Goal: Task Accomplishment & Management: Manage account settings

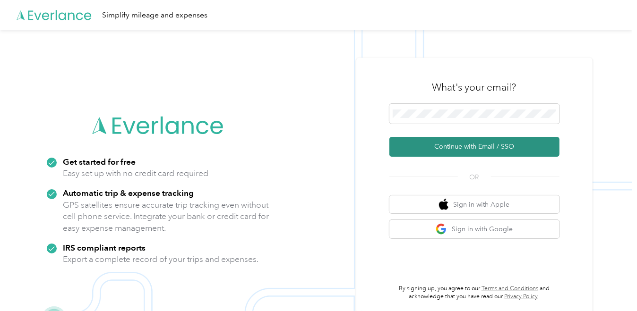
click at [468, 147] on button "Continue with Email / SSO" at bounding box center [474, 147] width 170 height 20
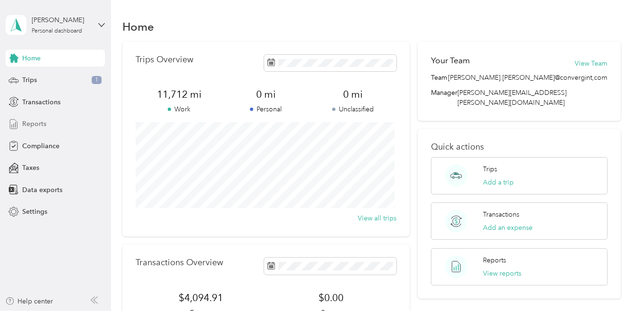
click at [38, 124] on span "Reports" at bounding box center [34, 124] width 24 height 10
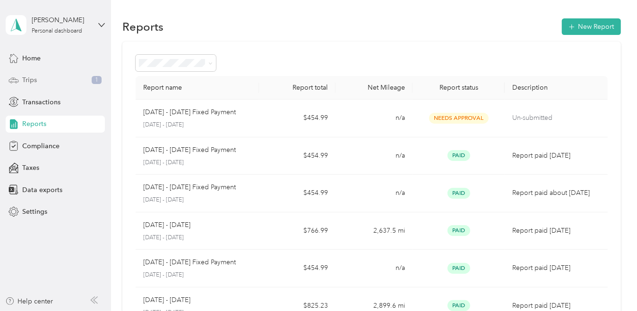
click at [23, 79] on span "Trips" at bounding box center [29, 80] width 15 height 10
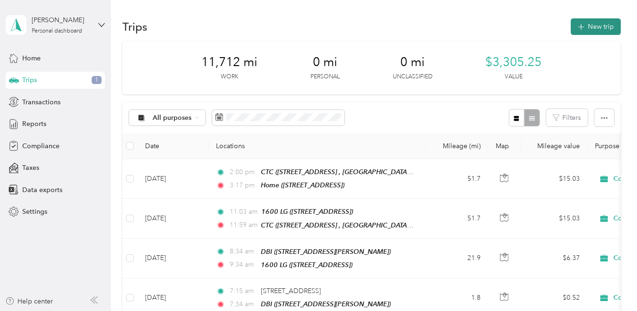
click at [596, 25] on button "New trip" at bounding box center [596, 26] width 50 height 17
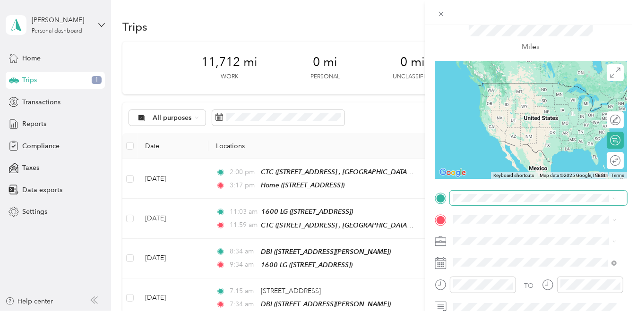
scroll to position [47, 0]
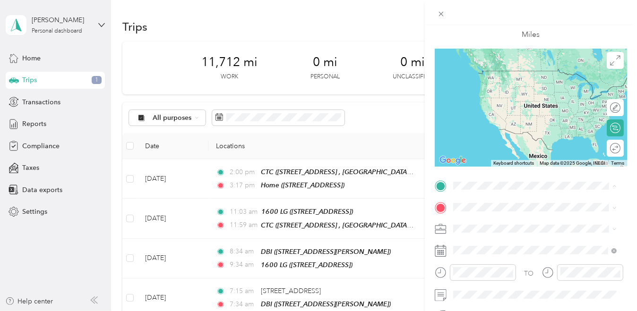
click at [513, 90] on div "Home [STREET_ADDRESS]" at bounding box center [500, 80] width 60 height 20
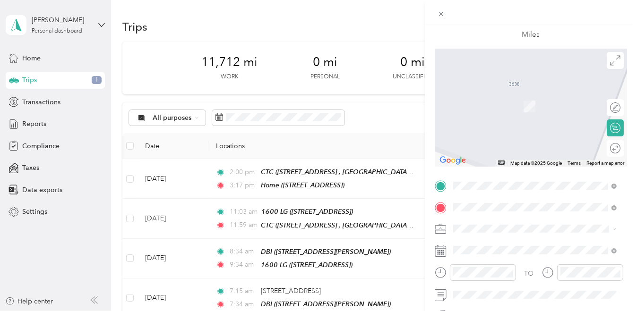
click at [513, 108] on span "[STREET_ADDRESS]" at bounding box center [500, 106] width 60 height 8
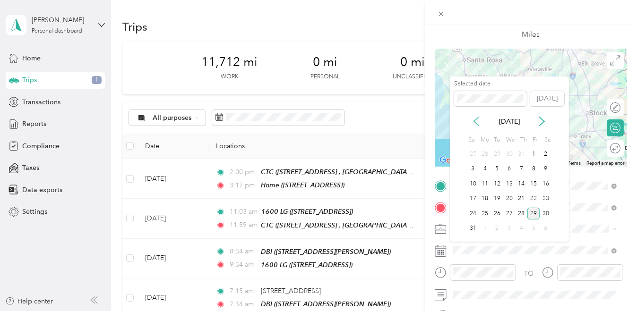
click at [477, 121] on icon at bounding box center [475, 121] width 9 height 9
click at [543, 122] on icon at bounding box center [541, 121] width 5 height 9
click at [483, 152] on div "2" at bounding box center [485, 154] width 12 height 12
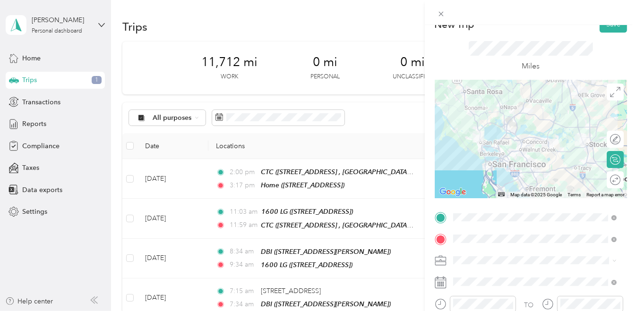
scroll to position [0, 0]
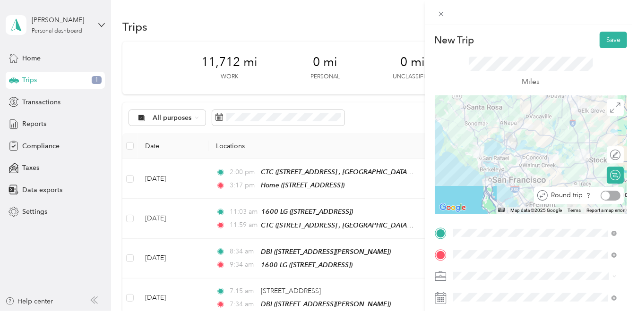
click at [603, 198] on div at bounding box center [610, 196] width 20 height 10
click at [604, 45] on button "Save" at bounding box center [612, 40] width 27 height 17
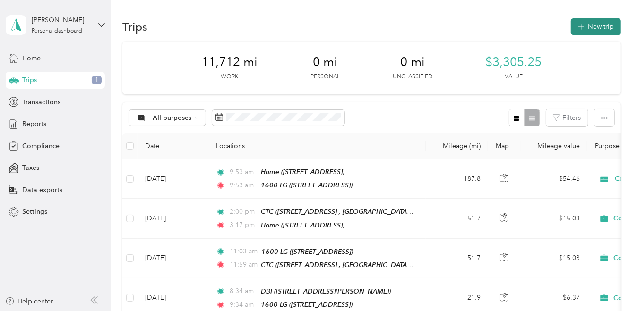
click at [601, 28] on button "New trip" at bounding box center [596, 26] width 50 height 17
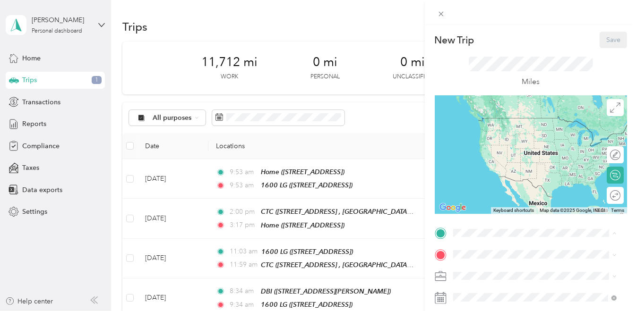
click at [497, 136] on span "[STREET_ADDRESS]" at bounding box center [500, 132] width 60 height 8
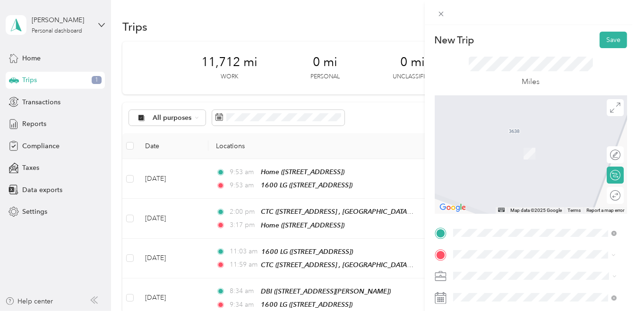
click at [507, 158] on span "[STREET_ADDRESS][PERSON_NAME]" at bounding box center [526, 154] width 112 height 8
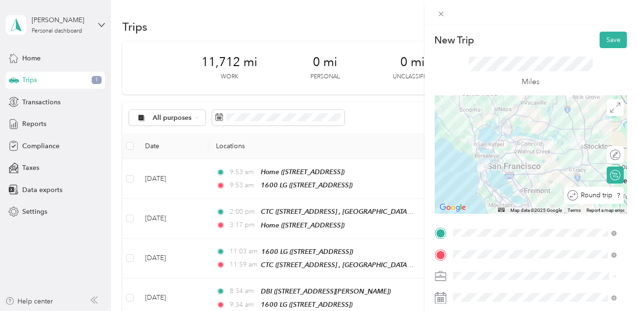
click at [631, 198] on div at bounding box center [631, 196] width 0 height 10
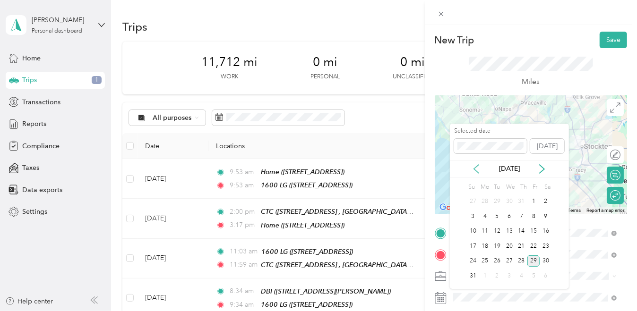
click at [476, 165] on icon at bounding box center [475, 168] width 9 height 9
click at [497, 198] on div "3" at bounding box center [497, 202] width 12 height 12
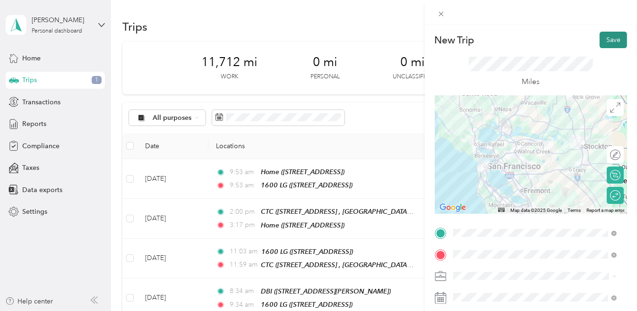
click at [615, 44] on button "Save" at bounding box center [612, 40] width 27 height 17
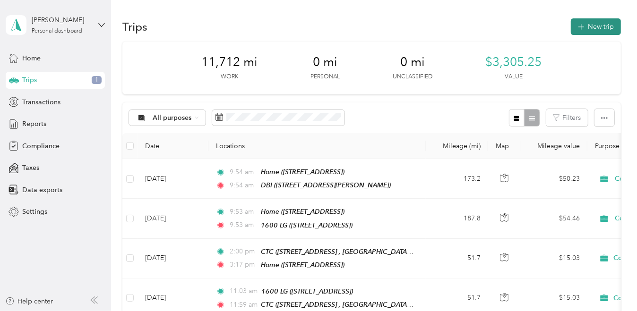
click at [591, 26] on button "New trip" at bounding box center [596, 26] width 50 height 17
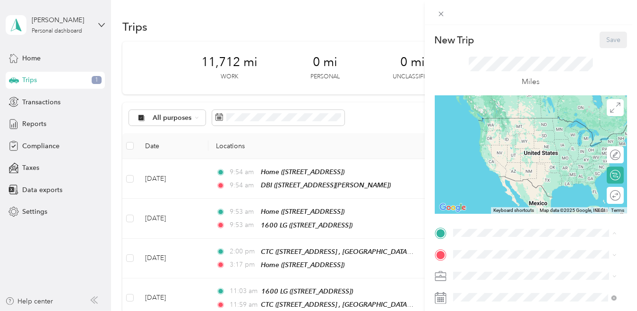
click at [509, 136] on div "Home [STREET_ADDRESS]" at bounding box center [500, 127] width 60 height 20
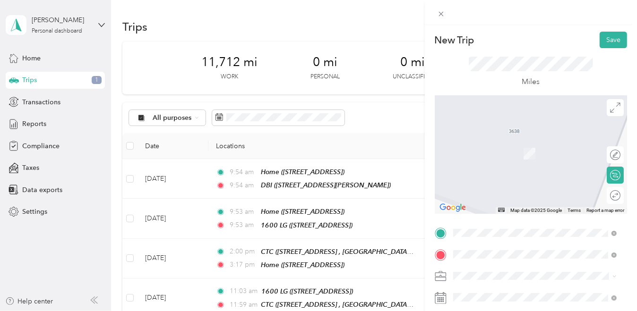
click at [514, 144] on span "1 Sansome Street San Francisco, California 94104, United States" at bounding box center [517, 140] width 94 height 9
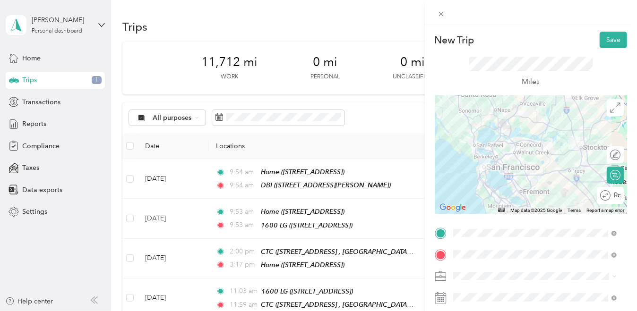
click at [608, 36] on button "Save" at bounding box center [612, 40] width 27 height 17
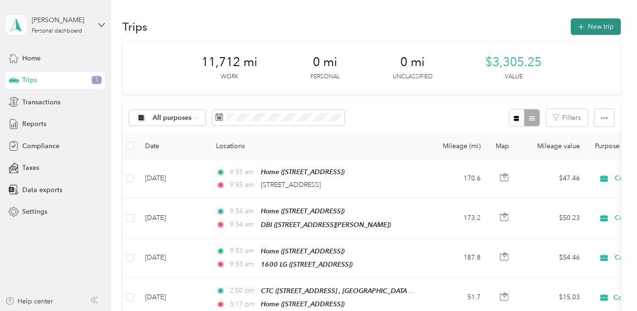
click at [604, 29] on button "New trip" at bounding box center [596, 26] width 50 height 17
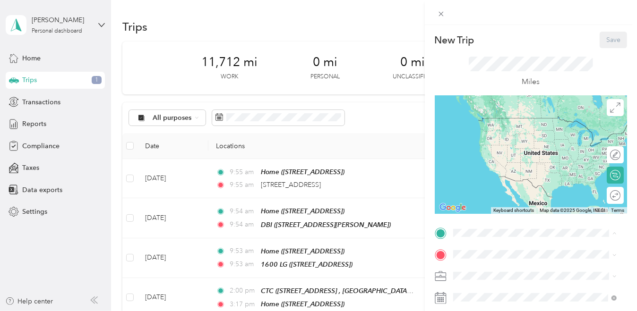
click at [479, 129] on span "[STREET_ADDRESS]" at bounding box center [500, 132] width 60 height 8
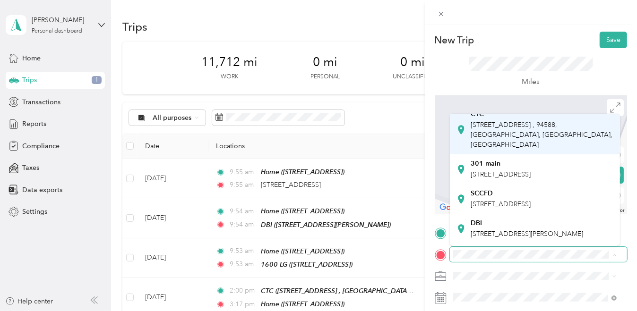
scroll to position [47, 0]
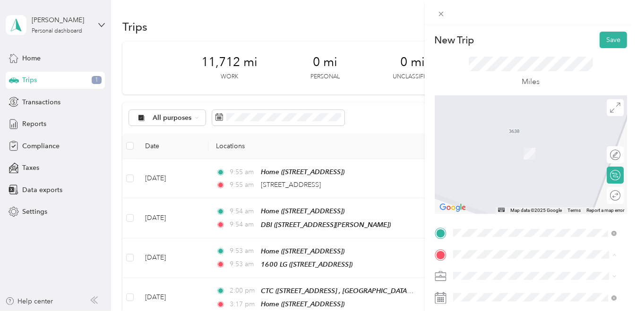
click at [503, 190] on span "[STREET_ADDRESS]" at bounding box center [500, 186] width 60 height 8
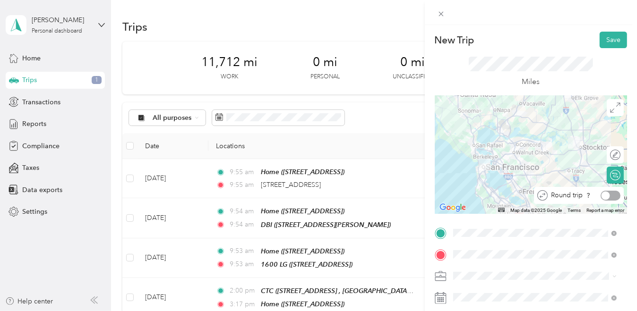
click at [604, 197] on div at bounding box center [610, 196] width 20 height 10
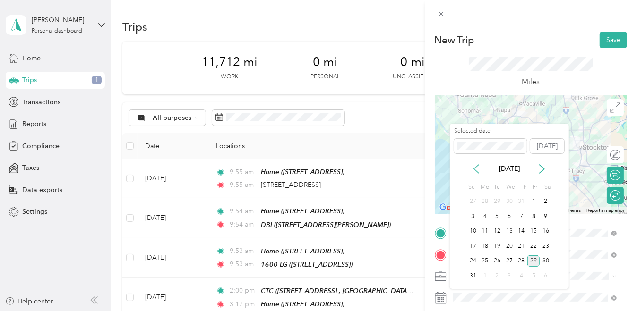
click at [479, 171] on icon at bounding box center [475, 168] width 9 height 9
click at [520, 199] on div "5" at bounding box center [521, 202] width 12 height 12
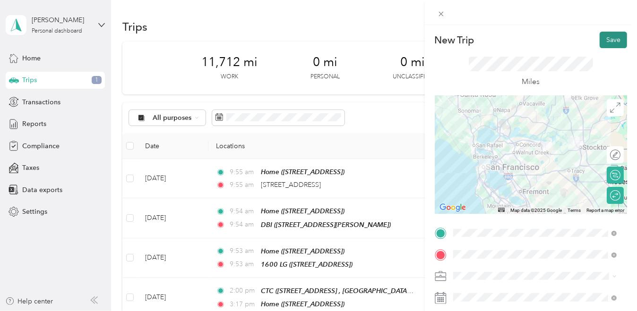
click at [612, 37] on button "Save" at bounding box center [612, 40] width 27 height 17
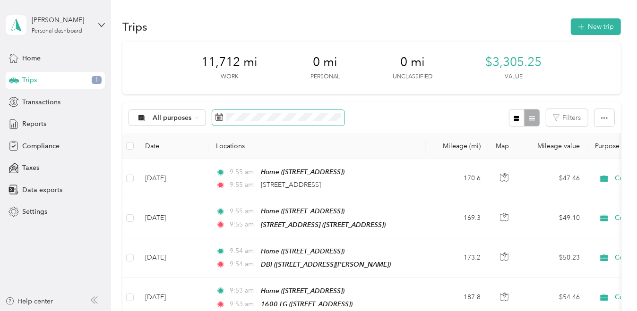
click at [224, 119] on span at bounding box center [278, 118] width 132 height 16
click at [402, 120] on div "All purposes Filters" at bounding box center [371, 117] width 498 height 31
click at [339, 122] on span at bounding box center [278, 118] width 132 height 16
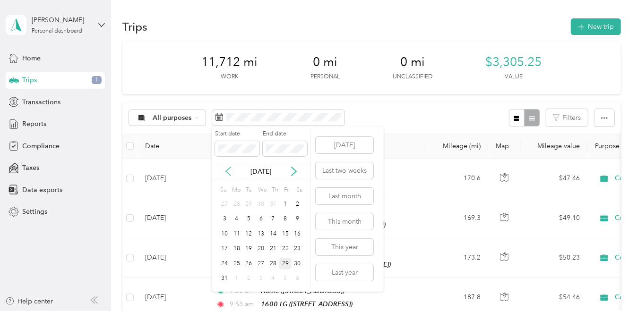
click at [227, 174] on icon at bounding box center [227, 171] width 9 height 9
click at [239, 264] on div "30" at bounding box center [236, 264] width 12 height 12
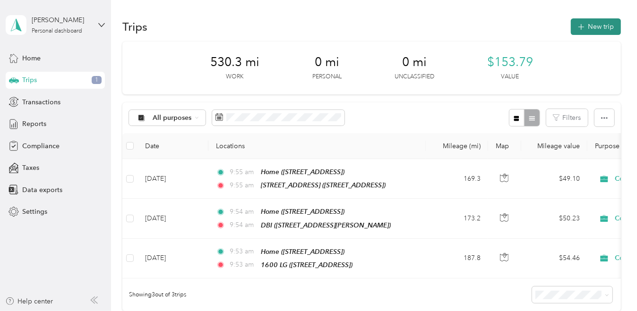
click at [595, 23] on button "New trip" at bounding box center [596, 26] width 50 height 17
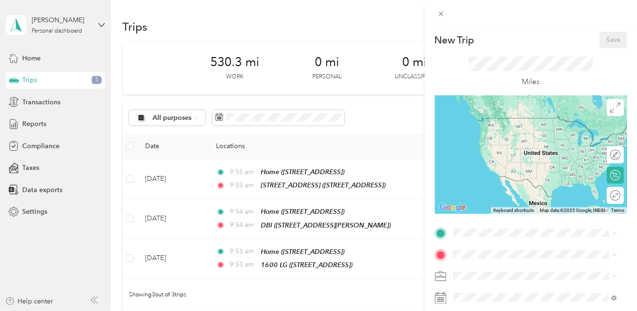
click at [507, 136] on span "[STREET_ADDRESS]" at bounding box center [500, 132] width 60 height 8
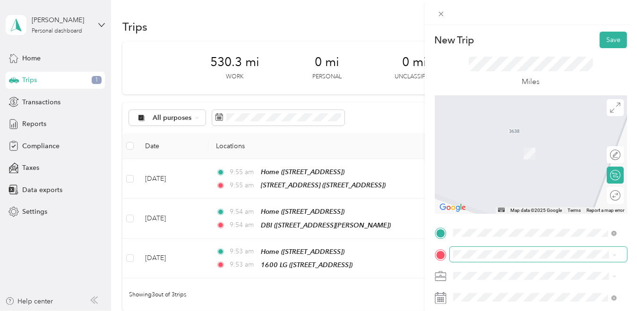
click at [478, 259] on span at bounding box center [538, 254] width 177 height 15
click at [516, 144] on span "500 Deer Valley Road San Rafael, California 94903, United States" at bounding box center [517, 140] width 94 height 9
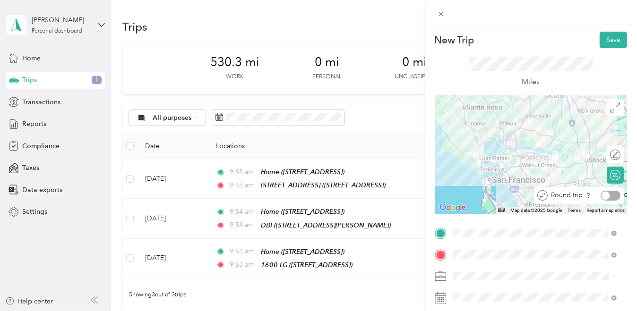
click at [602, 194] on div at bounding box center [605, 195] width 9 height 9
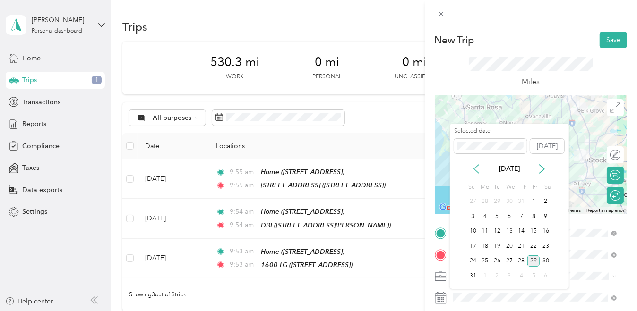
click at [477, 167] on icon at bounding box center [475, 168] width 9 height 9
click at [502, 215] on div "10" at bounding box center [497, 217] width 12 height 12
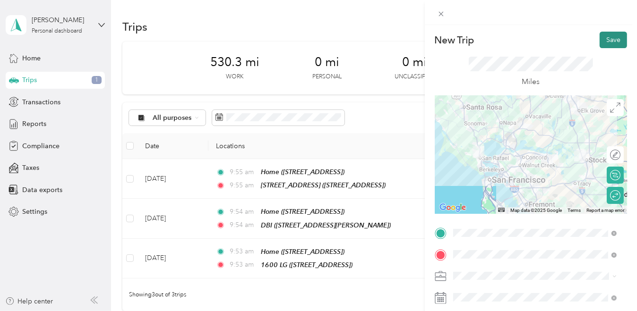
click at [614, 42] on button "Save" at bounding box center [612, 40] width 27 height 17
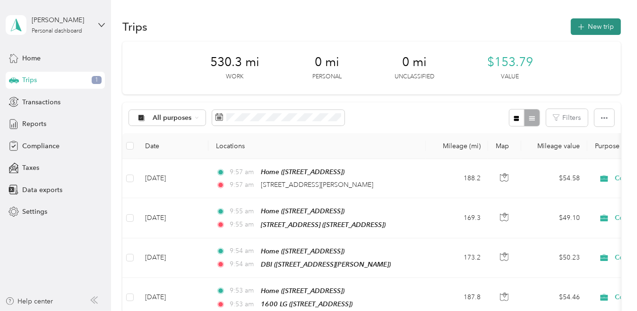
click at [601, 27] on button "New trip" at bounding box center [596, 26] width 50 height 17
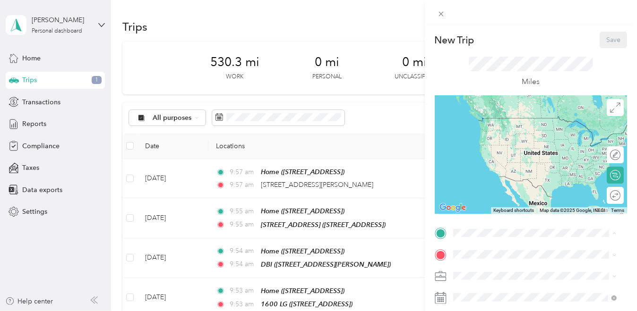
click at [511, 136] on span "[STREET_ADDRESS]" at bounding box center [500, 132] width 60 height 8
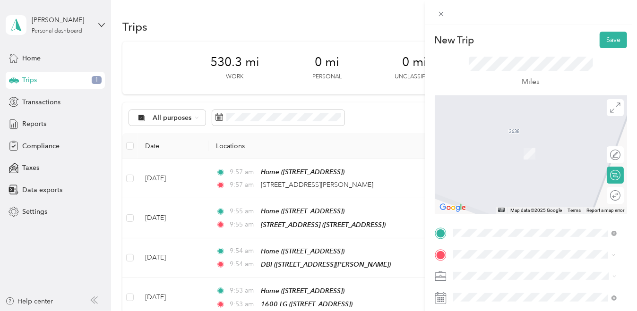
click at [540, 144] on span "500 Deer Valley Road San Rafael, California 94903, United States" at bounding box center [517, 140] width 94 height 9
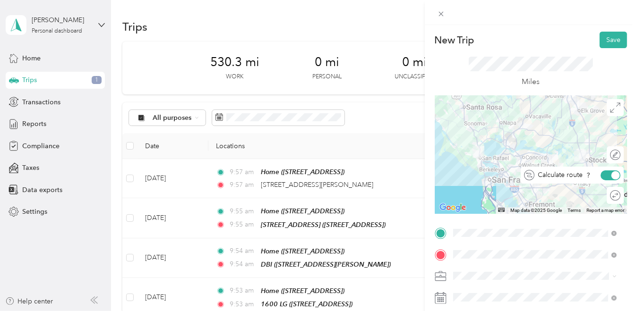
click at [612, 179] on div "Calculate route" at bounding box center [577, 176] width 86 height 10
click at [613, 198] on div "Round trip" at bounding box center [610, 196] width 19 height 10
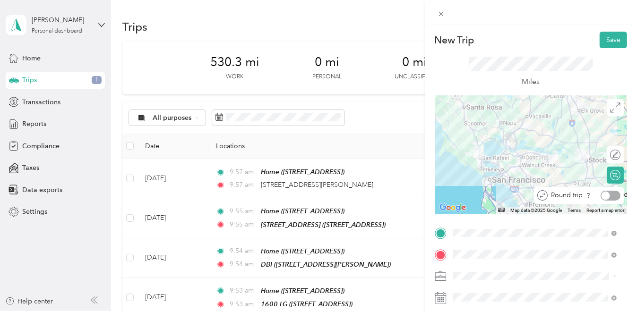
click at [601, 197] on div at bounding box center [605, 195] width 9 height 9
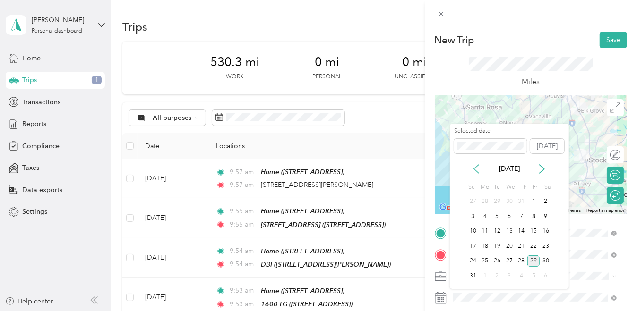
click at [480, 172] on icon at bounding box center [475, 168] width 9 height 9
click at [507, 216] on div "11" at bounding box center [509, 217] width 12 height 12
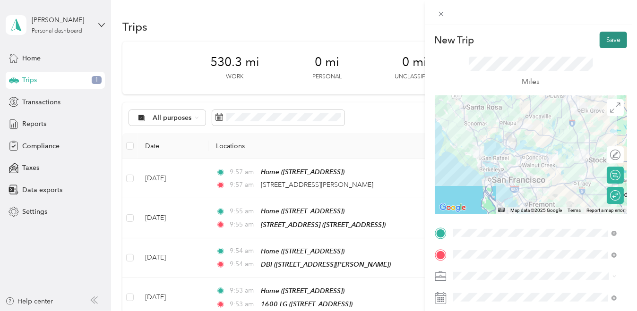
click at [607, 41] on button "Save" at bounding box center [612, 40] width 27 height 17
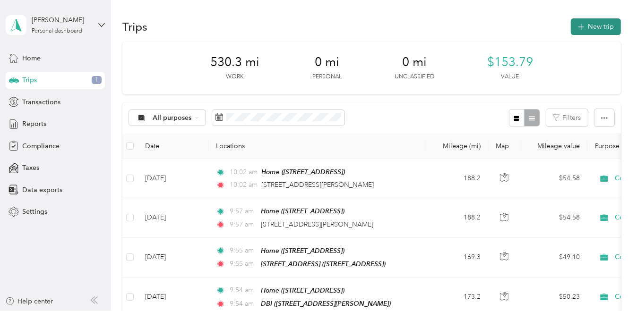
click at [571, 24] on button "New trip" at bounding box center [596, 26] width 50 height 17
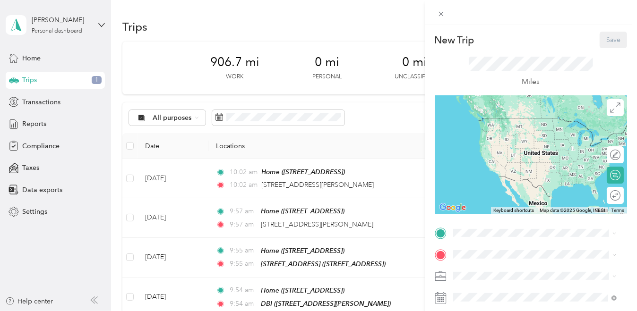
click at [514, 136] on span "[STREET_ADDRESS]" at bounding box center [500, 132] width 60 height 8
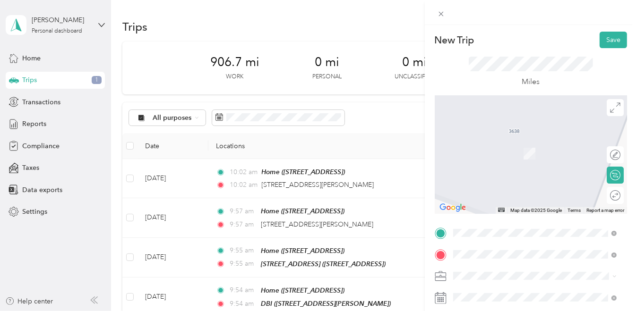
click at [505, 141] on span "1 Sansome Street San Francisco, California 94104, United States" at bounding box center [517, 140] width 94 height 9
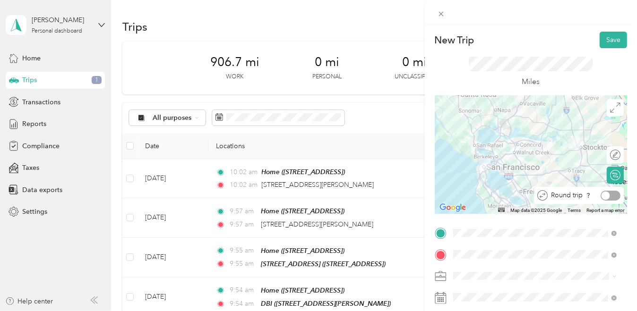
click at [606, 197] on div at bounding box center [610, 196] width 20 height 10
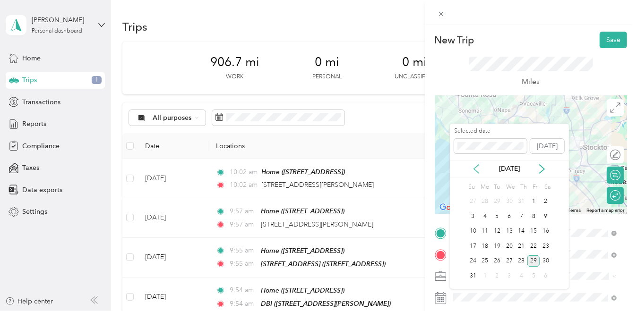
click at [474, 171] on icon at bounding box center [475, 168] width 9 height 9
click at [533, 218] on div "13" at bounding box center [533, 217] width 12 height 12
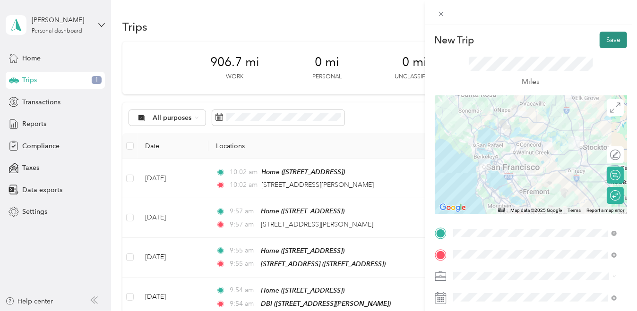
click at [605, 37] on button "Save" at bounding box center [612, 40] width 27 height 17
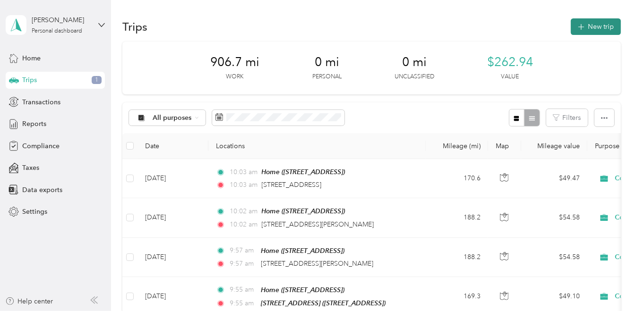
click at [597, 30] on button "New trip" at bounding box center [596, 26] width 50 height 17
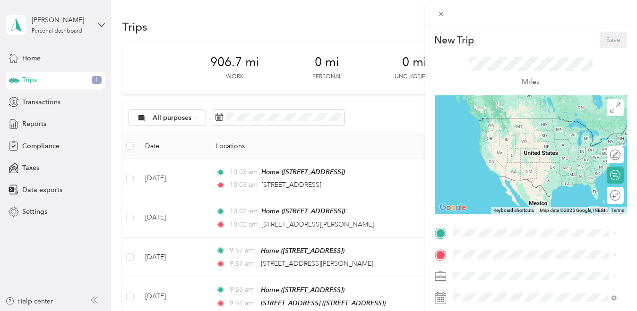
click at [489, 136] on span "[STREET_ADDRESS]" at bounding box center [500, 132] width 60 height 8
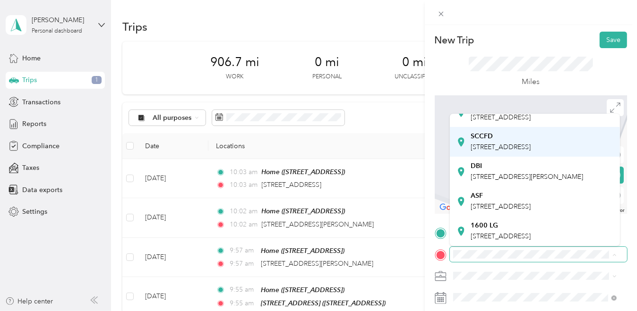
scroll to position [94, 0]
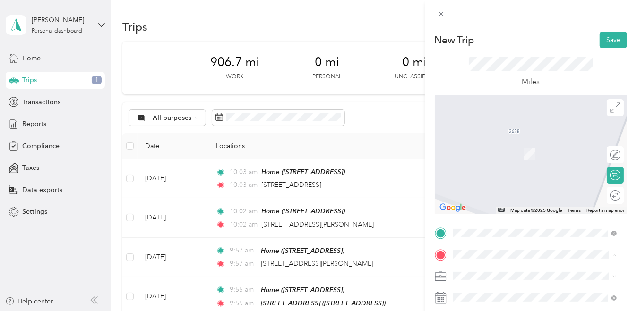
click at [489, 172] on span "[STREET_ADDRESS]" at bounding box center [500, 168] width 60 height 8
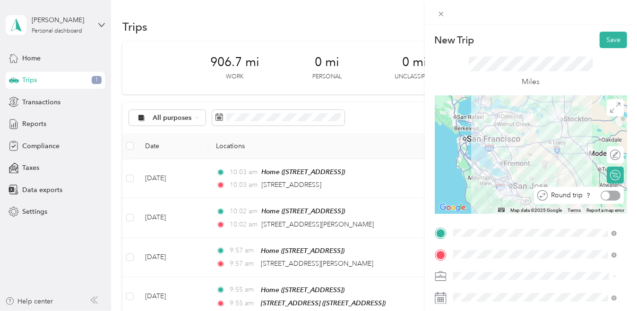
click at [601, 195] on div at bounding box center [605, 195] width 9 height 9
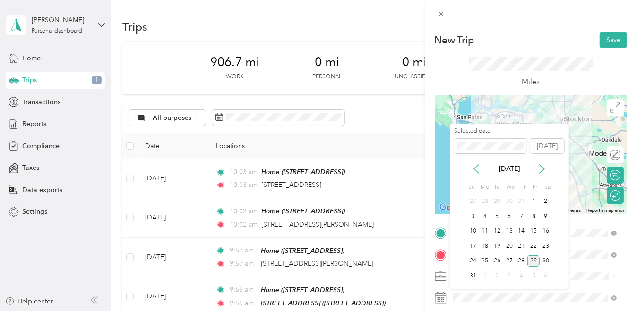
click at [477, 170] on icon at bounding box center [475, 168] width 9 height 9
click at [497, 233] on div "17" at bounding box center [497, 232] width 12 height 12
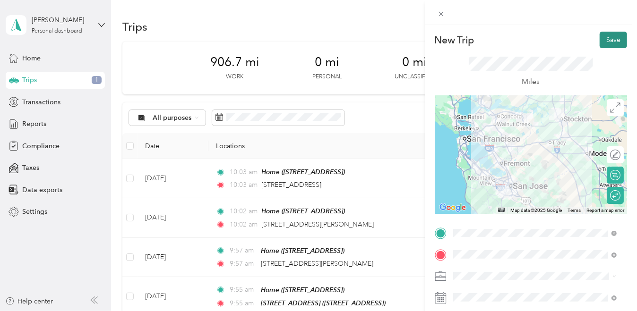
click at [607, 44] on button "Save" at bounding box center [612, 40] width 27 height 17
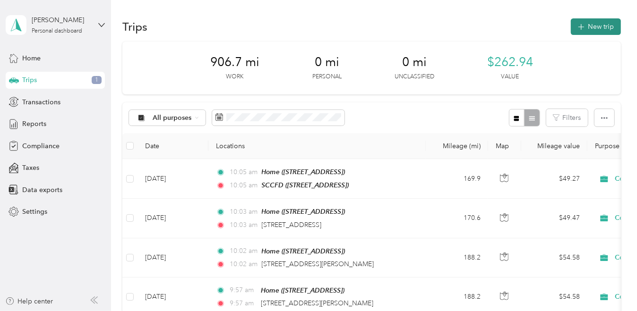
click at [599, 23] on button "New trip" at bounding box center [596, 26] width 50 height 17
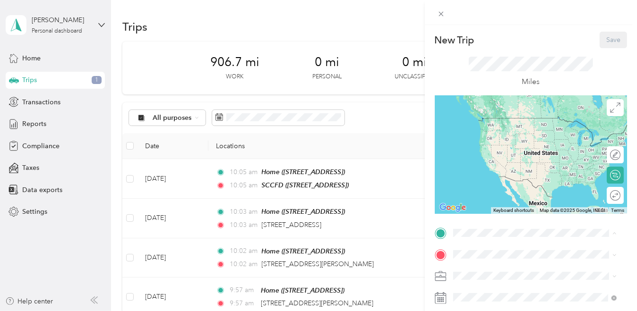
click at [494, 128] on span "[STREET_ADDRESS]" at bounding box center [500, 132] width 60 height 8
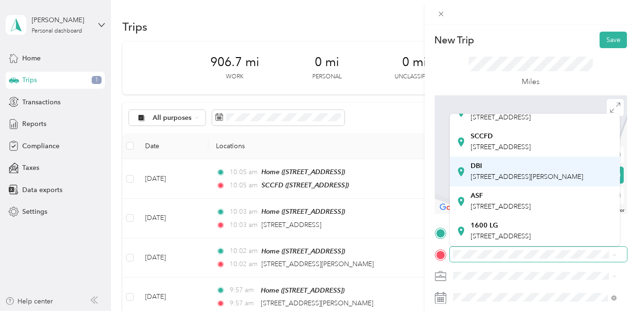
scroll to position [195, 0]
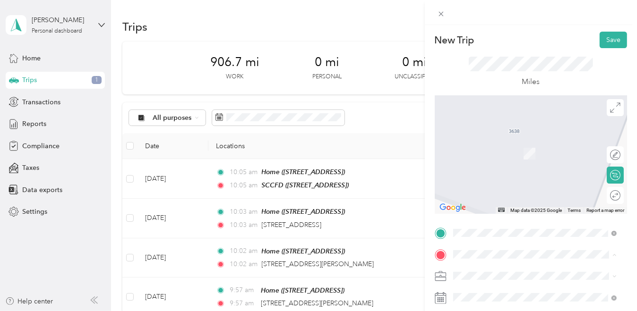
click at [509, 202] on li "ASF 76 Hill St, Daly City, CA, United States , 94014, Daly City, CA, United Sta…" at bounding box center [535, 202] width 170 height 30
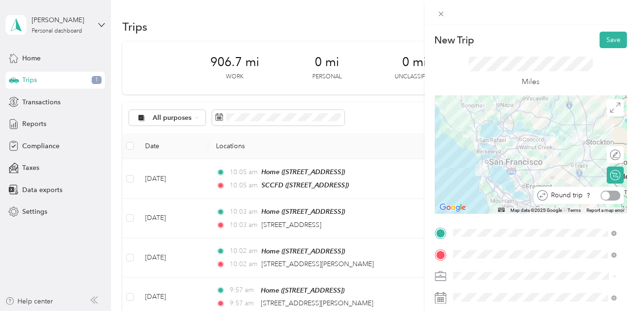
click at [605, 196] on div at bounding box center [610, 196] width 20 height 10
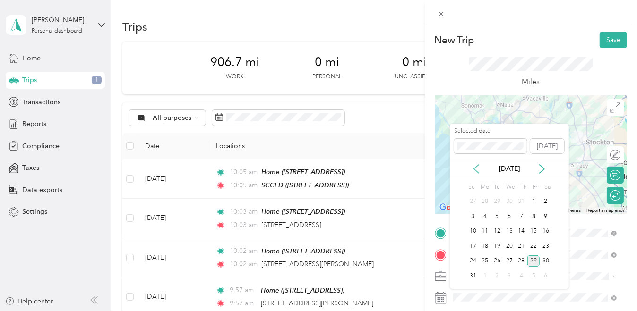
click at [477, 168] on icon at bounding box center [475, 168] width 9 height 9
click at [520, 231] on div "19" at bounding box center [521, 232] width 12 height 12
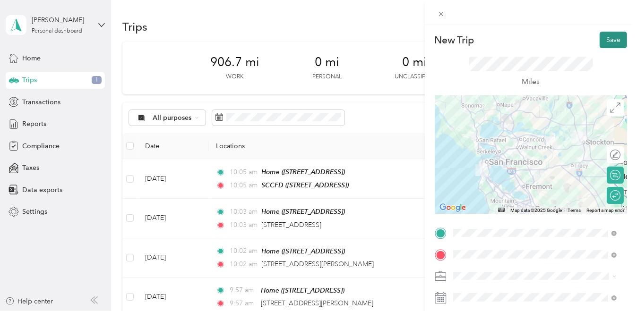
click at [608, 40] on button "Save" at bounding box center [612, 40] width 27 height 17
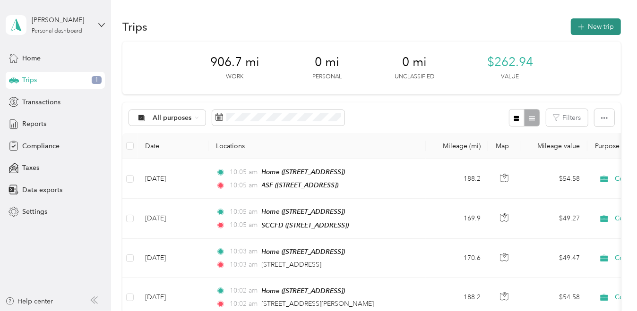
click at [608, 28] on button "New trip" at bounding box center [596, 26] width 50 height 17
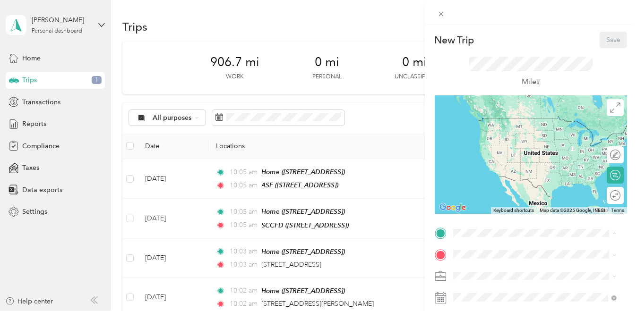
click at [488, 127] on div "Home [STREET_ADDRESS]" at bounding box center [500, 127] width 60 height 20
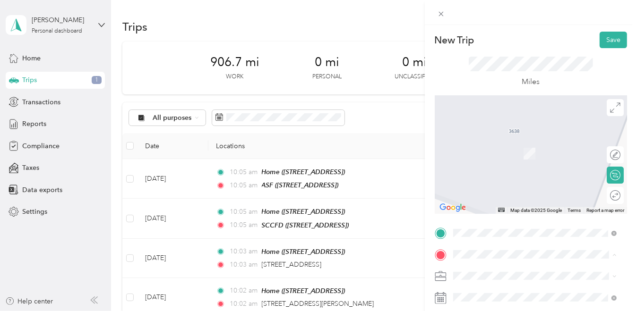
click at [525, 232] on span "[STREET_ADDRESS]" at bounding box center [500, 236] width 60 height 8
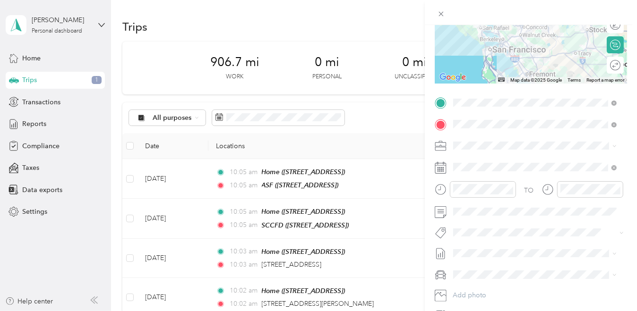
scroll to position [42, 0]
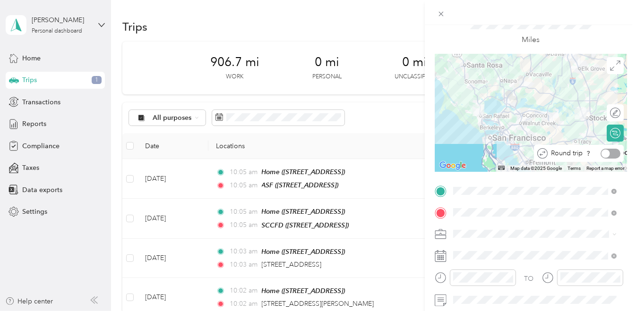
click at [601, 154] on div at bounding box center [605, 153] width 9 height 9
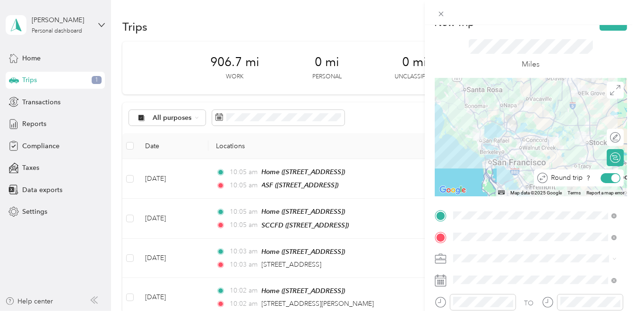
scroll to position [0, 0]
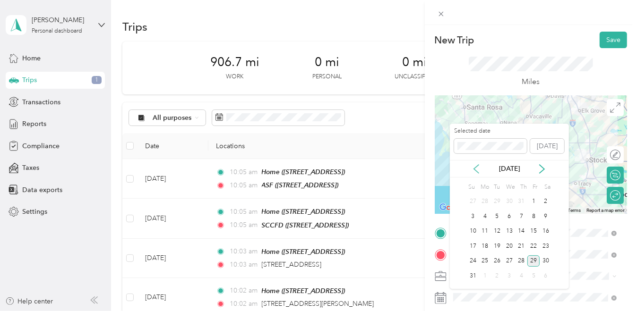
click at [479, 171] on icon at bounding box center [475, 168] width 9 height 9
click at [486, 242] on div "23" at bounding box center [485, 246] width 12 height 12
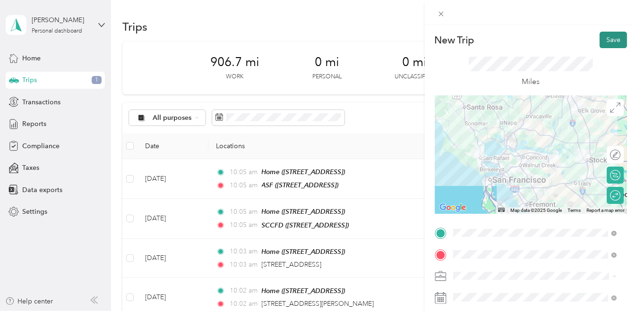
click at [600, 42] on button "Save" at bounding box center [612, 40] width 27 height 17
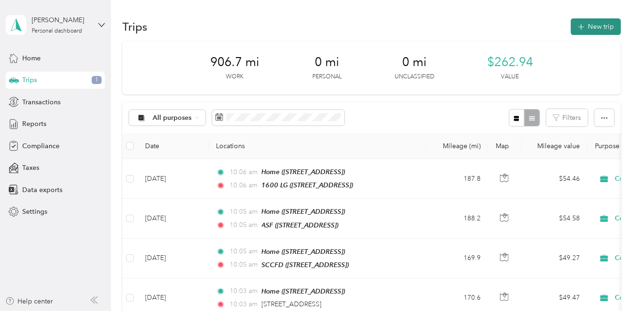
click at [599, 25] on button "New trip" at bounding box center [596, 26] width 50 height 17
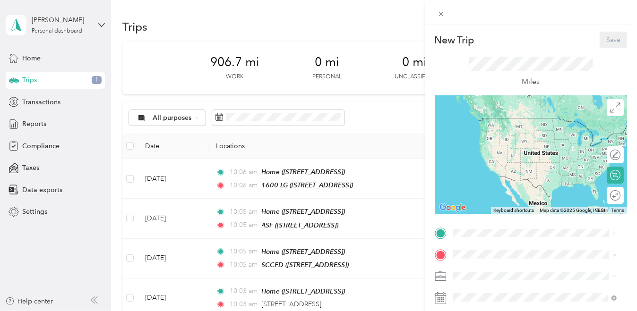
click at [530, 135] on span "[STREET_ADDRESS]" at bounding box center [500, 132] width 60 height 8
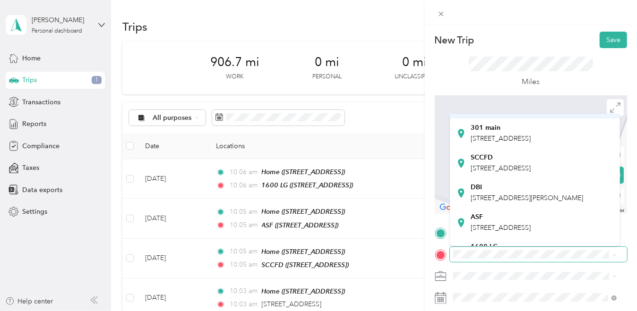
scroll to position [142, 0]
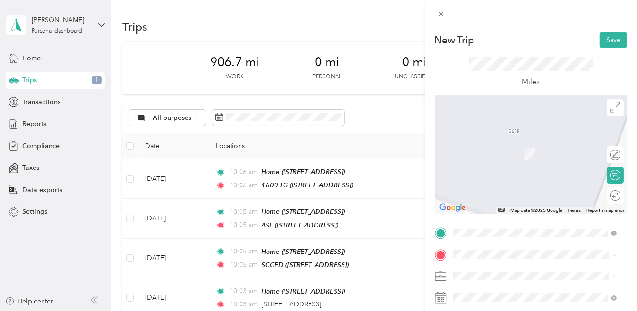
click at [489, 181] on span "[STREET_ADDRESS][PERSON_NAME]" at bounding box center [526, 177] width 112 height 8
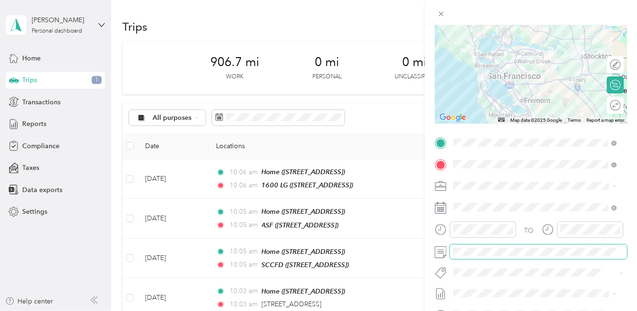
scroll to position [89, 0]
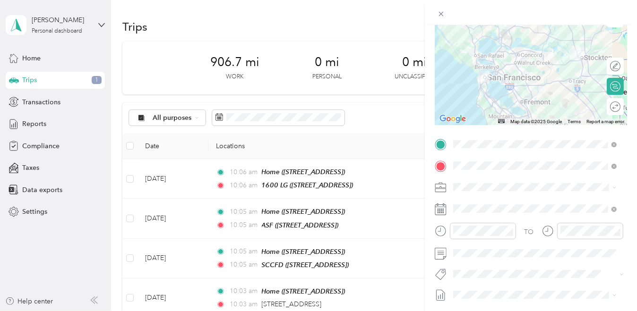
click at [438, 209] on icon at bounding box center [441, 210] width 12 height 12
click at [442, 210] on rect at bounding box center [442, 210] width 1 height 1
click at [445, 208] on icon at bounding box center [440, 210] width 11 height 10
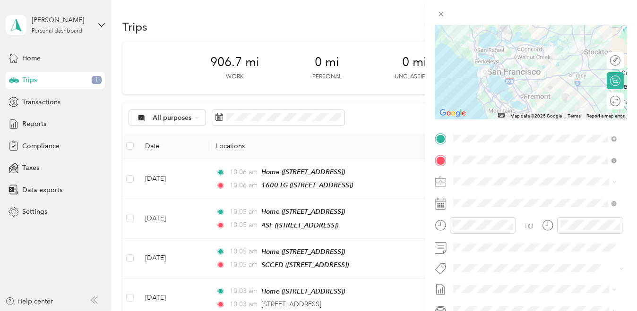
scroll to position [0, 0]
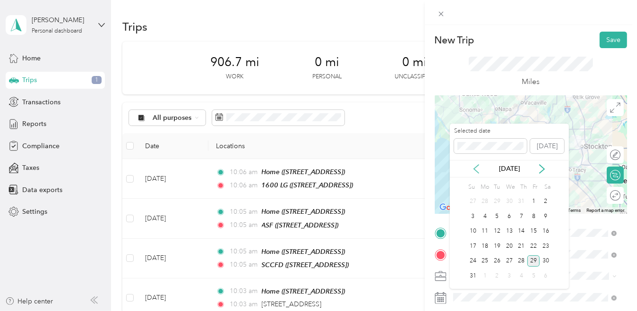
click at [477, 167] on icon at bounding box center [475, 168] width 9 height 9
click at [501, 246] on div "24" at bounding box center [497, 246] width 12 height 12
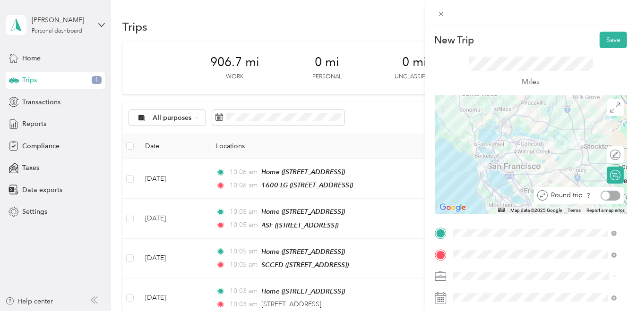
click at [603, 197] on div at bounding box center [610, 196] width 20 height 10
click at [608, 41] on button "Save" at bounding box center [612, 40] width 27 height 17
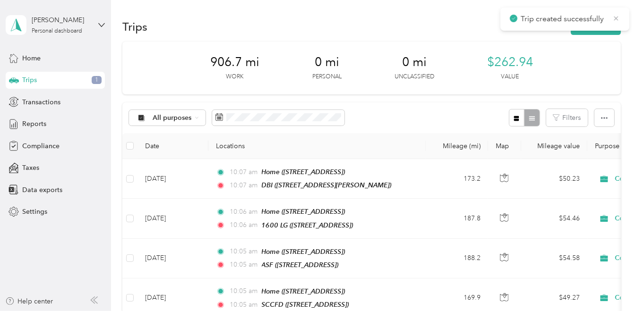
click at [614, 20] on icon at bounding box center [616, 18] width 8 height 9
click at [607, 22] on button "New trip" at bounding box center [596, 26] width 50 height 17
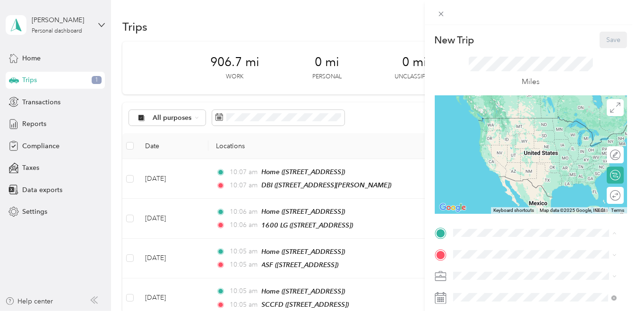
click at [493, 135] on div "Home [STREET_ADDRESS]" at bounding box center [500, 127] width 60 height 20
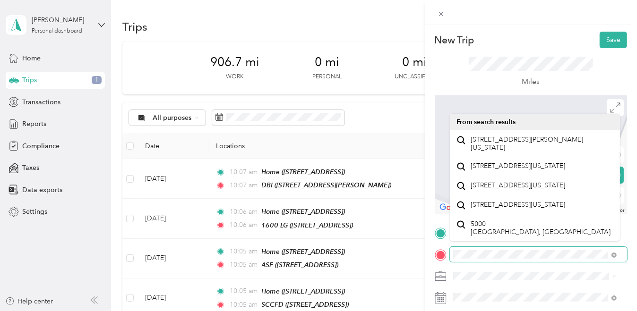
scroll to position [17, 0]
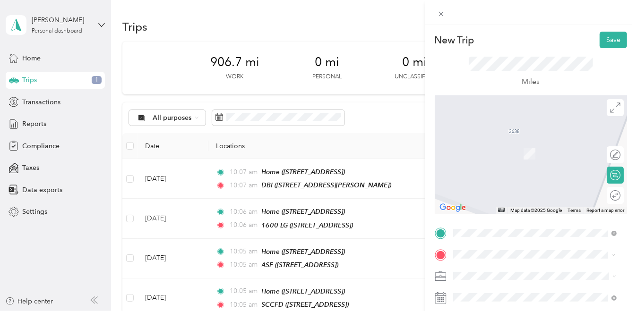
click at [512, 150] on li "500 Deer Valley Road San Rafael, California 94903, United States" at bounding box center [535, 139] width 170 height 19
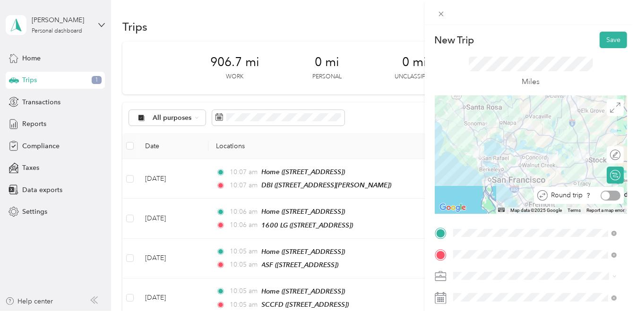
click at [601, 198] on div at bounding box center [605, 195] width 9 height 9
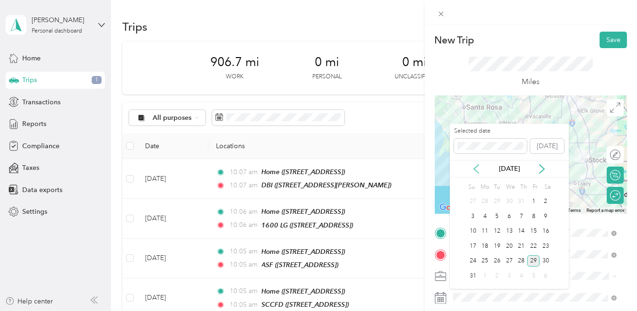
click at [479, 168] on icon at bounding box center [475, 168] width 9 height 9
click at [517, 245] on div "26" at bounding box center [521, 246] width 12 height 12
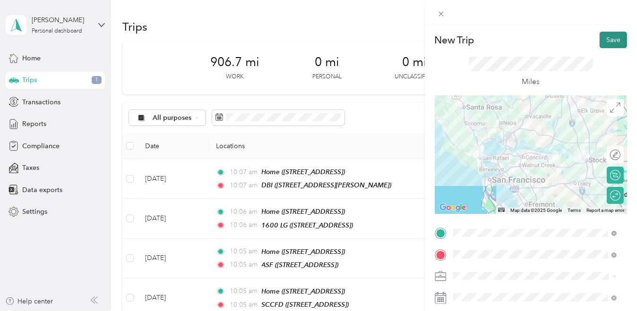
click at [609, 40] on button "Save" at bounding box center [612, 40] width 27 height 17
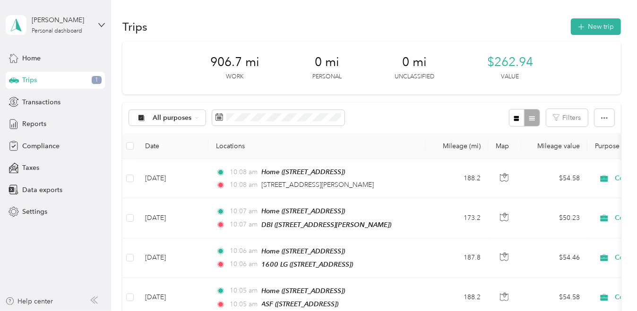
click at [231, 70] on div "906.7 mi Work" at bounding box center [234, 68] width 49 height 26
click at [217, 21] on div "Trips New trip" at bounding box center [371, 27] width 498 height 20
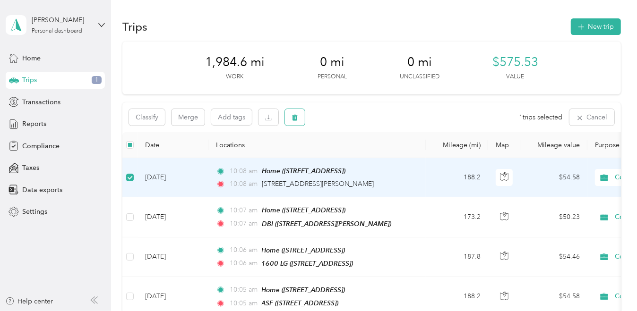
click at [300, 118] on button "button" at bounding box center [295, 117] width 20 height 17
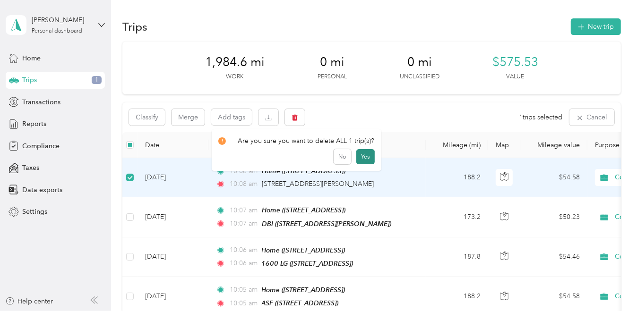
click at [362, 156] on button "Yes" at bounding box center [365, 156] width 18 height 15
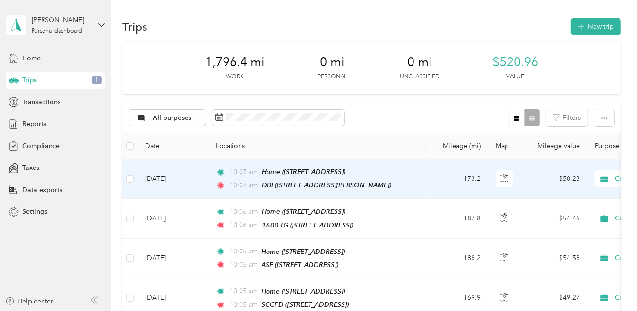
click at [267, 177] on div "10:07 am Home (3638 Whispering Creek Cir, Stockton, CA, United States , Stockto…" at bounding box center [315, 179] width 198 height 24
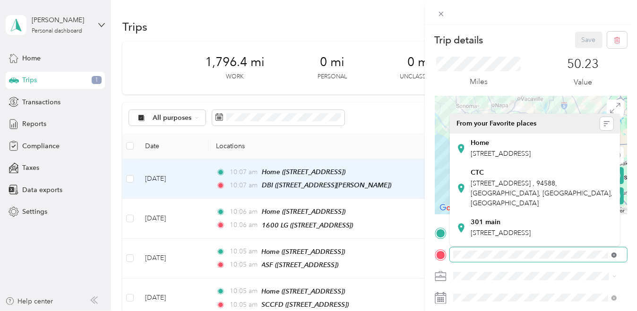
click at [615, 257] on icon at bounding box center [613, 255] width 5 height 5
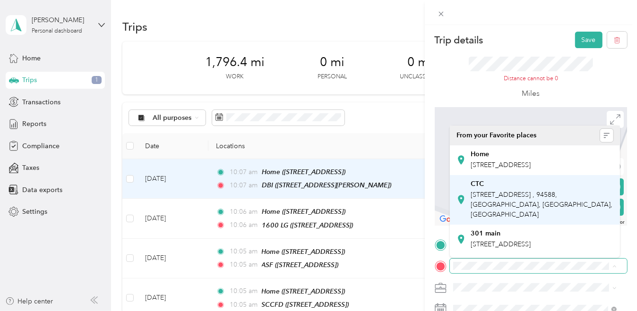
click at [499, 219] on span "[STREET_ADDRESS] , 94588, [GEOGRAPHIC_DATA], [GEOGRAPHIC_DATA], [GEOGRAPHIC_DAT…" at bounding box center [541, 205] width 142 height 28
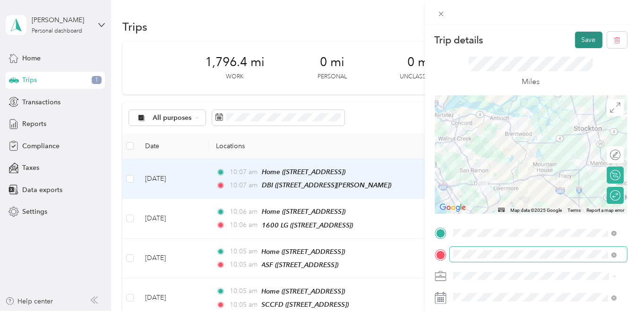
click at [585, 41] on button "Save" at bounding box center [588, 40] width 27 height 17
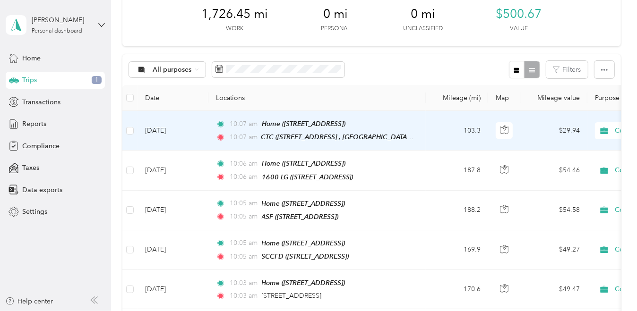
scroll to position [94, 0]
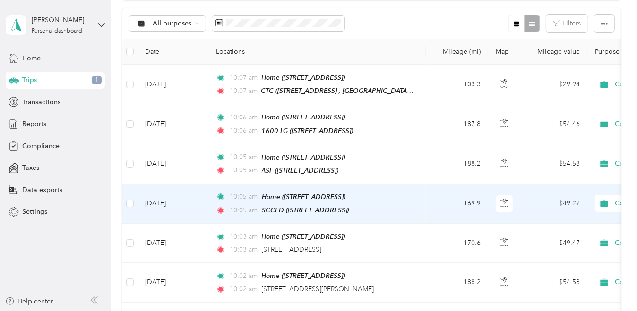
click at [283, 205] on div "SCCFD ([STREET_ADDRESS])" at bounding box center [305, 210] width 87 height 11
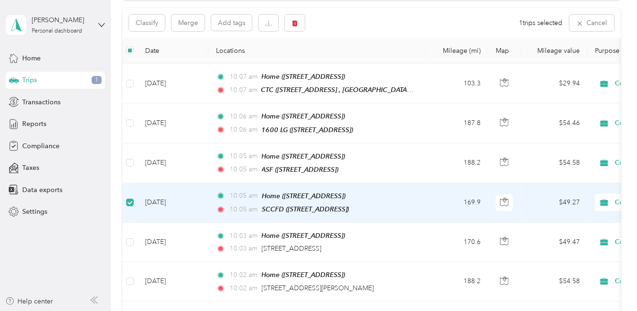
scroll to position [94, 0]
click at [284, 206] on span "SCCFD ([STREET_ADDRESS])" at bounding box center [305, 210] width 87 height 8
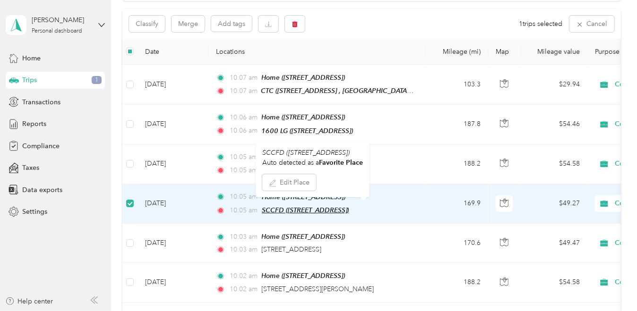
click at [284, 206] on span "SCCFD ([STREET_ADDRESS])" at bounding box center [305, 210] width 87 height 8
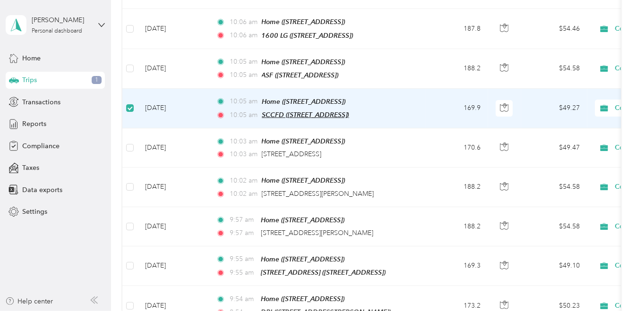
scroll to position [94, 0]
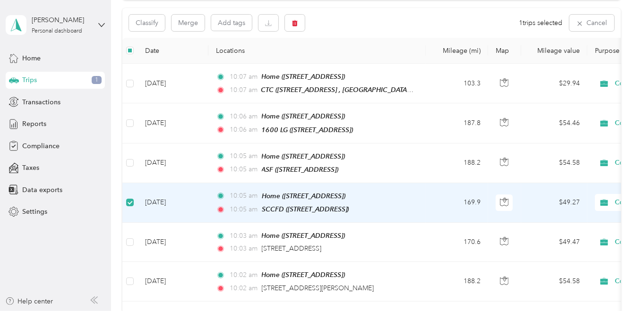
click at [199, 201] on td "Jun 17, 2025" at bounding box center [172, 203] width 71 height 40
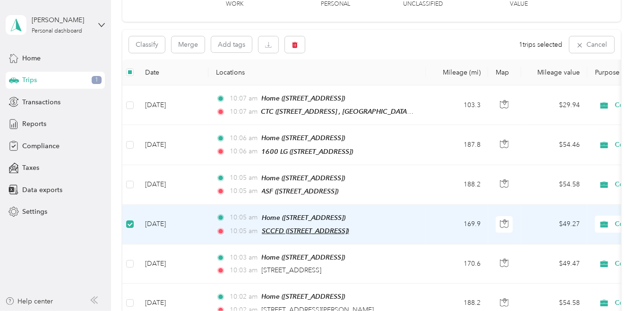
scroll to position [0, 0]
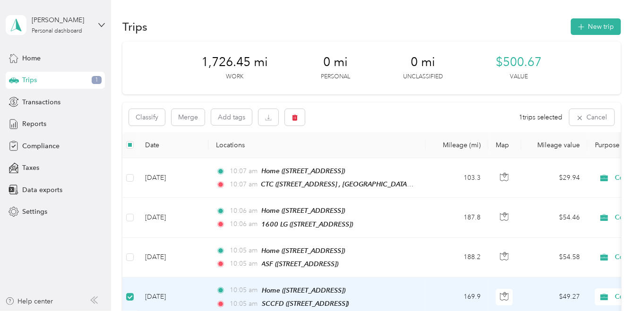
click at [410, 28] on div "Trips New trip" at bounding box center [371, 27] width 498 height 20
click at [31, 57] on span "Home" at bounding box center [31, 58] width 18 height 10
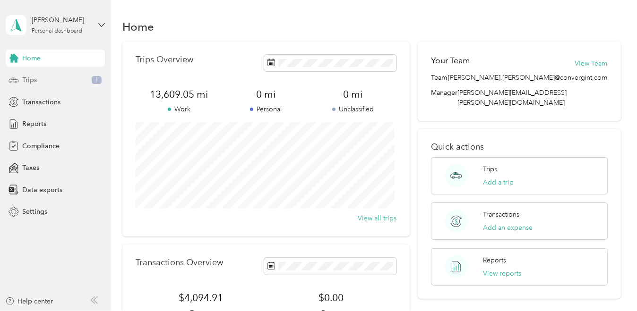
click at [27, 83] on span "Trips" at bounding box center [29, 80] width 15 height 10
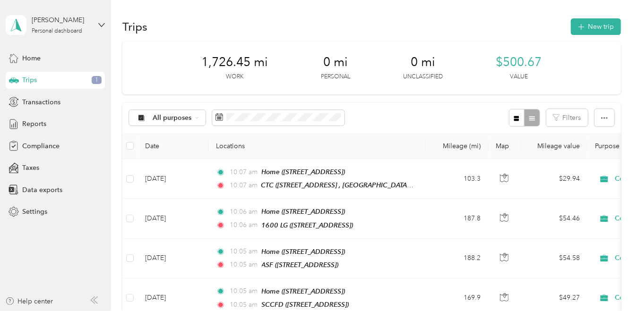
click at [575, 64] on div "1,726.45 mi Work 0 mi Personal 0 mi Unclassified $500.67 Value" at bounding box center [371, 68] width 498 height 53
click at [201, 118] on div "All purposes" at bounding box center [167, 118] width 77 height 16
click at [211, 166] on span "Convergint Technologies" at bounding box center [191, 167] width 77 height 10
click at [601, 119] on icon "button" at bounding box center [604, 118] width 7 height 7
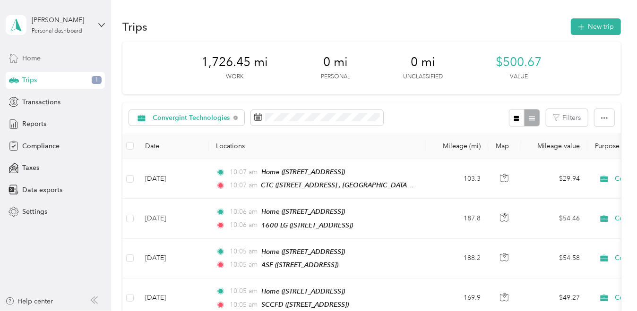
click at [43, 60] on div "Home" at bounding box center [55, 58] width 99 height 17
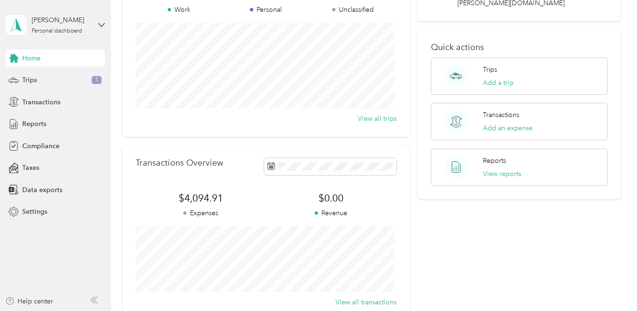
scroll to position [142, 0]
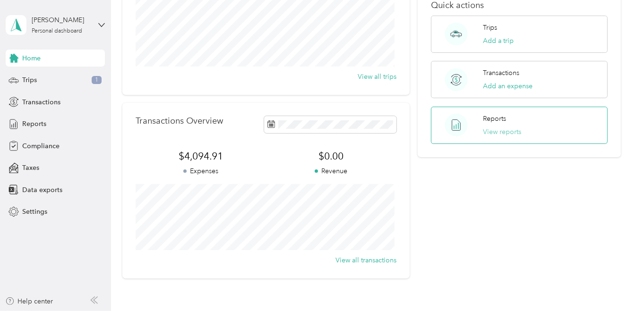
click at [503, 127] on button "View reports" at bounding box center [502, 132] width 38 height 10
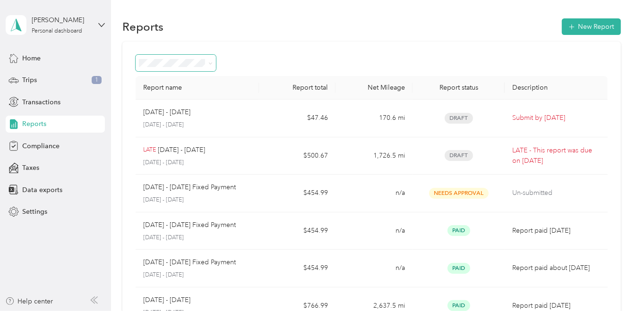
click at [206, 62] on span at bounding box center [209, 63] width 8 height 10
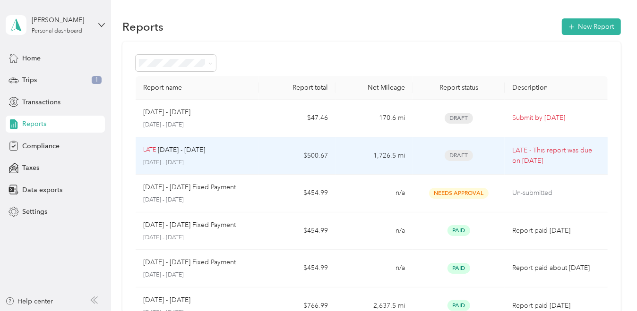
click at [454, 156] on span "Draft" at bounding box center [458, 155] width 28 height 11
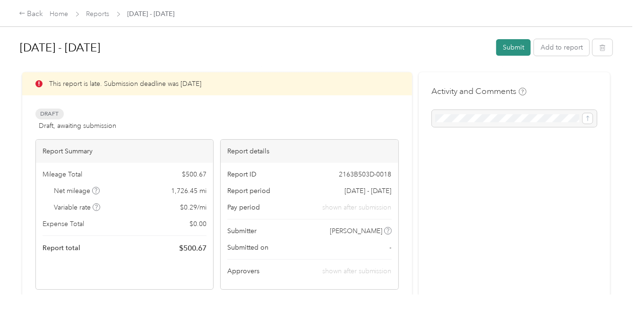
click at [519, 50] on button "Submit" at bounding box center [513, 47] width 34 height 17
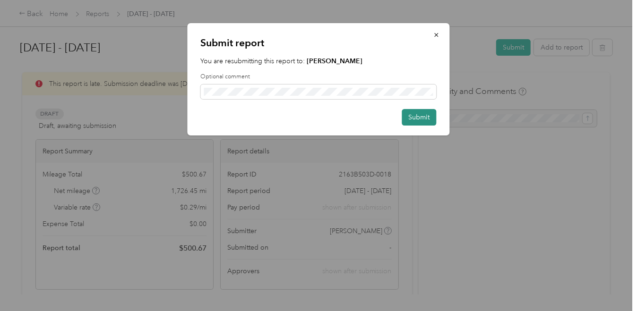
click at [430, 120] on button "Submit" at bounding box center [419, 117] width 34 height 17
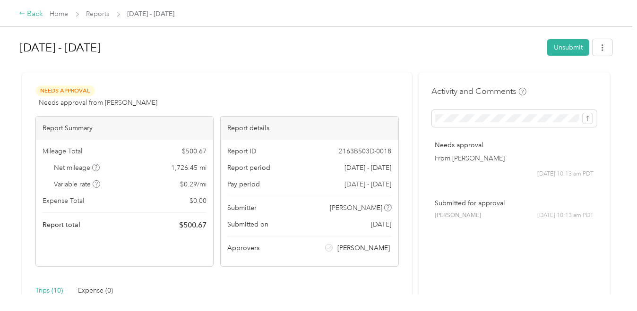
click at [22, 14] on icon at bounding box center [22, 13] width 7 height 7
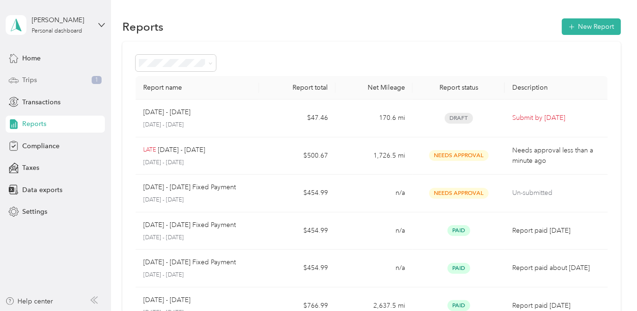
click at [30, 84] on span "Trips" at bounding box center [29, 80] width 15 height 10
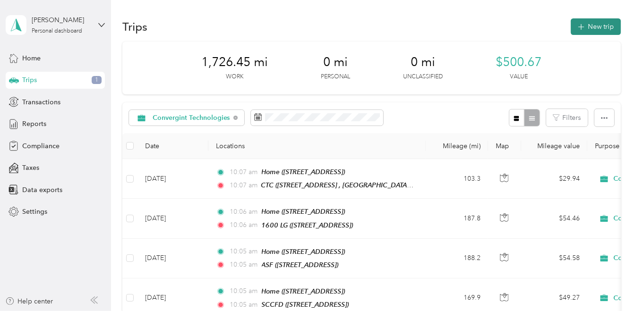
click at [589, 28] on button "New trip" at bounding box center [596, 26] width 50 height 17
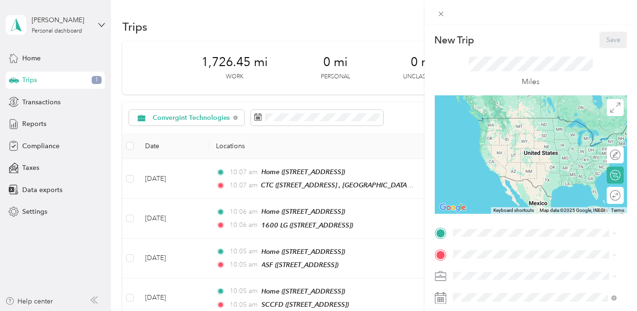
click at [504, 136] on span "[STREET_ADDRESS]" at bounding box center [500, 132] width 60 height 8
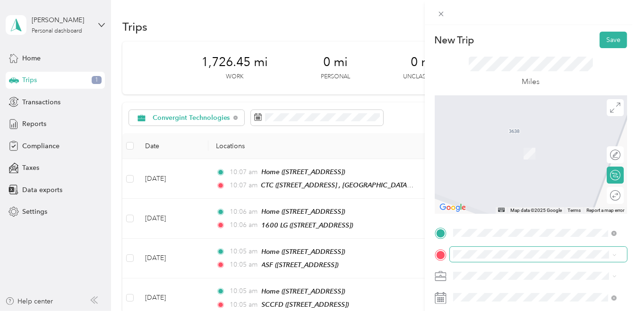
click at [486, 259] on span at bounding box center [538, 254] width 177 height 15
click at [481, 207] on span "[STREET_ADDRESS] , 94588, [GEOGRAPHIC_DATA], [GEOGRAPHIC_DATA], [GEOGRAPHIC_DAT…" at bounding box center [541, 193] width 142 height 28
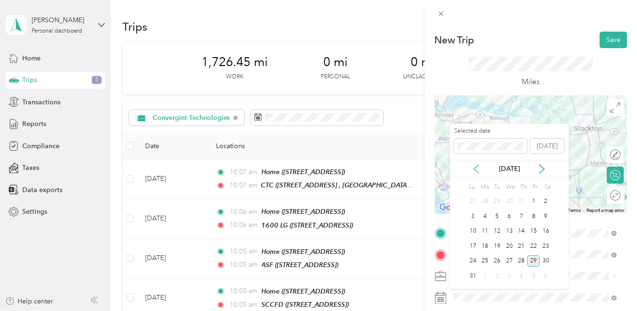
click at [477, 171] on icon at bounding box center [475, 168] width 9 height 9
click at [498, 201] on div "1" at bounding box center [497, 202] width 12 height 12
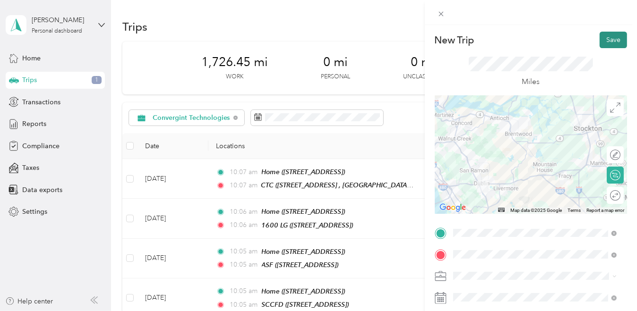
click at [614, 39] on button "Save" at bounding box center [612, 40] width 27 height 17
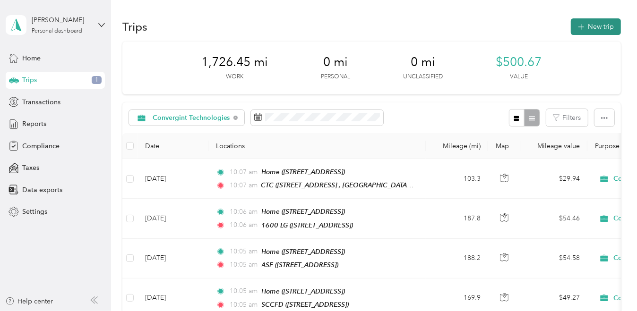
click at [595, 26] on button "New trip" at bounding box center [596, 26] width 50 height 17
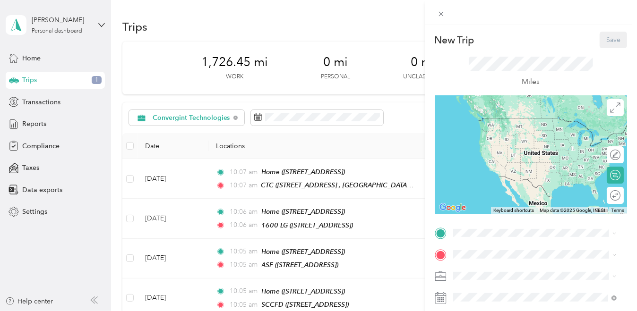
click at [502, 136] on span "[STREET_ADDRESS]" at bounding box center [500, 132] width 60 height 8
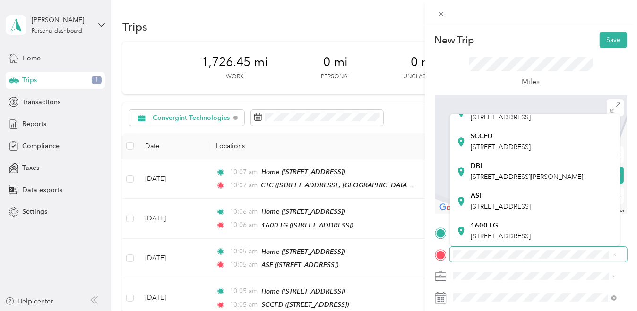
scroll to position [189, 0]
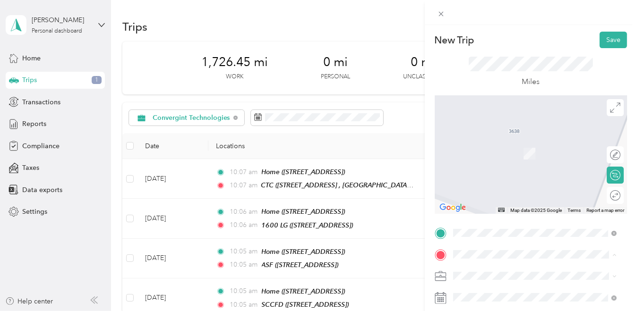
click at [505, 173] on span "[STREET_ADDRESS][PERSON_NAME]" at bounding box center [526, 177] width 112 height 8
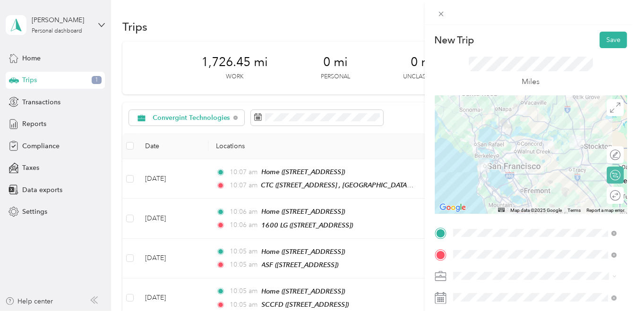
click at [620, 197] on div "Round trip" at bounding box center [620, 196] width 0 height 10
click at [602, 197] on div at bounding box center [610, 196] width 20 height 10
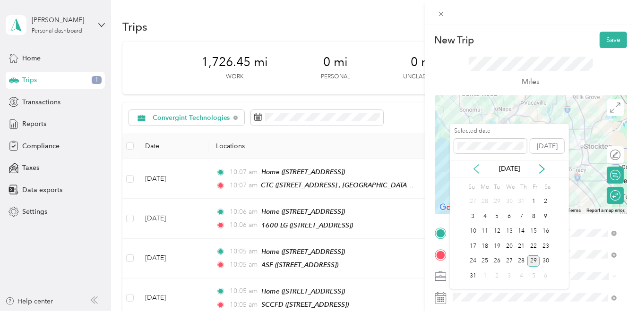
click at [477, 167] on icon at bounding box center [475, 168] width 9 height 9
click at [485, 216] on div "9" at bounding box center [485, 217] width 12 height 12
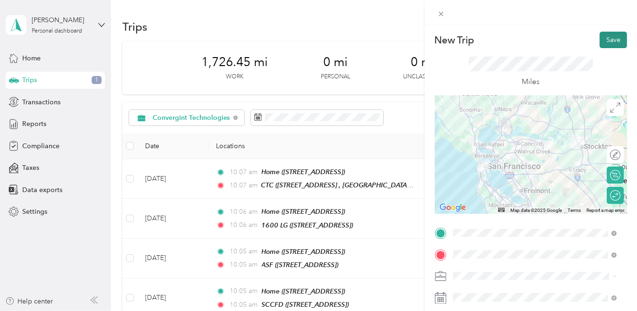
click at [604, 40] on button "Save" at bounding box center [612, 40] width 27 height 17
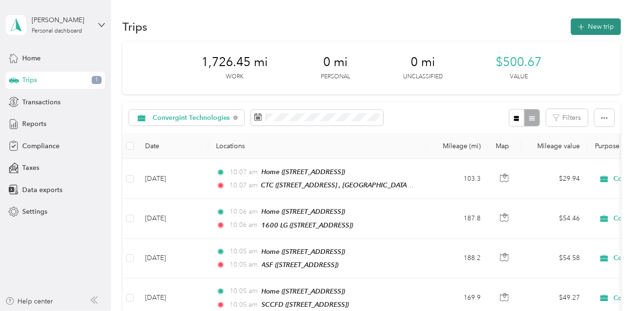
click at [608, 26] on button "New trip" at bounding box center [596, 26] width 50 height 17
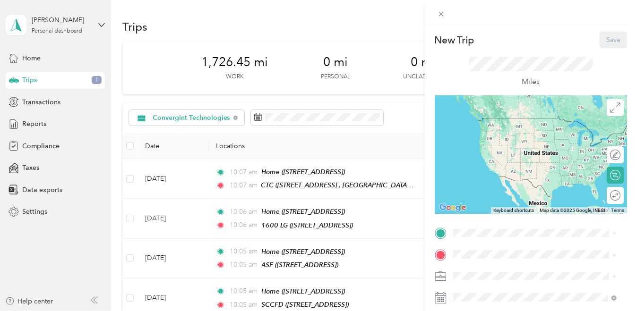
click at [494, 136] on span "[STREET_ADDRESS]" at bounding box center [500, 132] width 60 height 8
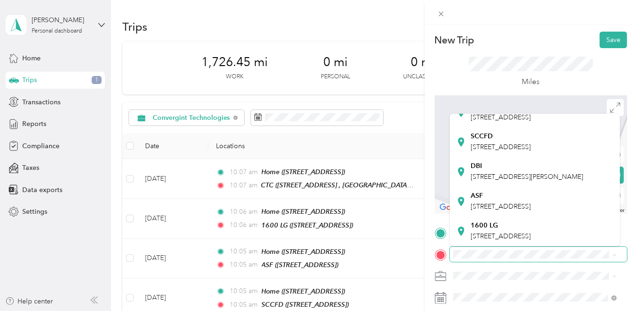
scroll to position [142, 0]
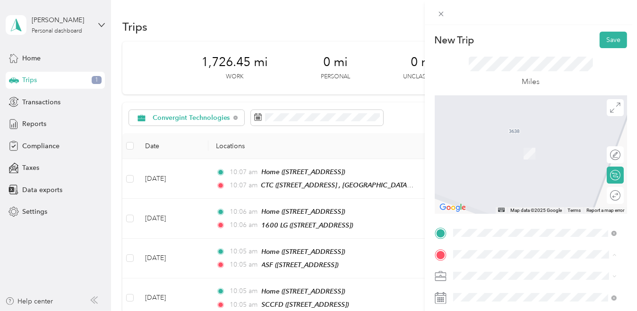
click at [303, 119] on div "New Trip Save This trip cannot be edited because it is either under review, app…" at bounding box center [318, 155] width 637 height 311
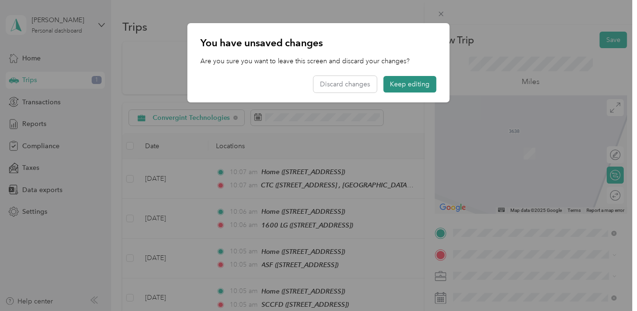
click at [402, 86] on button "Keep editing" at bounding box center [410, 84] width 53 height 17
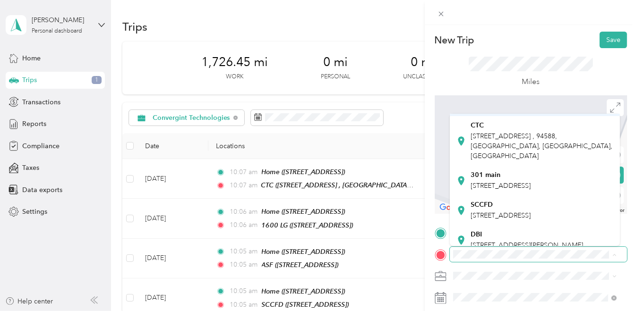
scroll to position [189, 0]
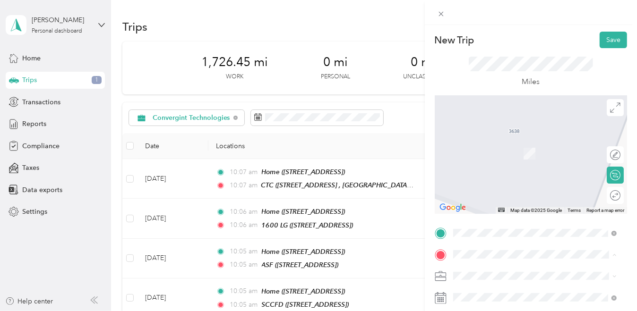
click at [497, 162] on div "DBI 49 S Van Ness Ave, San Francisco, CA, United States , 94103, San Francisco,…" at bounding box center [526, 172] width 112 height 20
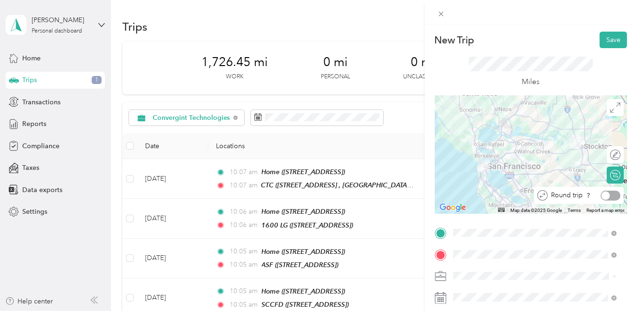
click at [601, 196] on div at bounding box center [605, 195] width 9 height 9
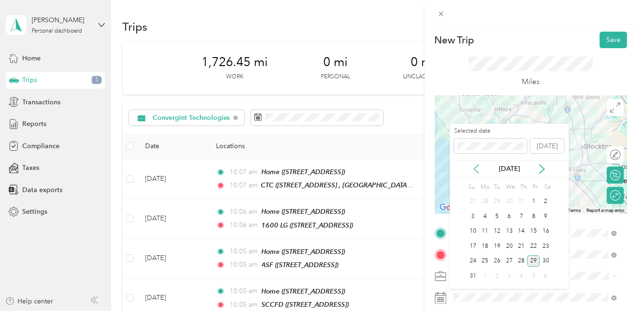
click at [479, 170] on icon at bounding box center [475, 168] width 9 height 9
click at [483, 213] on div "7" at bounding box center [485, 217] width 12 height 12
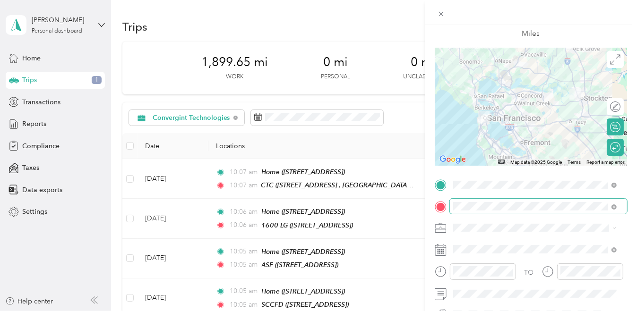
scroll to position [0, 0]
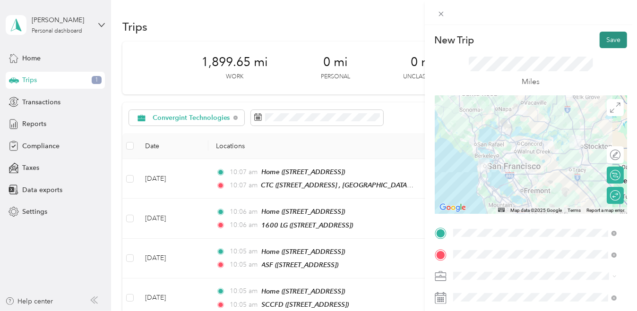
click at [613, 39] on button "Save" at bounding box center [612, 40] width 27 height 17
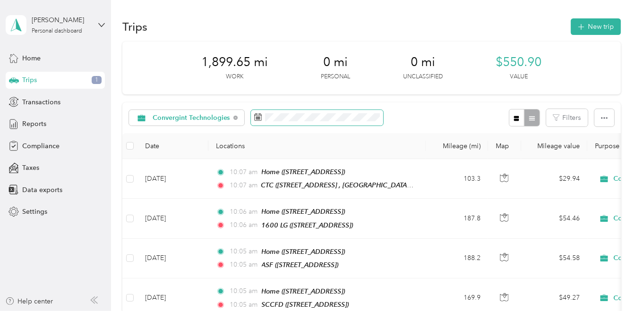
click at [259, 118] on icon at bounding box center [258, 117] width 8 height 8
click at [258, 118] on rect at bounding box center [258, 118] width 1 height 1
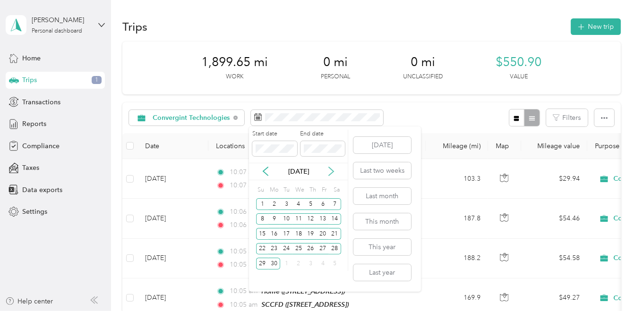
click at [328, 172] on icon at bounding box center [330, 171] width 9 height 9
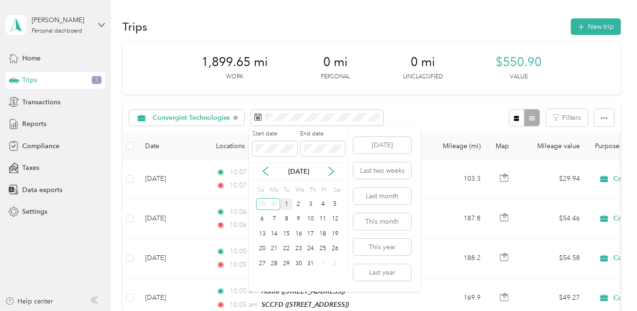
click at [285, 203] on div "1" at bounding box center [286, 204] width 12 height 12
click at [307, 265] on div "31" at bounding box center [311, 264] width 12 height 12
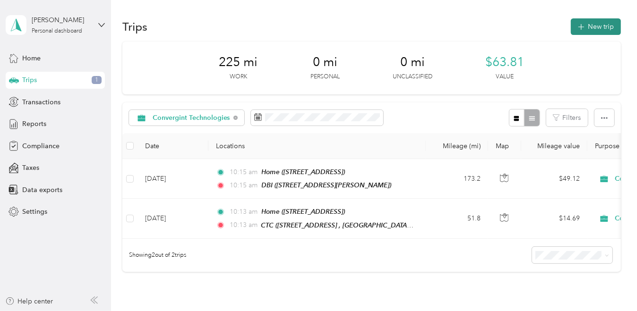
click at [592, 26] on button "New trip" at bounding box center [596, 26] width 50 height 17
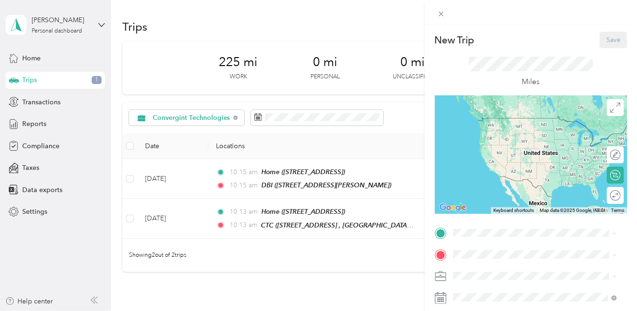
click at [493, 183] on span "[STREET_ADDRESS] , 94588, [GEOGRAPHIC_DATA], [GEOGRAPHIC_DATA], [GEOGRAPHIC_DAT…" at bounding box center [541, 172] width 142 height 28
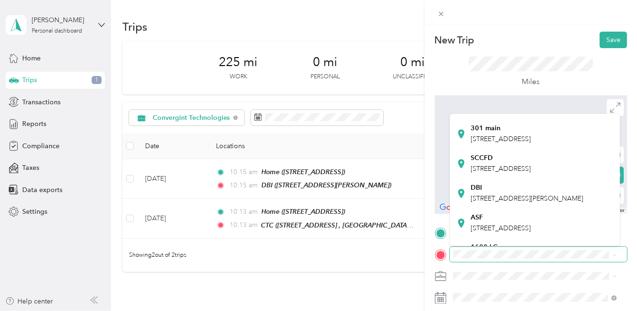
scroll to position [94, 0]
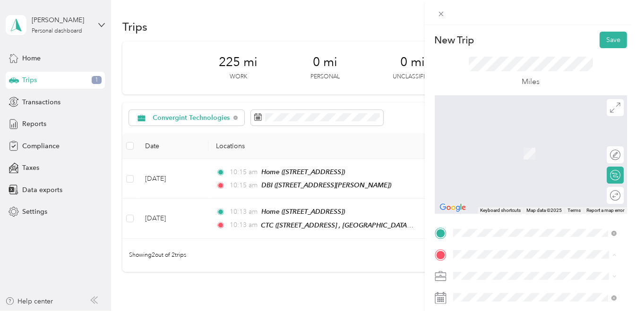
click at [504, 192] on div "DBI" at bounding box center [526, 187] width 112 height 9
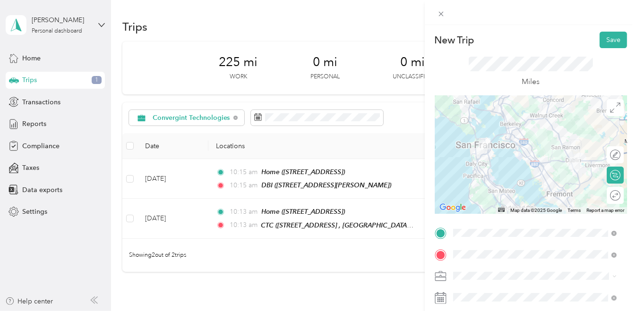
click at [508, 136] on span "[STREET_ADDRESS]" at bounding box center [500, 132] width 60 height 8
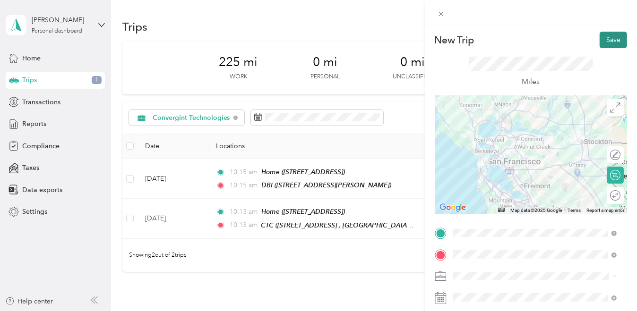
click at [606, 39] on button "Save" at bounding box center [612, 40] width 27 height 17
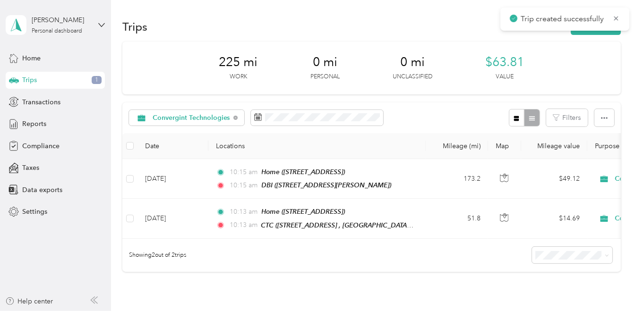
click at [620, 17] on div "Trip created successfully" at bounding box center [564, 19] width 129 height 23
click at [617, 17] on icon at bounding box center [616, 18] width 8 height 9
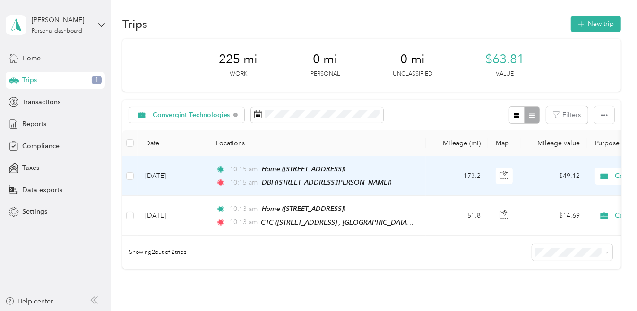
scroll to position [0, 0]
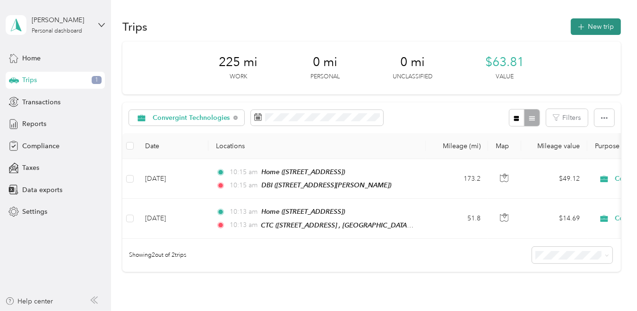
click at [601, 27] on button "New trip" at bounding box center [596, 26] width 50 height 17
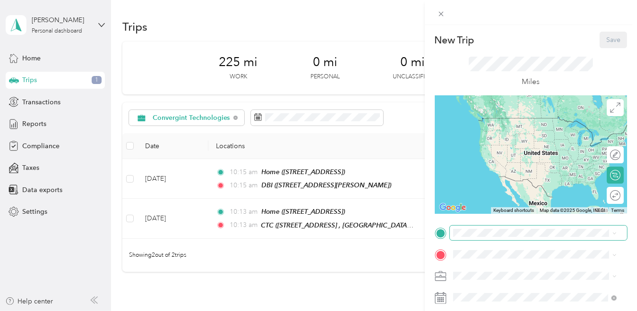
click at [501, 239] on span at bounding box center [538, 233] width 177 height 15
click at [481, 135] on div "Home [STREET_ADDRESS]" at bounding box center [500, 127] width 60 height 20
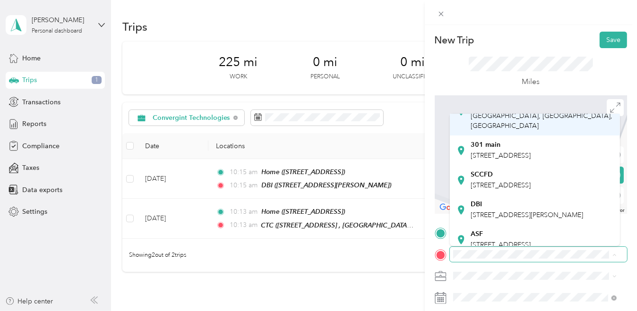
scroll to position [94, 0]
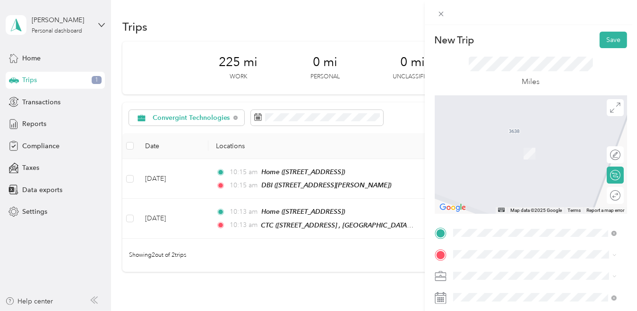
click at [495, 190] on div "DBI" at bounding box center [526, 186] width 112 height 9
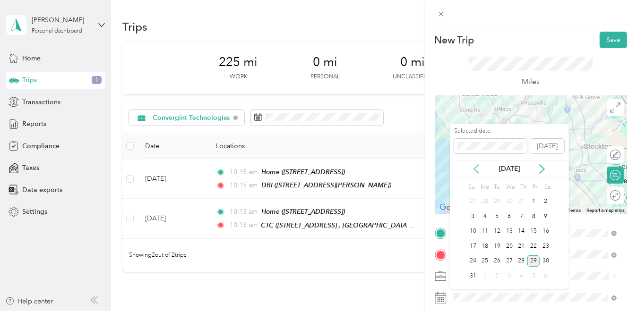
click at [477, 167] on icon at bounding box center [475, 168] width 9 height 9
click at [495, 215] on div "8" at bounding box center [497, 217] width 12 height 12
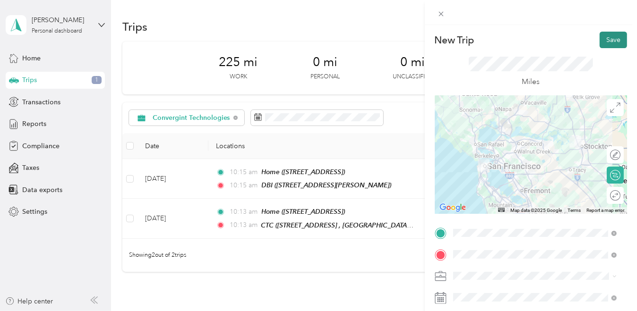
click at [601, 38] on button "Save" at bounding box center [612, 40] width 27 height 17
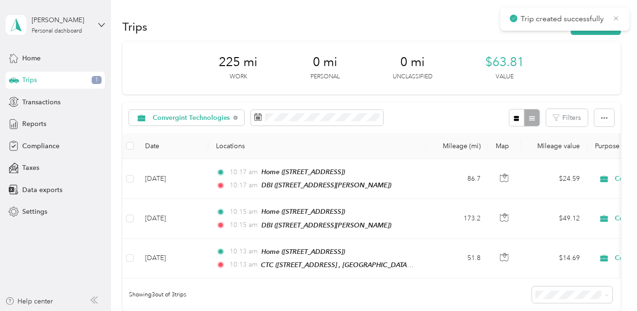
click at [616, 20] on icon at bounding box center [616, 18] width 8 height 9
click at [605, 26] on button "New trip" at bounding box center [596, 26] width 50 height 17
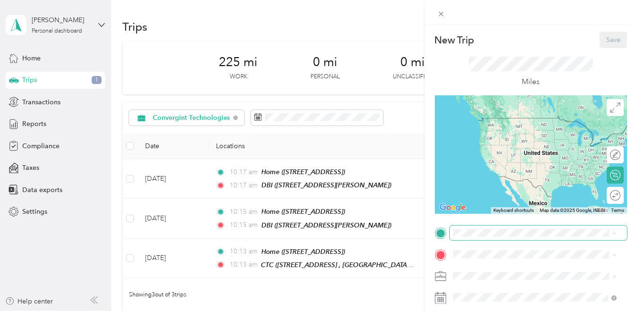
click at [510, 237] on span at bounding box center [538, 233] width 177 height 15
click at [506, 227] on span at bounding box center [538, 233] width 177 height 15
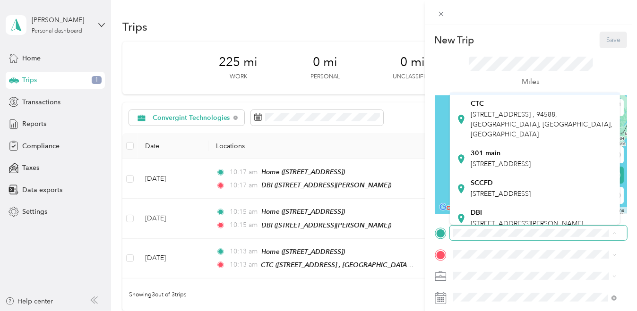
scroll to position [142, 0]
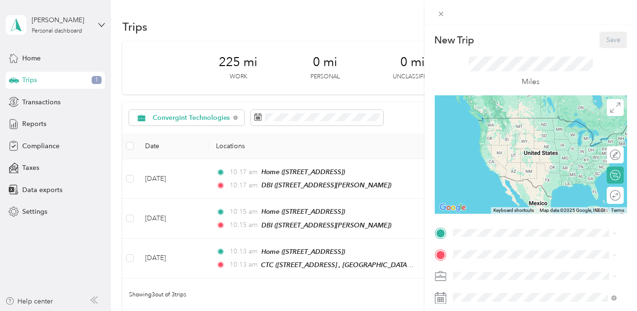
click at [483, 159] on span "[STREET_ADDRESS][PERSON_NAME]" at bounding box center [526, 155] width 112 height 8
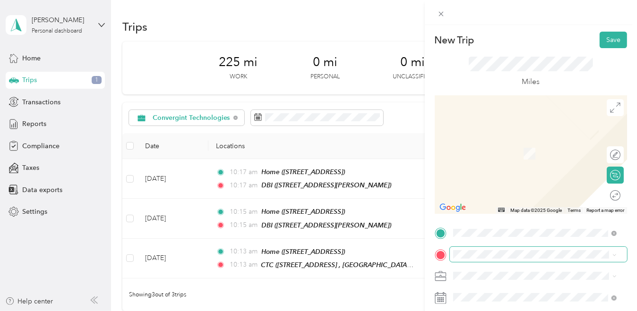
click at [489, 250] on span at bounding box center [538, 254] width 177 height 15
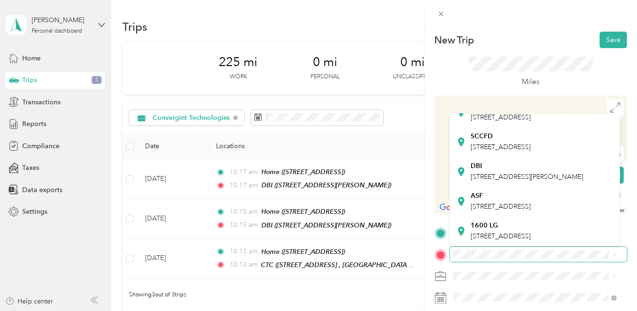
scroll to position [195, 0]
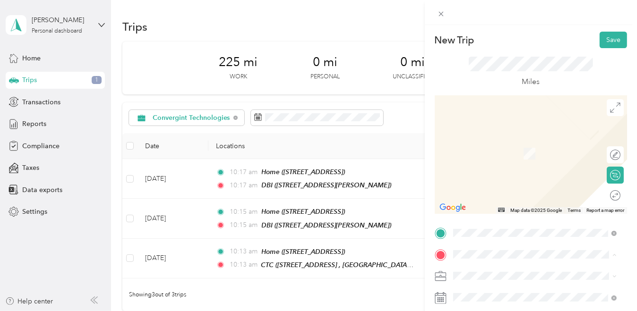
click at [505, 232] on span "[STREET_ADDRESS]" at bounding box center [500, 236] width 60 height 8
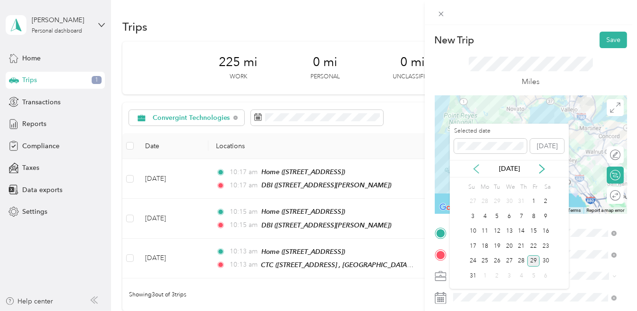
click at [478, 168] on icon at bounding box center [475, 168] width 9 height 9
click at [497, 217] on div "8" at bounding box center [497, 217] width 12 height 12
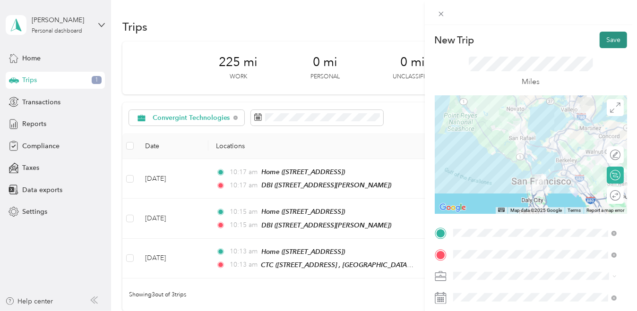
click at [603, 43] on button "Save" at bounding box center [612, 40] width 27 height 17
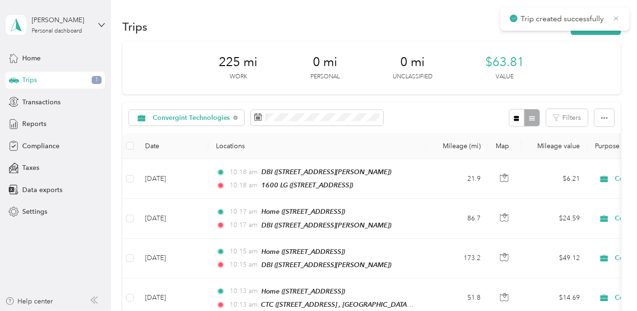
click at [617, 17] on icon at bounding box center [616, 18] width 8 height 9
click at [606, 25] on button "New trip" at bounding box center [596, 26] width 50 height 17
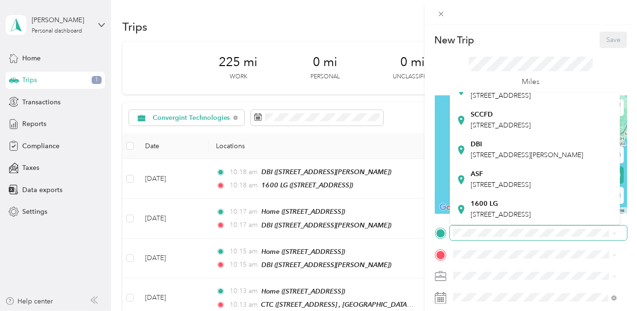
scroll to position [189, 0]
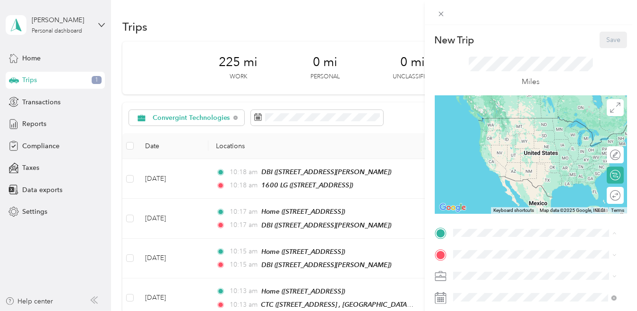
click at [499, 211] on span "[STREET_ADDRESS]" at bounding box center [500, 215] width 60 height 8
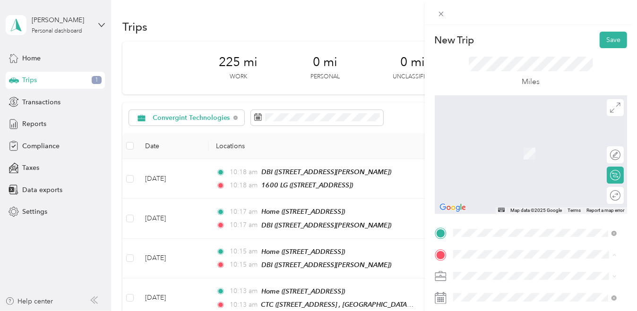
click at [491, 152] on span "[STREET_ADDRESS]" at bounding box center [500, 154] width 60 height 8
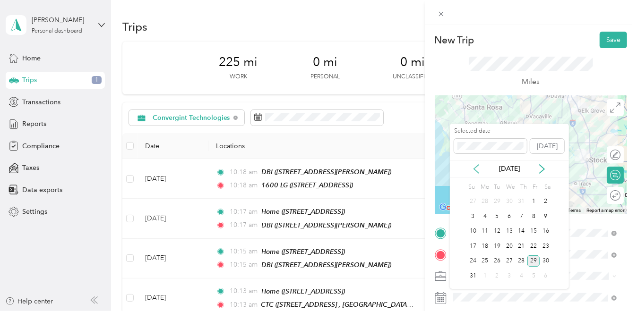
click at [473, 166] on icon at bounding box center [475, 168] width 9 height 9
click at [499, 217] on div "8" at bounding box center [497, 217] width 12 height 12
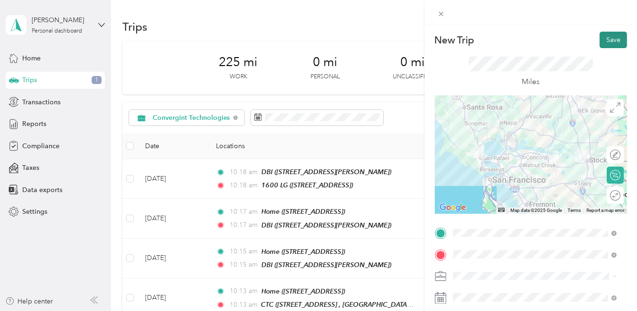
click at [614, 41] on button "Save" at bounding box center [612, 40] width 27 height 17
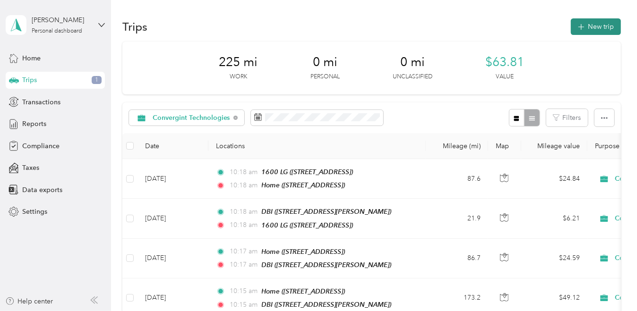
click at [592, 26] on button "New trip" at bounding box center [596, 26] width 50 height 17
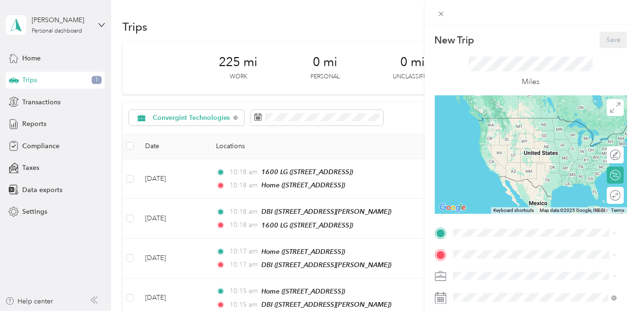
click at [511, 137] on div "Home [STREET_ADDRESS]" at bounding box center [500, 127] width 60 height 20
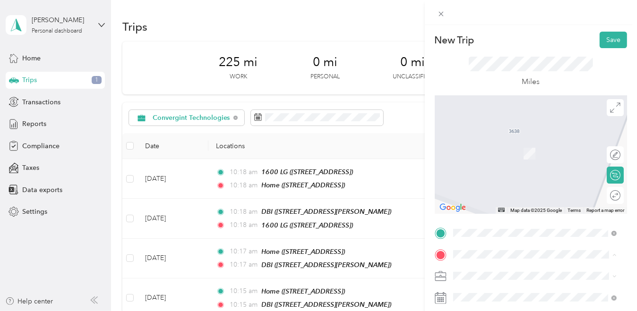
click at [486, 207] on span "[STREET_ADDRESS] , 94588, [GEOGRAPHIC_DATA], [GEOGRAPHIC_DATA], [GEOGRAPHIC_DAT…" at bounding box center [541, 193] width 142 height 28
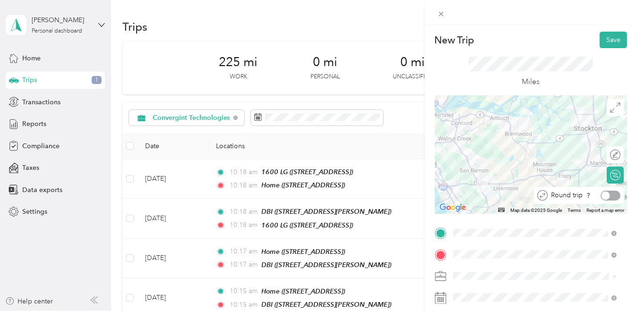
click at [601, 196] on div at bounding box center [605, 195] width 9 height 9
click at [443, 295] on icon at bounding box center [441, 298] width 12 height 12
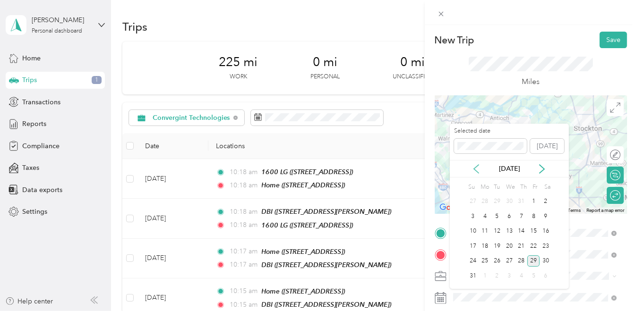
click at [478, 171] on icon at bounding box center [475, 168] width 9 height 9
click at [510, 214] on div "9" at bounding box center [509, 217] width 12 height 12
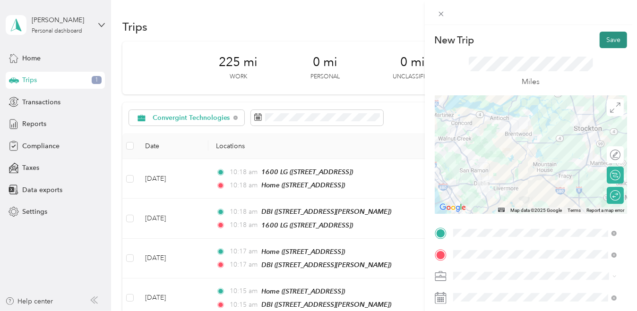
click at [616, 38] on button "Save" at bounding box center [612, 40] width 27 height 17
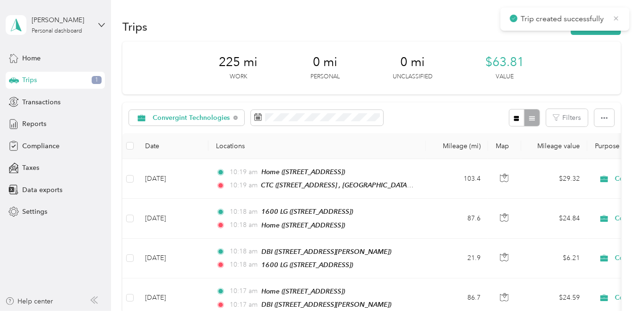
click at [615, 18] on icon at bounding box center [616, 18] width 4 height 4
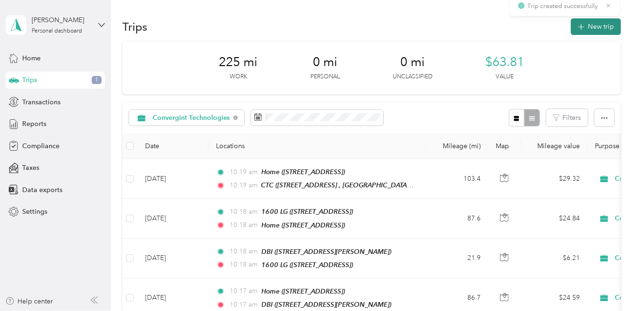
click at [605, 24] on button "New trip" at bounding box center [596, 26] width 50 height 17
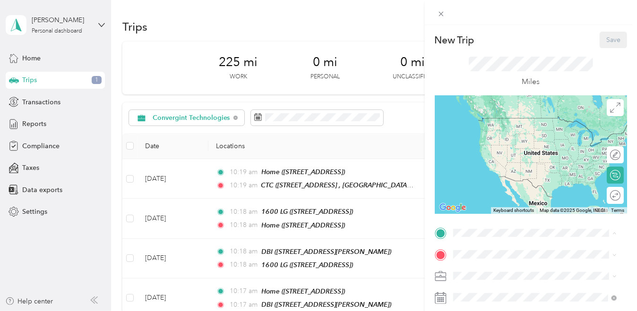
click at [510, 136] on span "[STREET_ADDRESS]" at bounding box center [500, 132] width 60 height 8
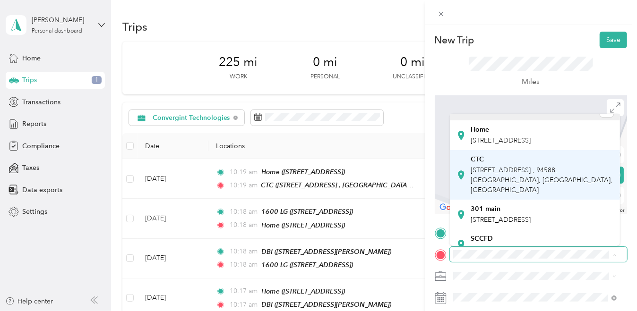
scroll to position [0, 0]
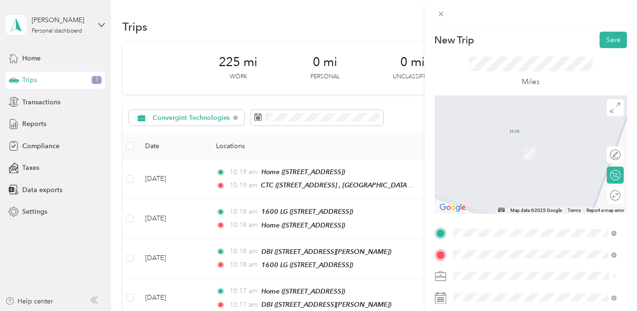
click at [498, 144] on span "1 Sansome Street San Francisco, California 94104, United States" at bounding box center [517, 140] width 94 height 9
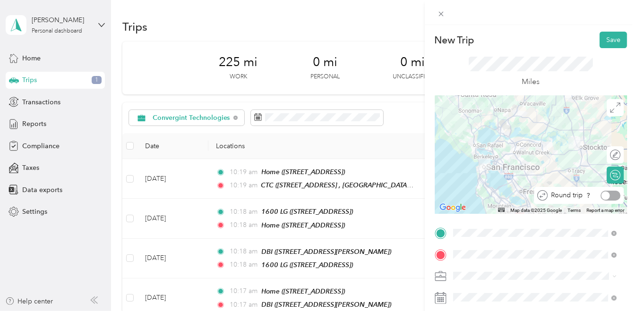
click at [601, 196] on div at bounding box center [605, 195] width 9 height 9
click at [442, 299] on icon at bounding box center [441, 298] width 12 height 12
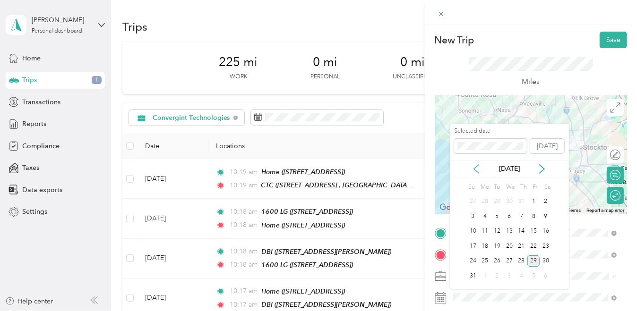
click at [479, 172] on icon at bounding box center [475, 168] width 9 height 9
click at [521, 217] on div "10" at bounding box center [521, 217] width 12 height 12
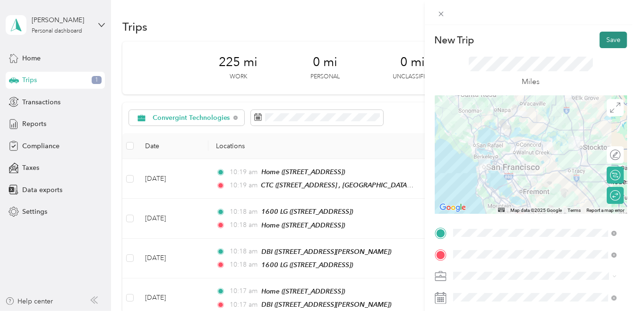
click at [609, 39] on button "Save" at bounding box center [612, 40] width 27 height 17
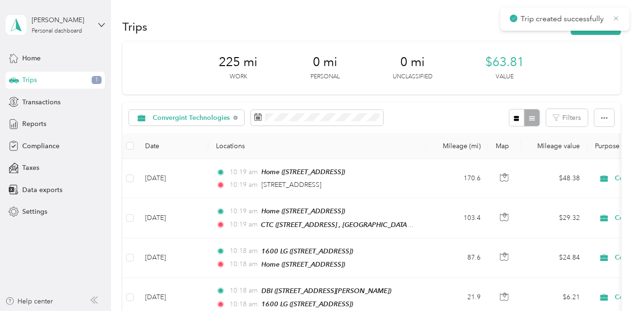
click at [616, 19] on icon at bounding box center [616, 18] width 4 height 4
click at [607, 26] on button "New trip" at bounding box center [596, 26] width 50 height 17
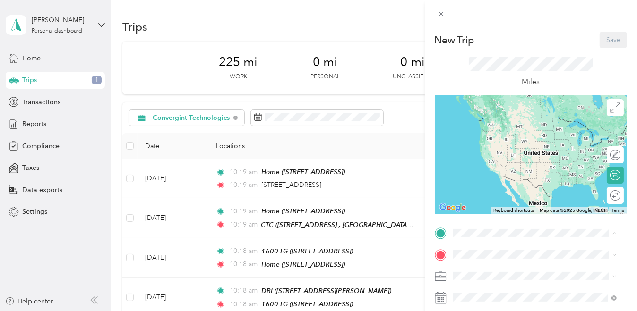
click at [488, 125] on div "Home [STREET_ADDRESS]" at bounding box center [500, 127] width 60 height 20
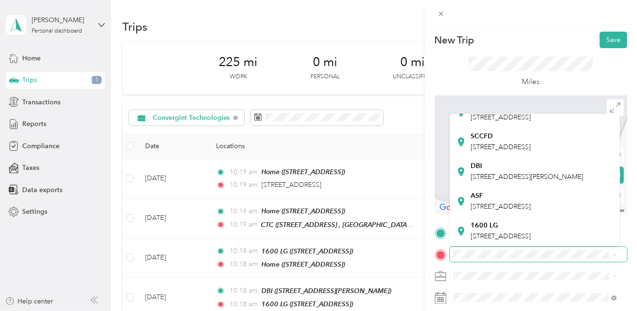
scroll to position [195, 0]
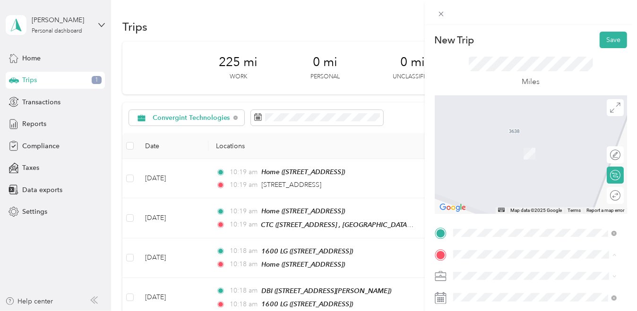
click at [491, 173] on span "[STREET_ADDRESS][PERSON_NAME]" at bounding box center [526, 177] width 112 height 8
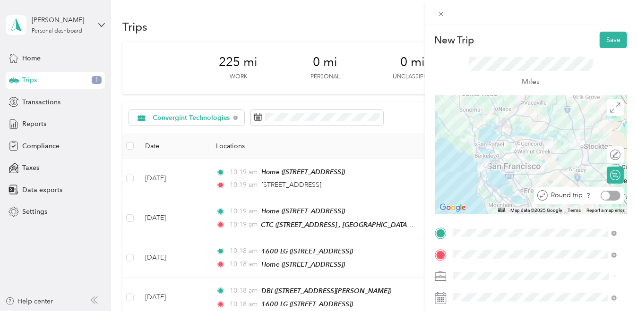
click at [601, 196] on div at bounding box center [605, 195] width 9 height 9
click at [441, 298] on rect at bounding box center [441, 298] width 1 height 1
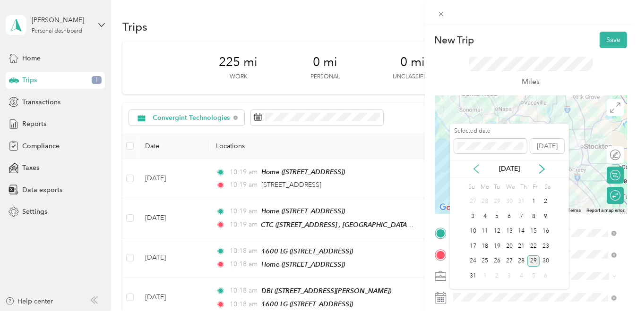
click at [478, 170] on icon at bounding box center [475, 168] width 9 height 9
click at [532, 213] on div "11" at bounding box center [533, 217] width 12 height 12
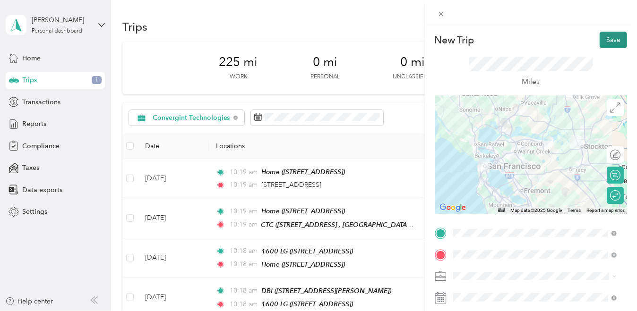
click at [600, 35] on button "Save" at bounding box center [612, 40] width 27 height 17
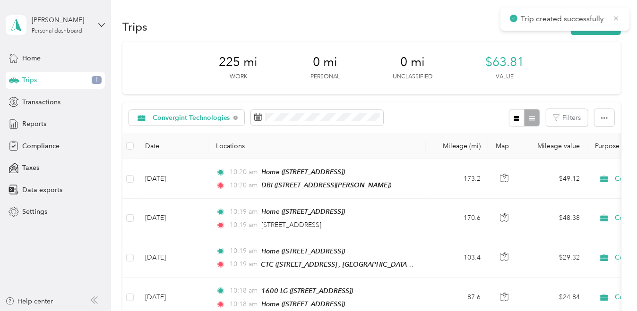
click at [617, 17] on icon at bounding box center [616, 18] width 4 height 4
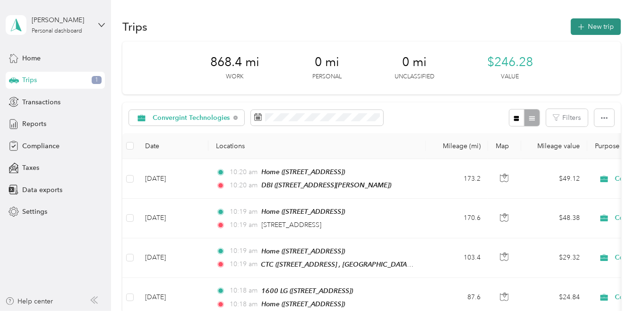
click at [599, 26] on button "New trip" at bounding box center [596, 26] width 50 height 17
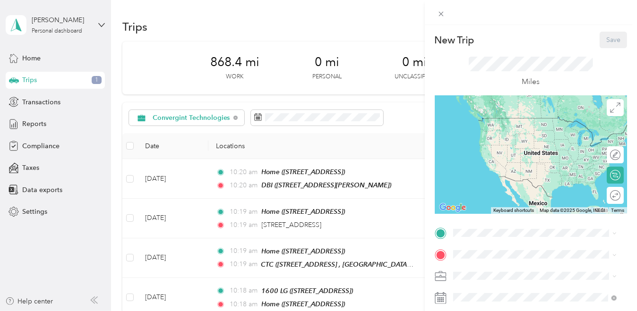
click at [499, 136] on span "[STREET_ADDRESS]" at bounding box center [500, 132] width 60 height 8
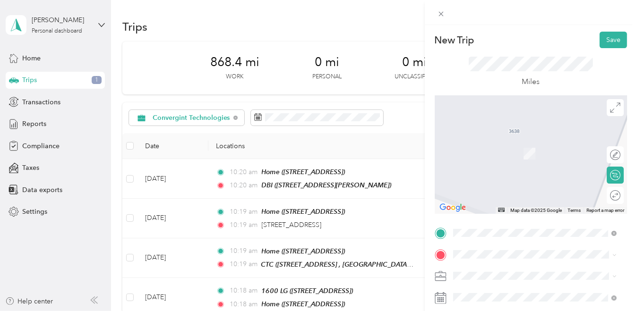
click at [507, 207] on span "[STREET_ADDRESS] , 94588, [GEOGRAPHIC_DATA], [GEOGRAPHIC_DATA], [GEOGRAPHIC_DAT…" at bounding box center [541, 193] width 142 height 28
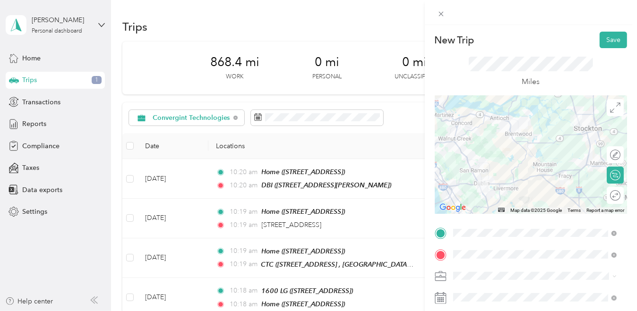
click at [438, 299] on icon at bounding box center [441, 298] width 12 height 12
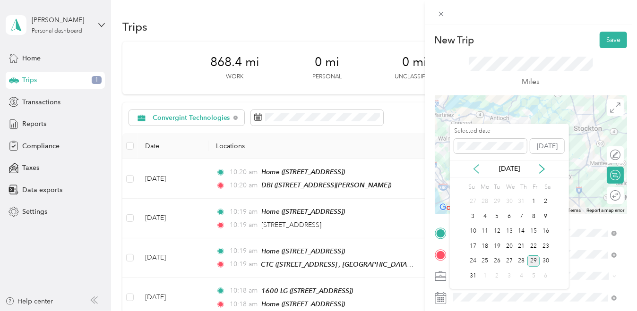
click at [478, 165] on icon at bounding box center [476, 169] width 5 height 9
click at [486, 231] on div "14" at bounding box center [485, 232] width 12 height 12
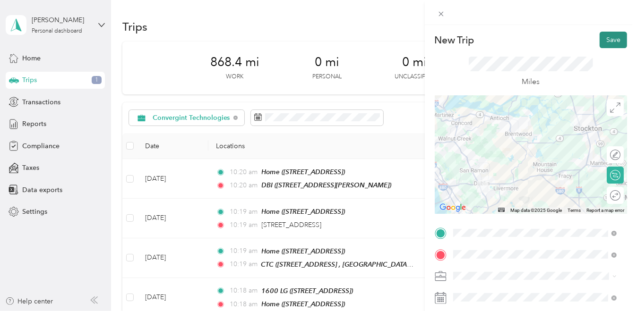
click at [608, 44] on button "Save" at bounding box center [612, 40] width 27 height 17
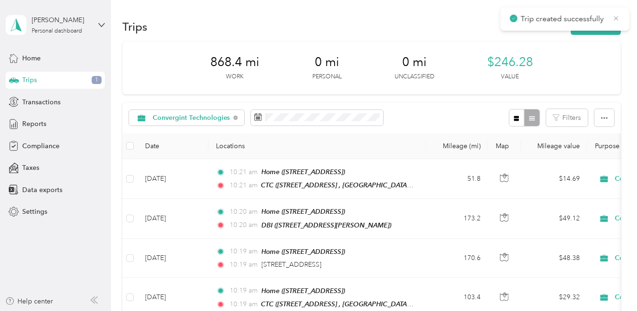
click at [615, 16] on icon at bounding box center [616, 18] width 8 height 9
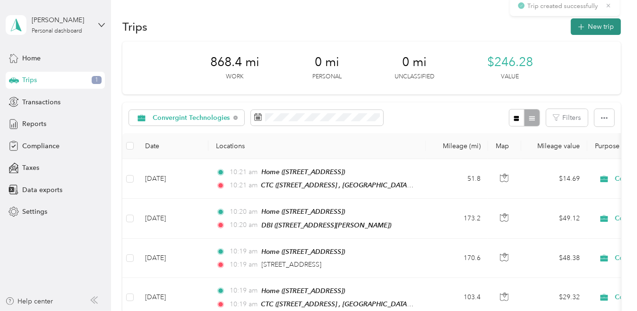
click at [603, 29] on button "New trip" at bounding box center [596, 26] width 50 height 17
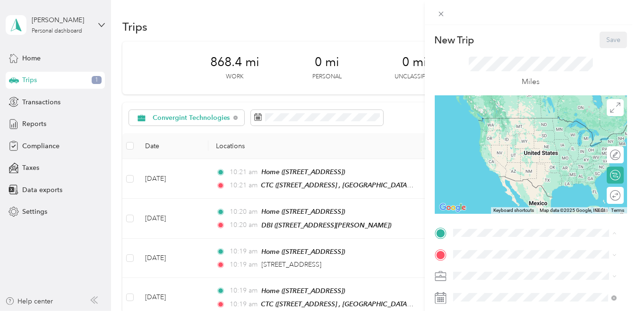
click at [485, 179] on span "[STREET_ADDRESS] , 94588, [GEOGRAPHIC_DATA], [GEOGRAPHIC_DATA], [GEOGRAPHIC_DAT…" at bounding box center [541, 172] width 142 height 28
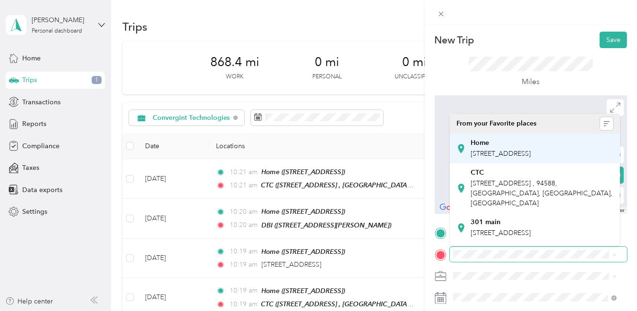
scroll to position [47, 0]
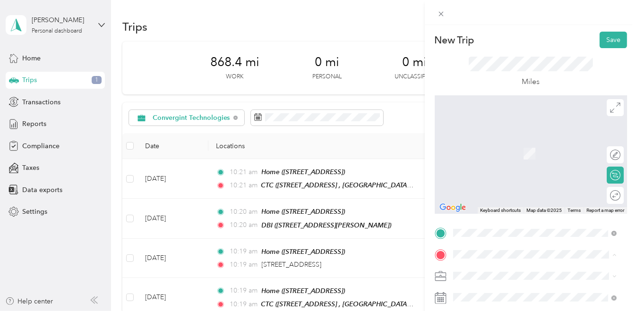
click at [497, 209] on div "SCCFD" at bounding box center [500, 205] width 60 height 9
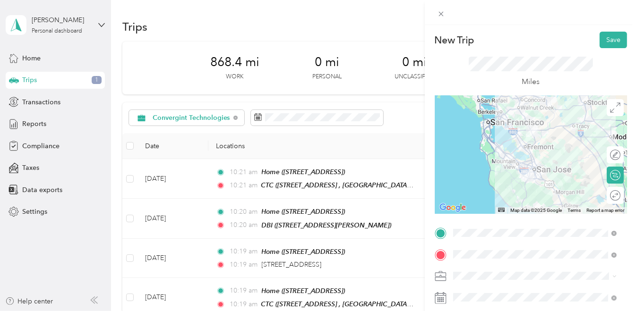
click at [444, 299] on icon at bounding box center [441, 298] width 12 height 12
click at [485, 301] on span at bounding box center [538, 297] width 177 height 15
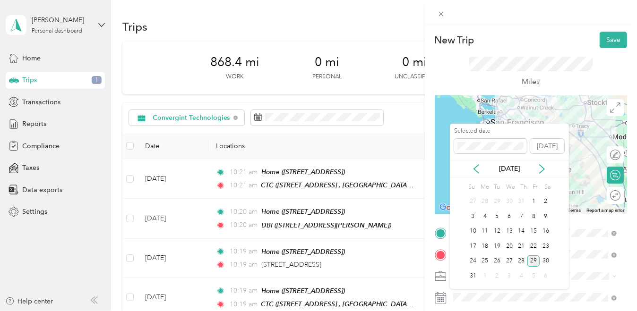
click at [475, 163] on div "[DATE]" at bounding box center [509, 168] width 119 height 17
click at [475, 171] on icon at bounding box center [475, 168] width 9 height 9
click at [488, 230] on div "14" at bounding box center [485, 232] width 12 height 12
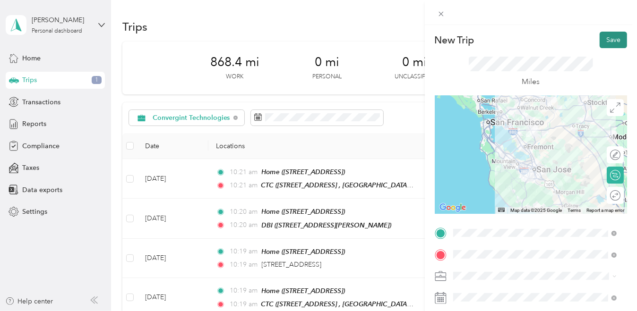
click at [604, 42] on button "Save" at bounding box center [612, 40] width 27 height 17
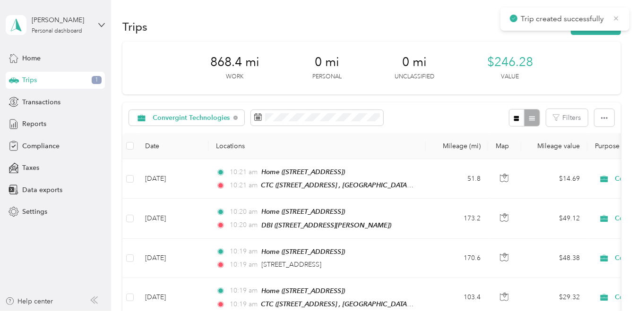
click at [615, 19] on icon at bounding box center [616, 18] width 8 height 9
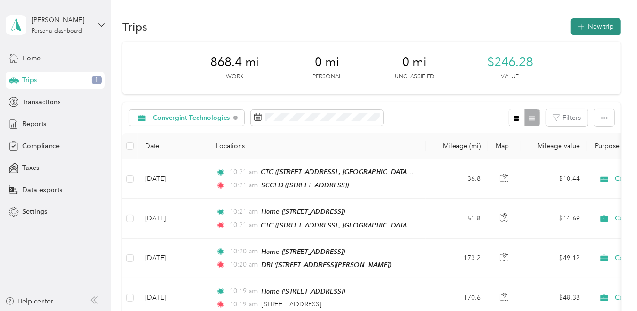
click at [606, 24] on button "New trip" at bounding box center [596, 26] width 50 height 17
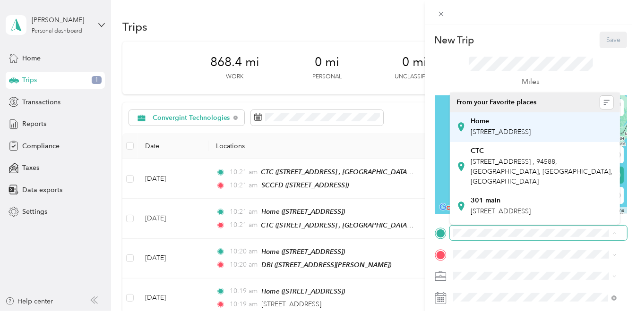
scroll to position [94, 0]
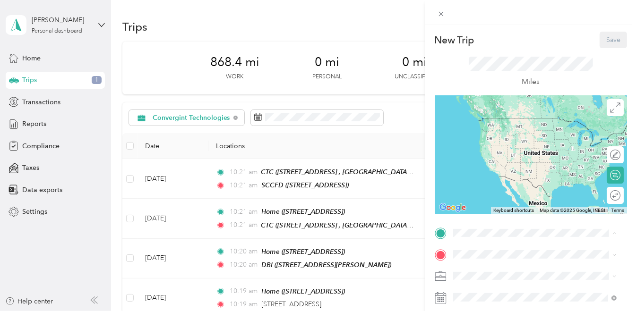
click at [486, 152] on div "SCCFD 1315 Dell Ave, Campbell, CA, United States , 95008, Campbell, CA, United …" at bounding box center [500, 142] width 60 height 20
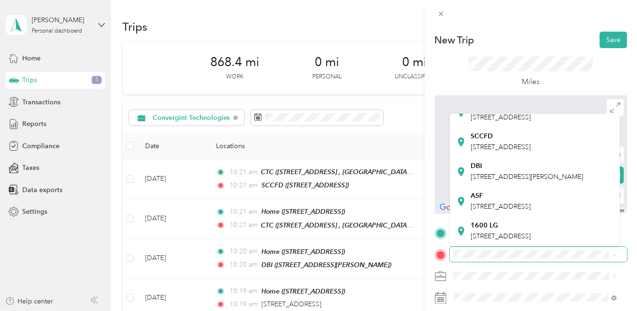
scroll to position [100, 0]
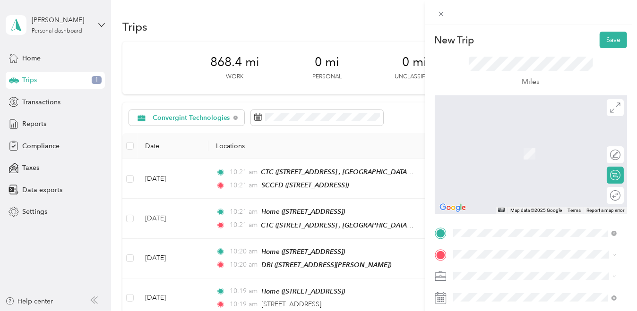
click at [518, 138] on div "301 main 301 Main St, San Francisco, CA, United States , 94105, San Francisco, …" at bounding box center [500, 128] width 60 height 20
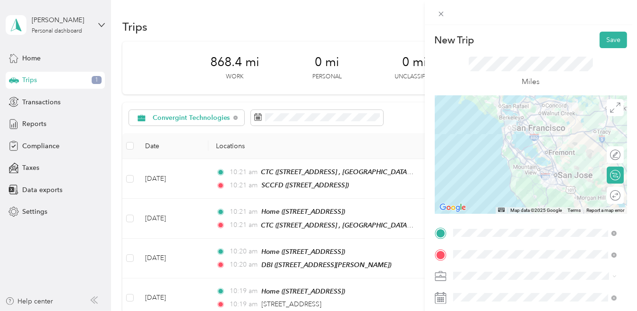
click at [442, 298] on rect at bounding box center [441, 298] width 1 height 1
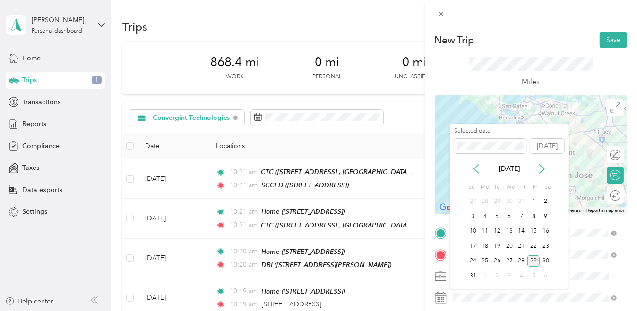
click at [478, 168] on icon at bounding box center [475, 168] width 9 height 9
click at [484, 228] on div "14" at bounding box center [485, 232] width 12 height 12
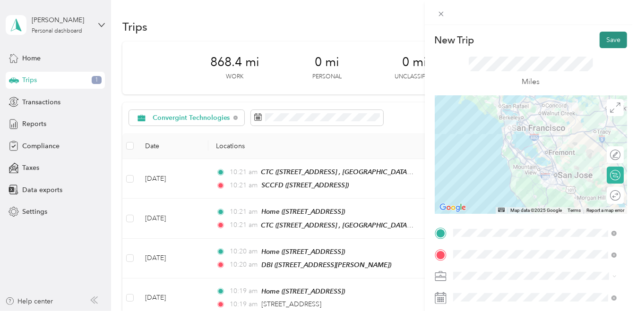
click at [607, 41] on button "Save" at bounding box center [612, 40] width 27 height 17
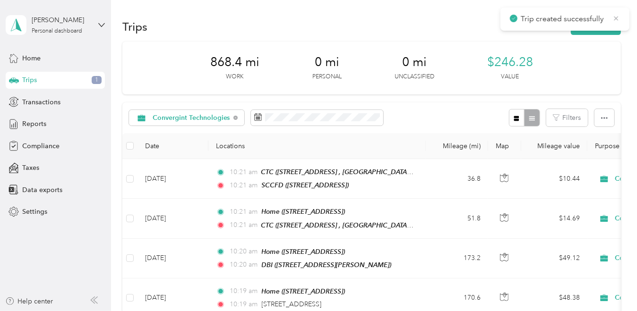
click at [617, 19] on icon at bounding box center [616, 18] width 4 height 4
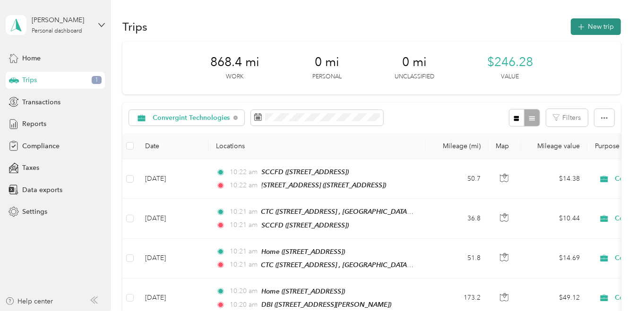
click at [602, 26] on button "New trip" at bounding box center [596, 26] width 50 height 17
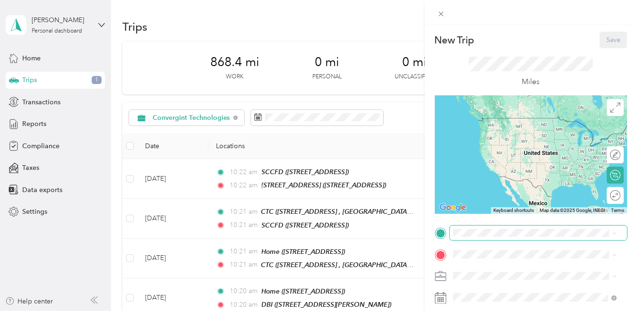
click at [491, 227] on span at bounding box center [538, 233] width 177 height 15
click at [491, 205] on strong "301 main" at bounding box center [485, 200] width 30 height 9
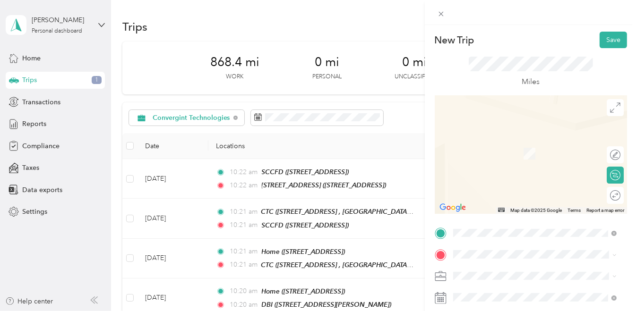
click at [489, 159] on div "Home [STREET_ADDRESS]" at bounding box center [500, 149] width 60 height 20
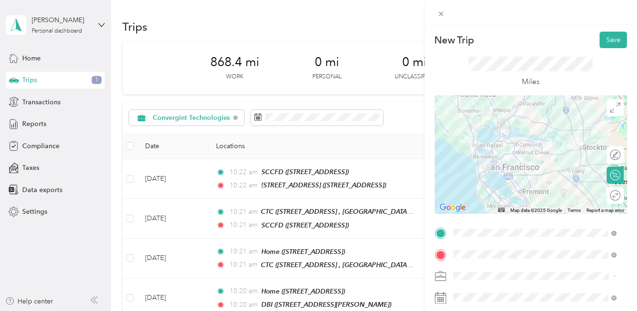
click at [442, 298] on rect at bounding box center [442, 298] width 1 height 1
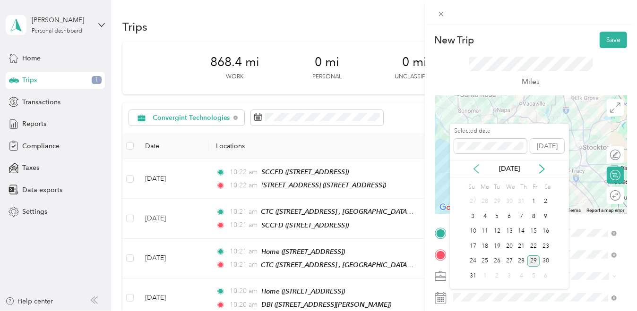
click at [477, 165] on icon at bounding box center [475, 168] width 9 height 9
click at [486, 232] on div "14" at bounding box center [485, 232] width 12 height 12
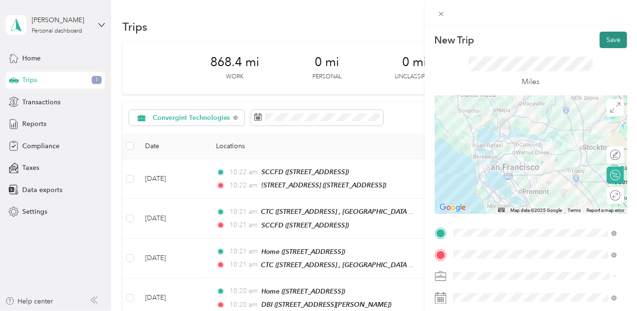
click at [602, 38] on button "Save" at bounding box center [612, 40] width 27 height 17
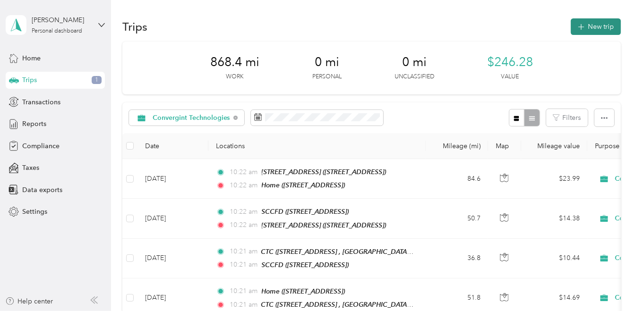
click at [603, 25] on button "New trip" at bounding box center [596, 26] width 50 height 17
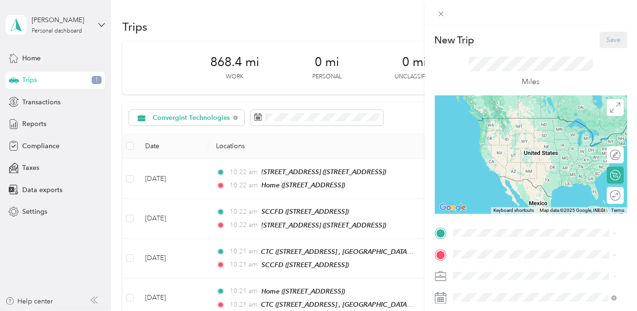
click at [502, 136] on span "[STREET_ADDRESS]" at bounding box center [500, 132] width 60 height 8
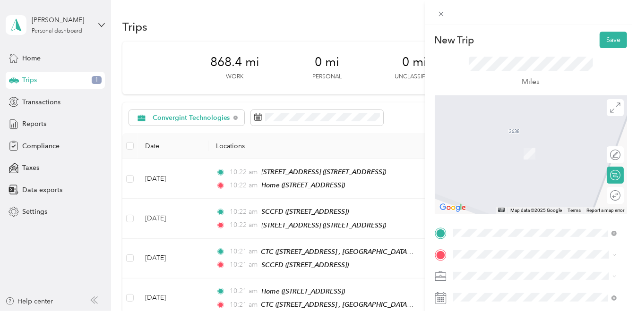
click at [503, 204] on span "[STREET_ADDRESS] , 94588, [GEOGRAPHIC_DATA], [GEOGRAPHIC_DATA], [GEOGRAPHIC_DAT…" at bounding box center [541, 193] width 142 height 28
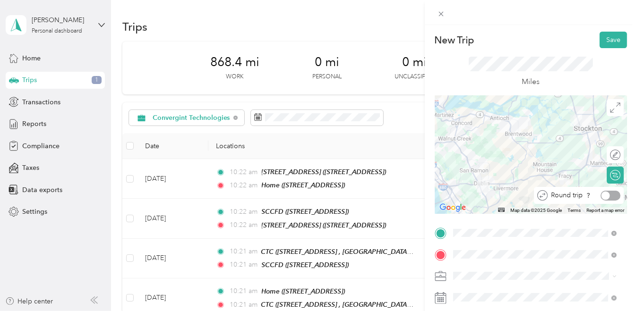
click at [601, 194] on div at bounding box center [605, 195] width 9 height 9
click at [614, 41] on button "Save" at bounding box center [612, 40] width 27 height 17
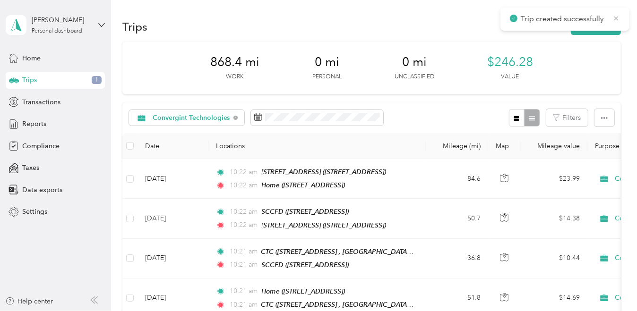
click at [615, 17] on icon at bounding box center [616, 18] width 8 height 9
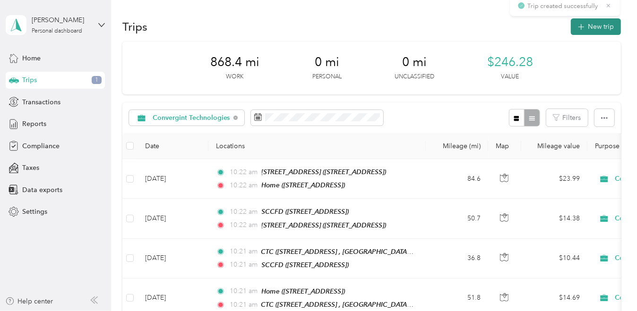
click at [599, 26] on button "New trip" at bounding box center [596, 26] width 50 height 17
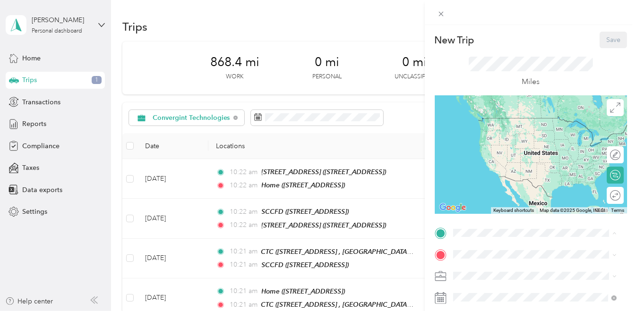
click at [495, 135] on span "[STREET_ADDRESS]" at bounding box center [500, 132] width 60 height 8
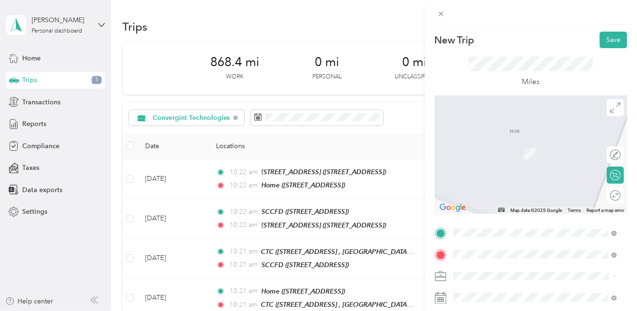
click at [499, 148] on span "[STREET_ADDRESS][PERSON_NAME][US_STATE]" at bounding box center [541, 144] width 143 height 17
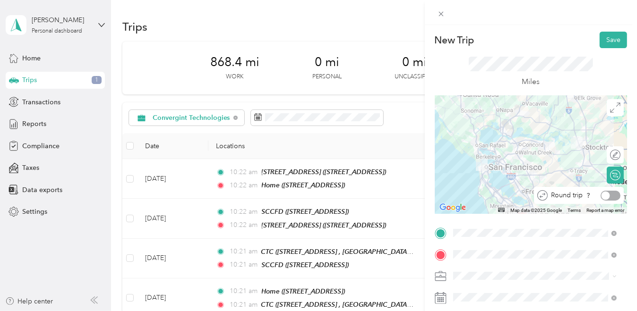
click at [606, 198] on div at bounding box center [610, 196] width 20 height 10
click at [441, 299] on rect at bounding box center [441, 299] width 1 height 1
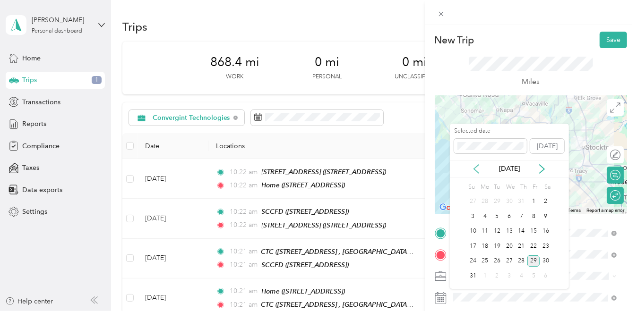
click at [477, 169] on icon at bounding box center [475, 168] width 9 height 9
click at [496, 228] on div "15" at bounding box center [497, 232] width 12 height 12
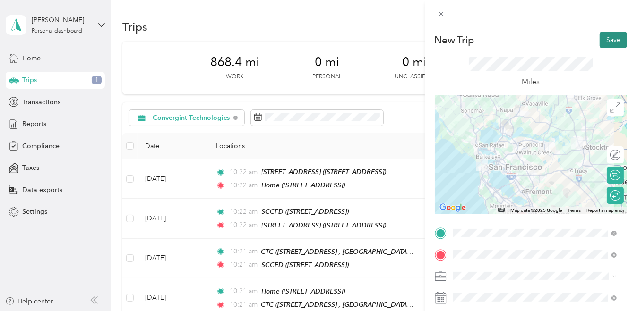
click at [608, 43] on button "Save" at bounding box center [612, 40] width 27 height 17
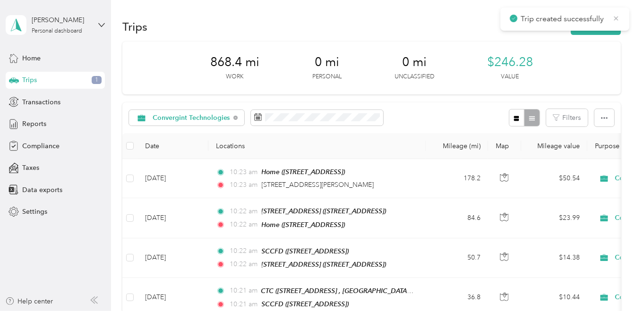
click at [614, 17] on icon at bounding box center [616, 18] width 8 height 9
click at [607, 20] on button "New trip" at bounding box center [596, 26] width 50 height 17
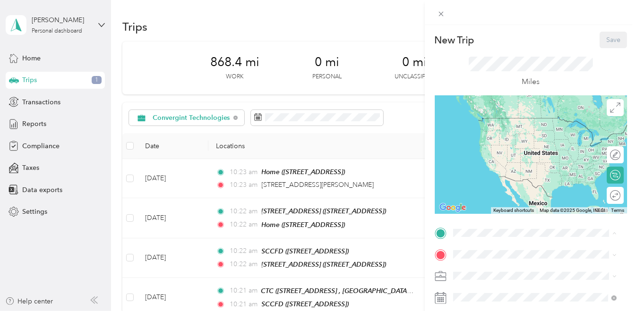
click at [503, 129] on span "[STREET_ADDRESS]" at bounding box center [500, 132] width 60 height 8
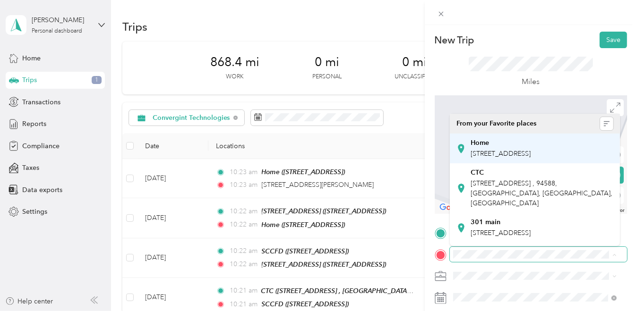
scroll to position [94, 0]
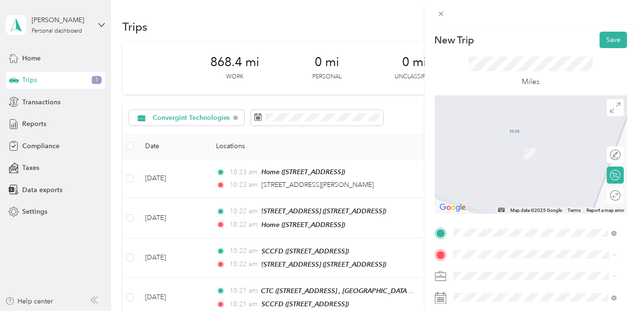
click at [491, 192] on div "DBI" at bounding box center [526, 187] width 112 height 9
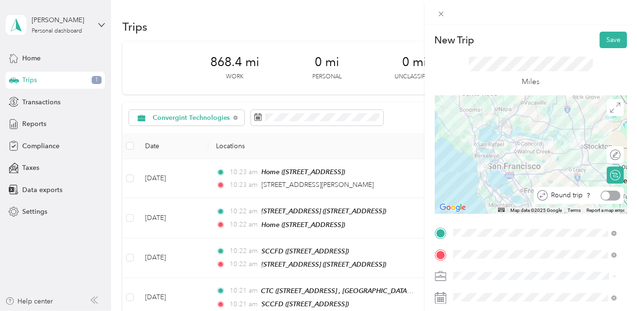
click at [601, 193] on div at bounding box center [605, 195] width 9 height 9
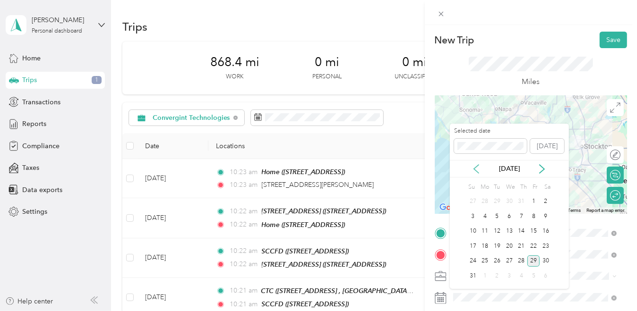
click at [473, 165] on icon at bounding box center [475, 168] width 9 height 9
click at [512, 230] on div "16" at bounding box center [509, 232] width 12 height 12
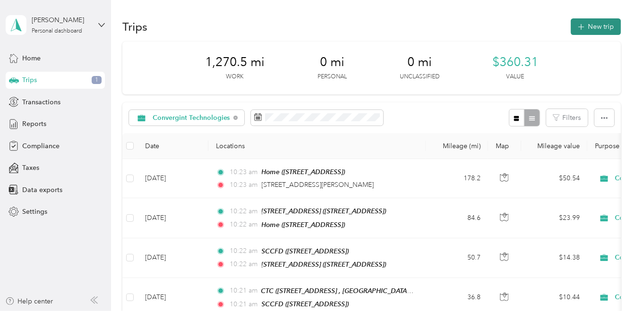
click at [594, 23] on button "New trip" at bounding box center [596, 26] width 50 height 17
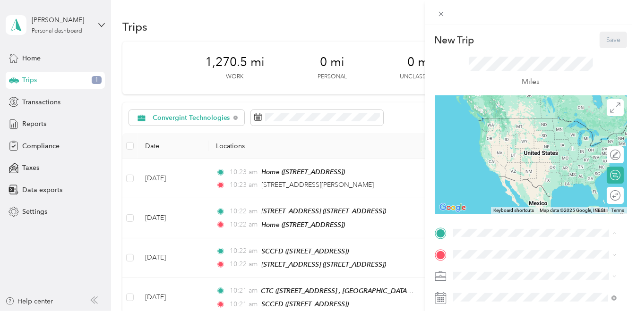
click at [507, 136] on span "[STREET_ADDRESS]" at bounding box center [500, 132] width 60 height 8
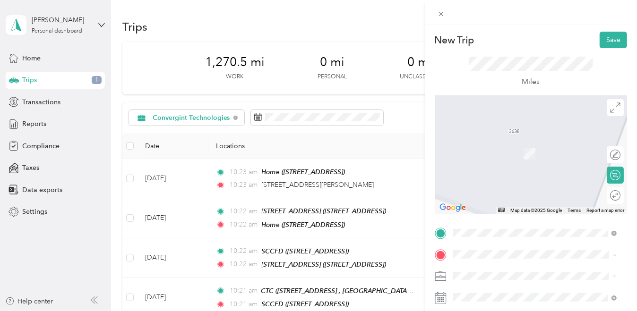
click at [492, 207] on span "[STREET_ADDRESS] , 94588, [GEOGRAPHIC_DATA], [GEOGRAPHIC_DATA], [GEOGRAPHIC_DAT…" at bounding box center [541, 193] width 142 height 28
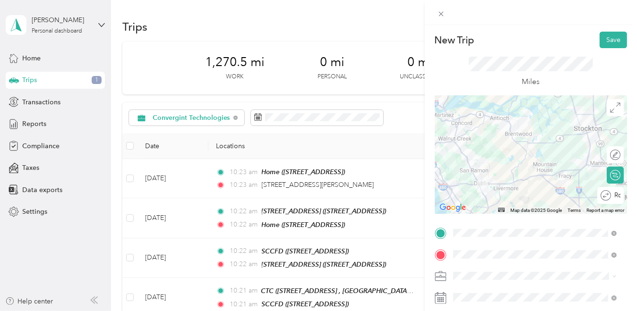
click at [614, 196] on div "Round trip" at bounding box center [610, 195] width 26 height 17
click at [601, 193] on div at bounding box center [605, 195] width 9 height 9
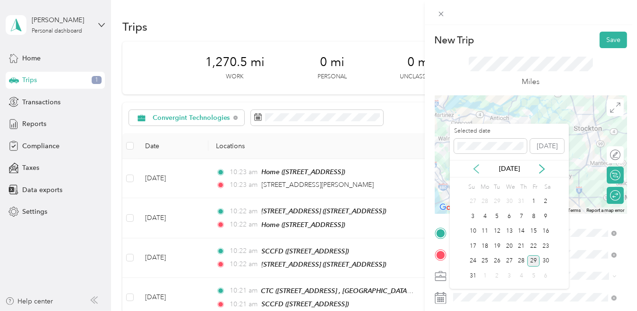
click at [476, 166] on icon at bounding box center [476, 169] width 5 height 9
click at [509, 230] on div "16" at bounding box center [509, 232] width 12 height 12
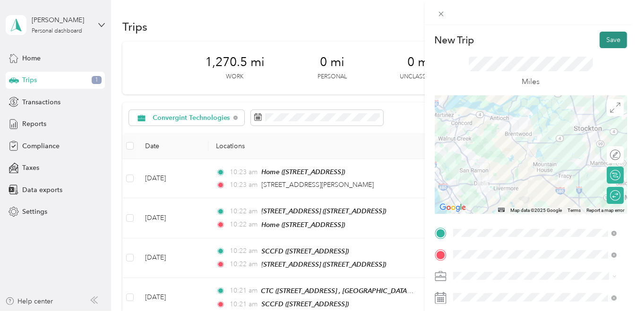
click at [609, 40] on button "Save" at bounding box center [612, 40] width 27 height 17
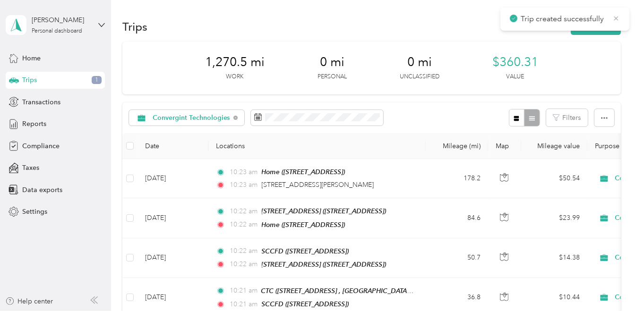
click at [616, 17] on icon at bounding box center [616, 18] width 4 height 4
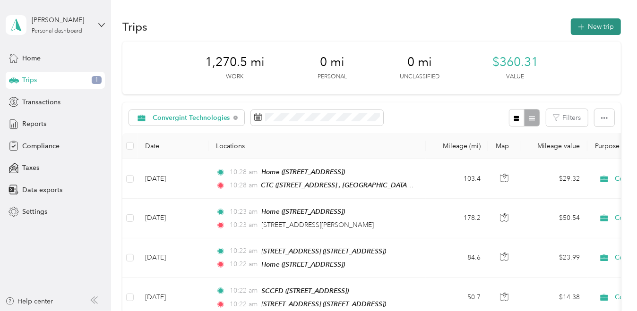
click at [605, 25] on button "New trip" at bounding box center [596, 26] width 50 height 17
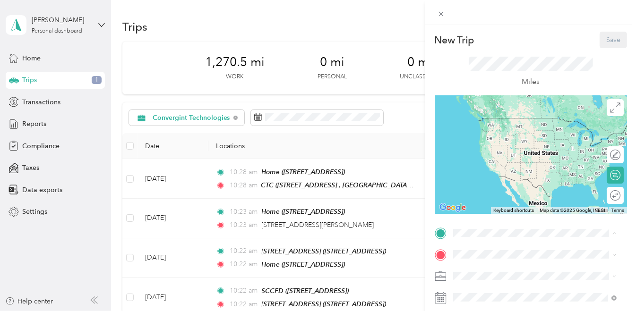
click at [477, 136] on span "[STREET_ADDRESS]" at bounding box center [500, 132] width 60 height 8
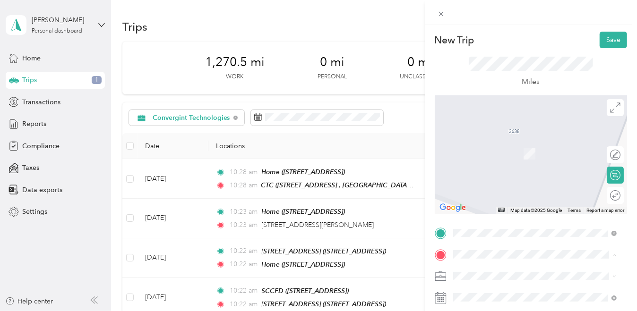
click at [487, 208] on div "CTC [STREET_ADDRESS] , 94588, [GEOGRAPHIC_DATA], [GEOGRAPHIC_DATA], [GEOGRAPHIC…" at bounding box center [541, 189] width 143 height 40
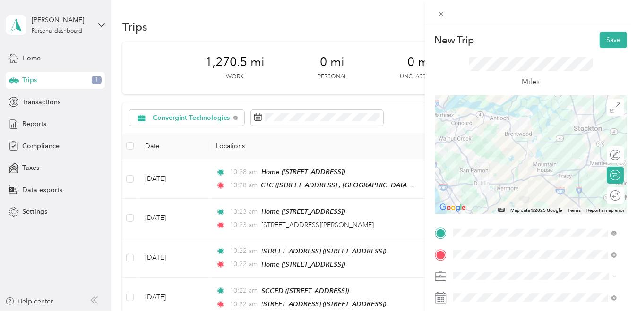
click at [611, 200] on div "Round trip" at bounding box center [614, 195] width 17 height 17
click at [601, 193] on div at bounding box center [605, 195] width 9 height 9
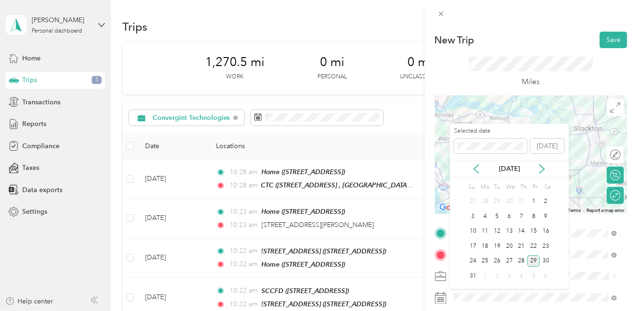
click at [479, 174] on div "[DATE]" at bounding box center [509, 168] width 119 height 17
click at [476, 167] on icon at bounding box center [475, 168] width 9 height 9
click at [521, 233] on div "17" at bounding box center [521, 232] width 12 height 12
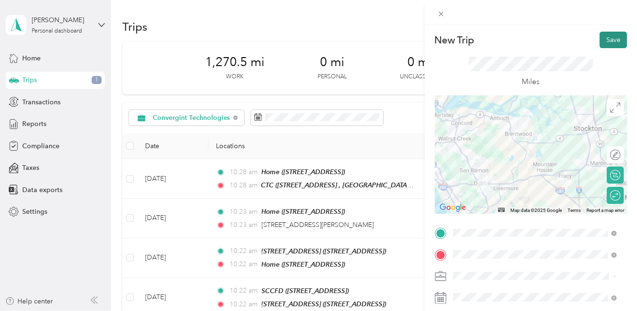
click at [610, 42] on button "Save" at bounding box center [612, 40] width 27 height 17
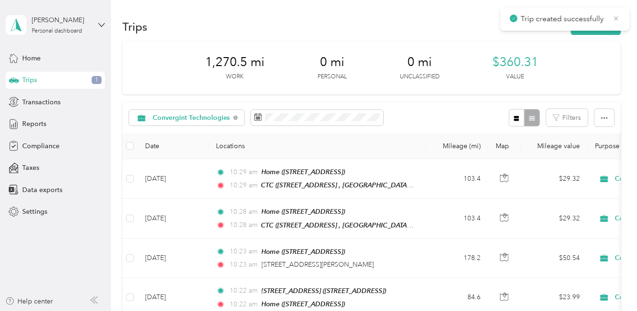
click at [617, 17] on icon at bounding box center [616, 18] width 8 height 9
click at [609, 24] on button "New trip" at bounding box center [596, 26] width 50 height 17
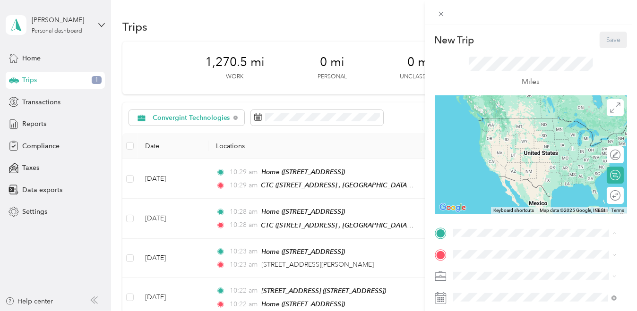
click at [491, 136] on span "[STREET_ADDRESS]" at bounding box center [500, 132] width 60 height 8
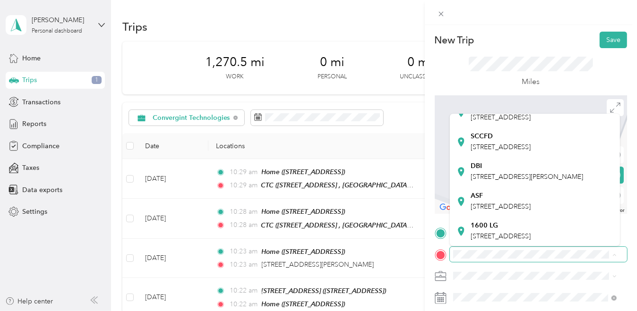
scroll to position [6, 0]
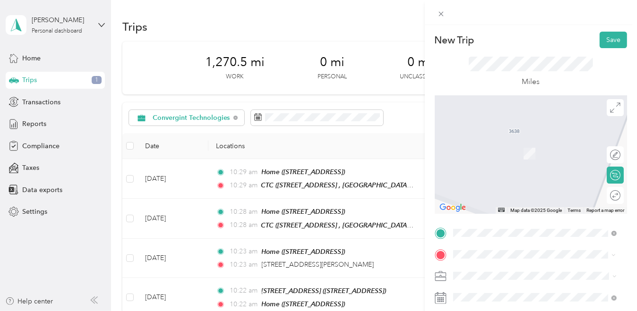
click at [509, 144] on span "1 Sansome Street San Francisco, California 94104, United States" at bounding box center [517, 140] width 94 height 9
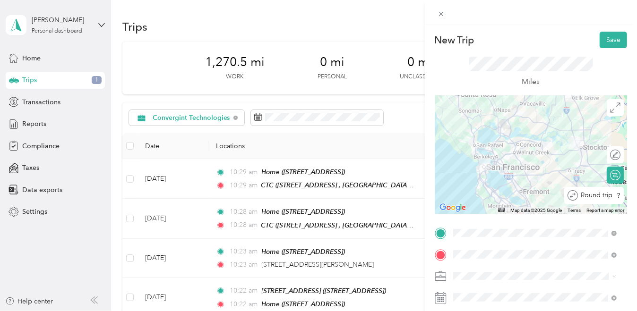
click at [610, 198] on div "Round trip" at bounding box center [599, 196] width 43 height 10
click at [601, 196] on div at bounding box center [605, 195] width 9 height 9
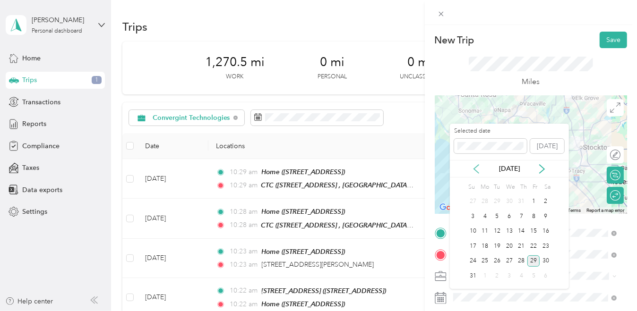
click at [476, 167] on icon at bounding box center [476, 169] width 5 height 9
click at [532, 230] on div "18" at bounding box center [533, 232] width 12 height 12
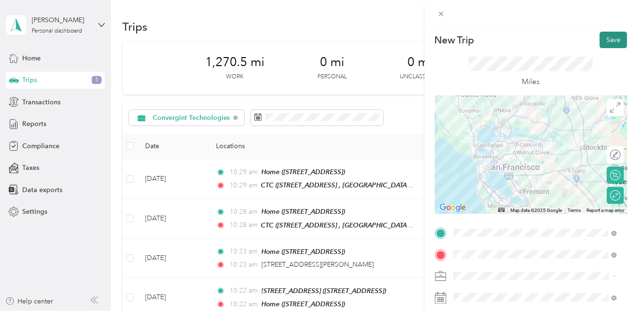
click at [609, 42] on button "Save" at bounding box center [612, 40] width 27 height 17
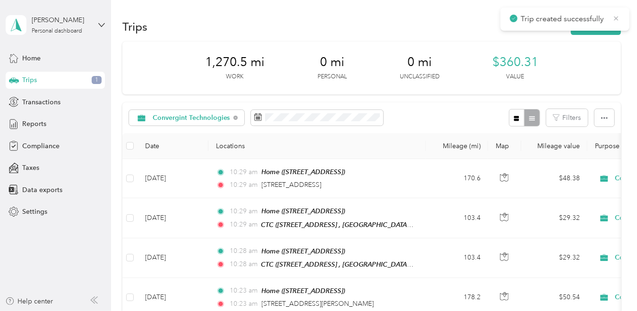
click at [617, 19] on icon at bounding box center [616, 18] width 4 height 4
click at [594, 28] on button "New trip" at bounding box center [596, 26] width 50 height 17
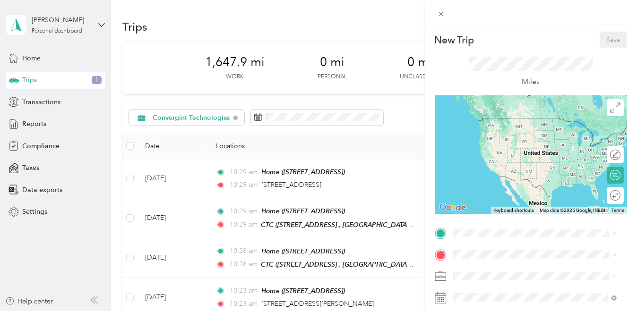
click at [505, 136] on div "Home [STREET_ADDRESS]" at bounding box center [500, 127] width 60 height 20
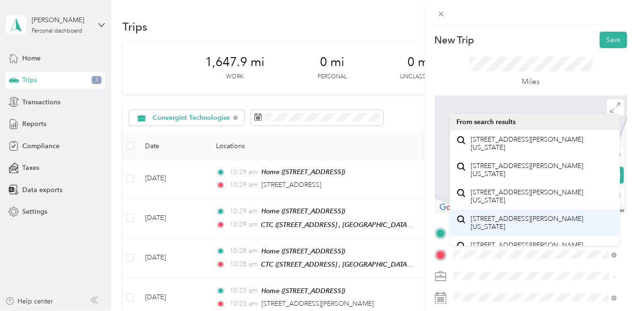
click at [496, 231] on span "[STREET_ADDRESS][PERSON_NAME][US_STATE]" at bounding box center [541, 223] width 143 height 17
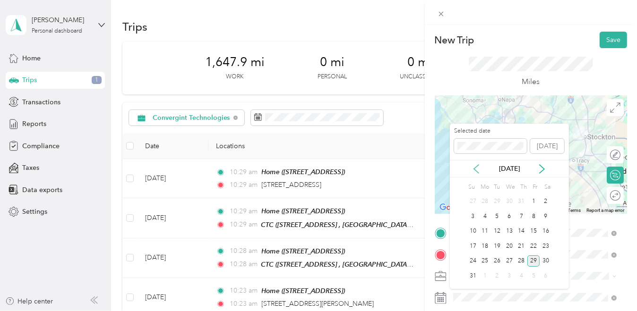
click at [478, 170] on icon at bounding box center [475, 168] width 9 height 9
click at [487, 245] on div "21" at bounding box center [485, 246] width 12 height 12
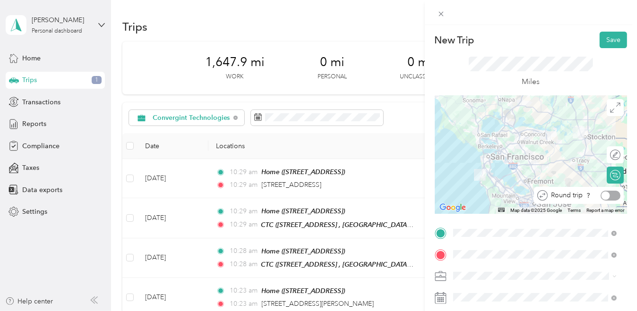
click at [604, 195] on div at bounding box center [610, 196] width 20 height 10
click at [600, 40] on button "Save" at bounding box center [612, 40] width 27 height 17
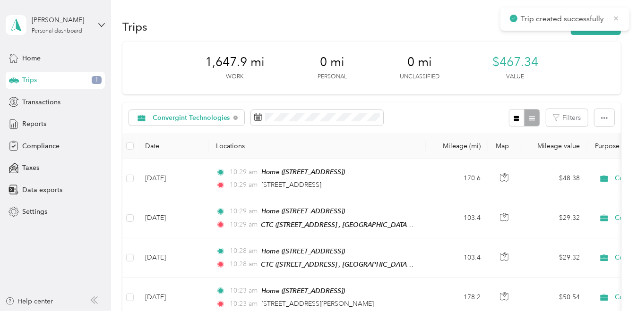
click at [614, 18] on icon at bounding box center [616, 18] width 8 height 9
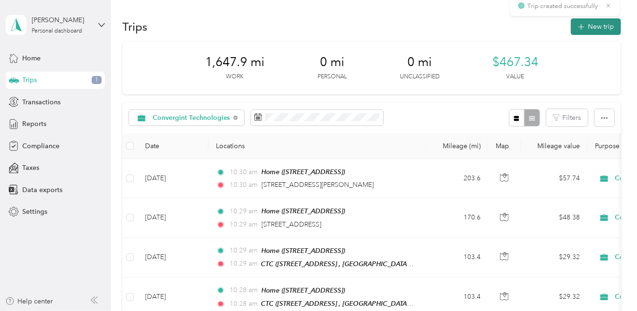
click at [603, 24] on button "New trip" at bounding box center [596, 26] width 50 height 17
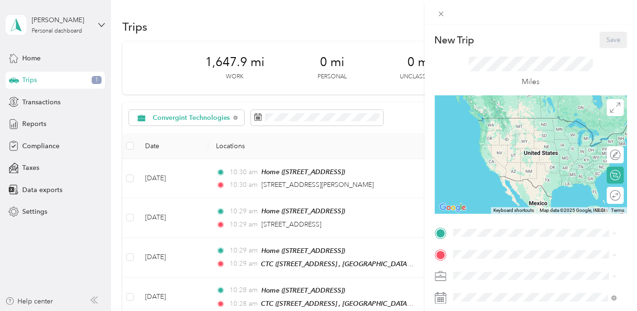
click at [490, 137] on div "Home [STREET_ADDRESS]" at bounding box center [500, 127] width 60 height 20
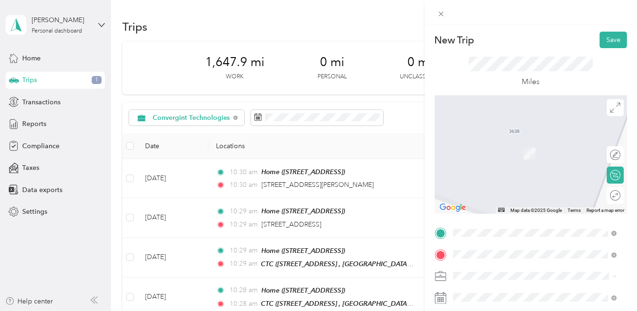
click at [491, 152] on span "[STREET_ADDRESS][PERSON_NAME][US_STATE]" at bounding box center [541, 144] width 143 height 17
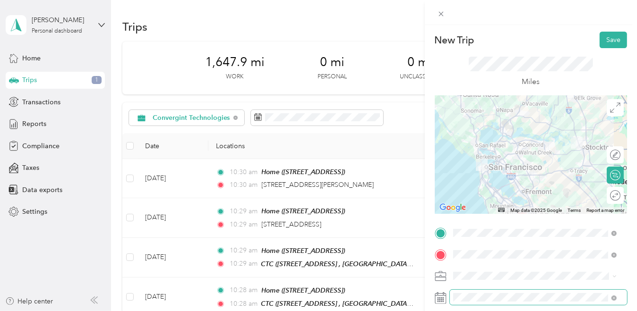
click at [462, 292] on span at bounding box center [538, 297] width 177 height 15
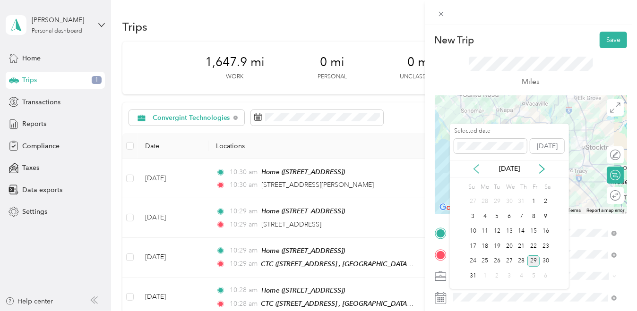
click at [479, 171] on icon at bounding box center [475, 168] width 9 height 9
click at [495, 245] on div "22" at bounding box center [497, 246] width 12 height 12
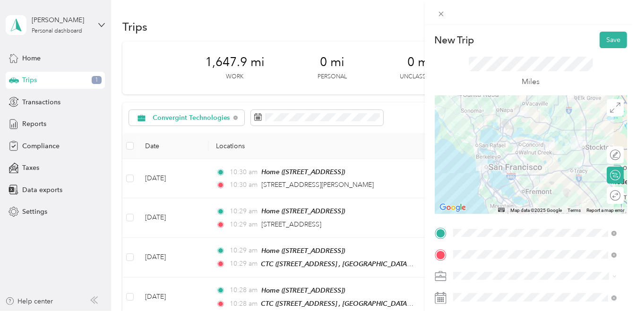
click at [620, 199] on div "Round trip" at bounding box center [620, 196] width 0 height 10
click at [601, 198] on div at bounding box center [605, 195] width 9 height 9
click at [604, 42] on button "Save" at bounding box center [612, 40] width 27 height 17
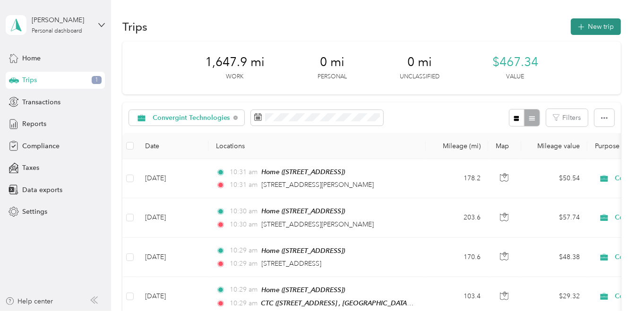
click at [589, 26] on button "New trip" at bounding box center [596, 26] width 50 height 17
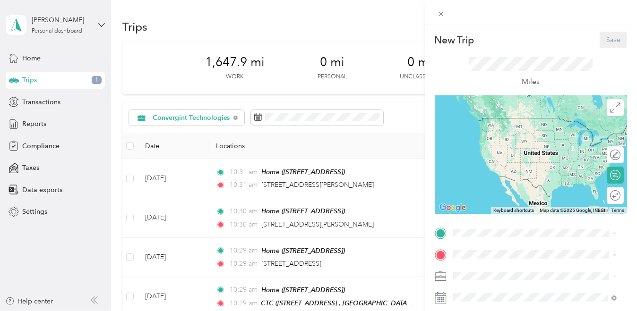
click at [511, 137] on div "Home [STREET_ADDRESS]" at bounding box center [500, 127] width 60 height 20
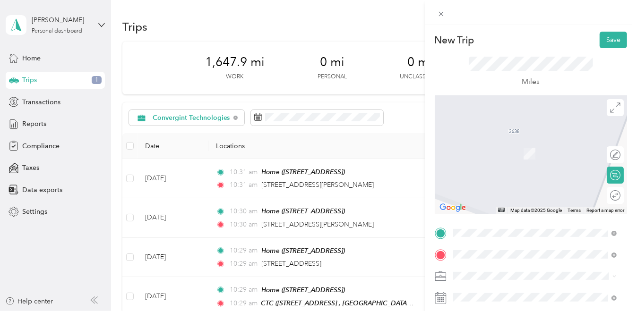
click at [505, 152] on span "[STREET_ADDRESS][PERSON_NAME][US_STATE]" at bounding box center [541, 144] width 143 height 17
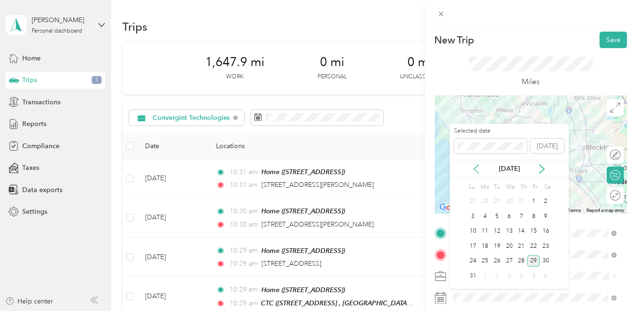
click at [475, 164] on icon at bounding box center [475, 168] width 9 height 9
click at [509, 245] on div "23" at bounding box center [509, 246] width 12 height 12
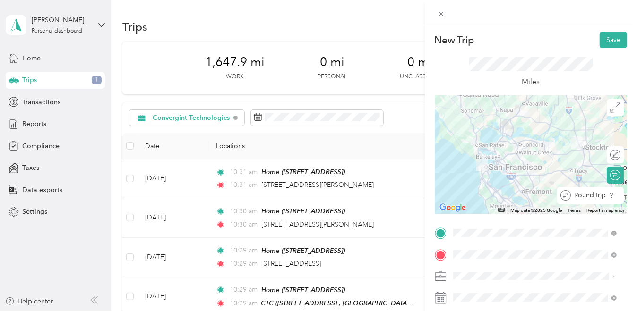
click at [605, 196] on div "Round trip" at bounding box center [596, 196] width 50 height 10
click at [601, 196] on div at bounding box center [605, 195] width 9 height 9
click at [604, 42] on button "Save" at bounding box center [612, 40] width 27 height 17
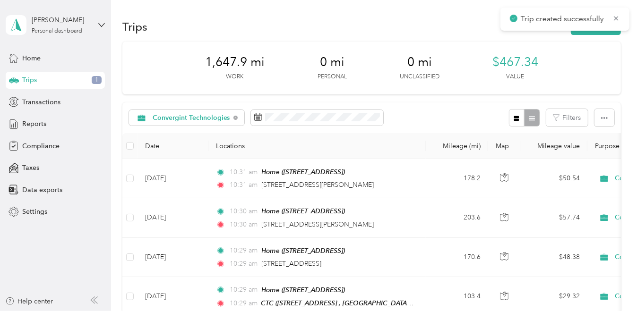
click at [620, 18] on div "Trip created successfully" at bounding box center [564, 19] width 129 height 23
click at [616, 18] on icon at bounding box center [616, 18] width 4 height 4
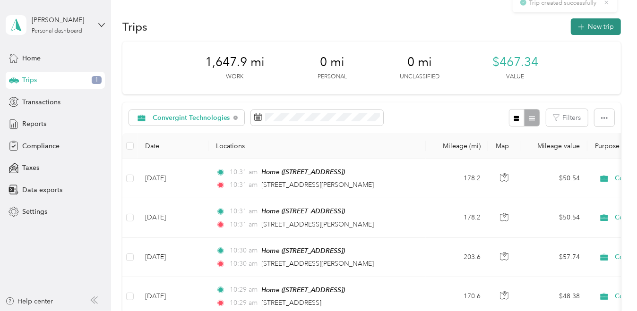
click at [610, 25] on button "New trip" at bounding box center [596, 26] width 50 height 17
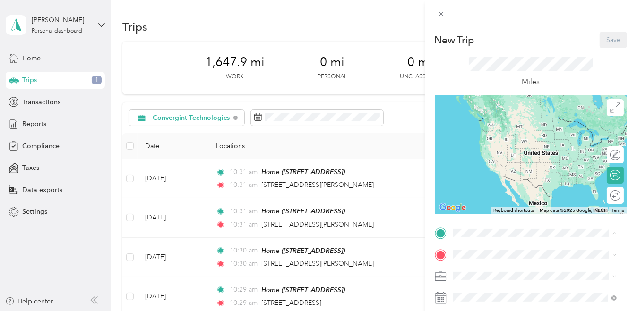
click at [494, 134] on span "[STREET_ADDRESS]" at bounding box center [500, 132] width 60 height 8
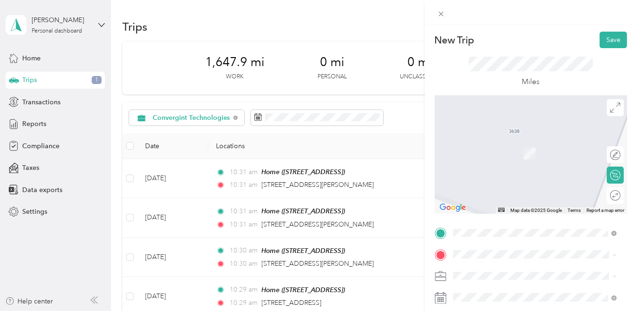
click at [480, 206] on div "CTC [STREET_ADDRESS] , 94588, [GEOGRAPHIC_DATA], [GEOGRAPHIC_DATA], [GEOGRAPHIC…" at bounding box center [541, 189] width 143 height 40
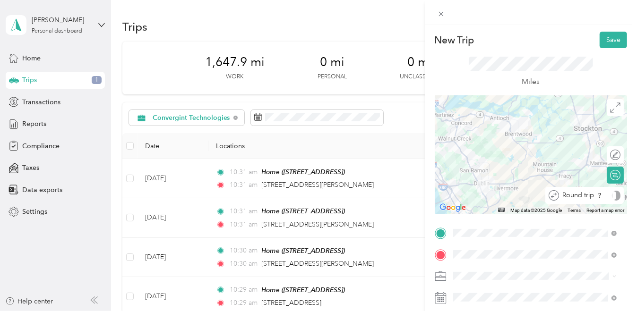
click at [612, 196] on div at bounding box center [616, 196] width 9 height 10
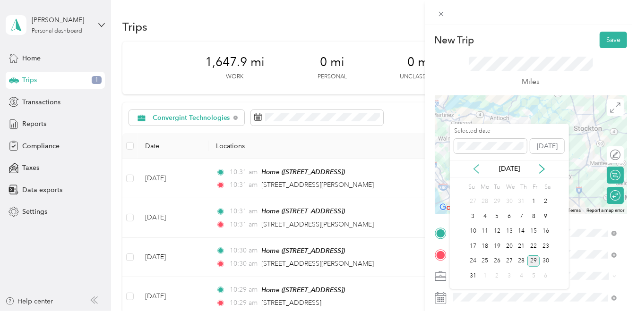
click at [477, 166] on icon at bounding box center [475, 168] width 9 height 9
click at [518, 243] on div "24" at bounding box center [521, 246] width 12 height 12
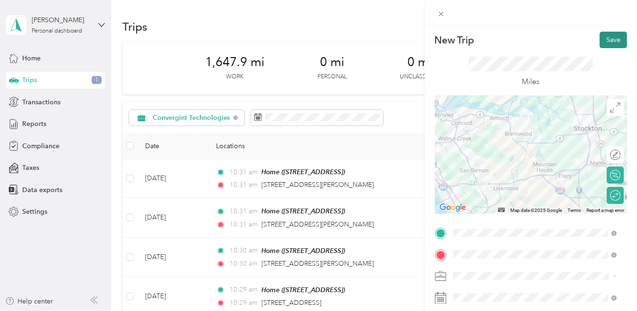
click at [611, 44] on button "Save" at bounding box center [612, 40] width 27 height 17
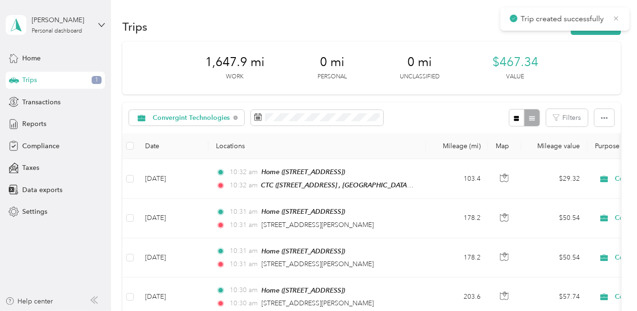
click at [618, 19] on icon at bounding box center [616, 18] width 8 height 9
click at [610, 27] on button "New trip" at bounding box center [596, 26] width 50 height 17
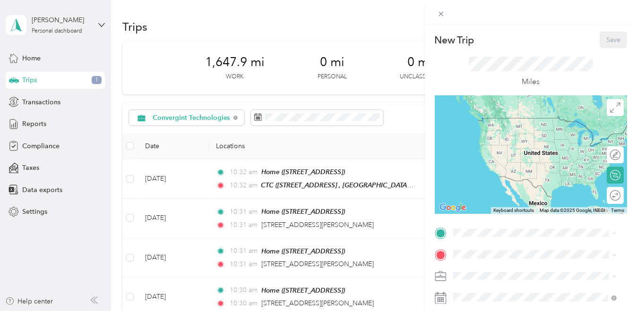
click at [494, 136] on span "[STREET_ADDRESS]" at bounding box center [500, 132] width 60 height 8
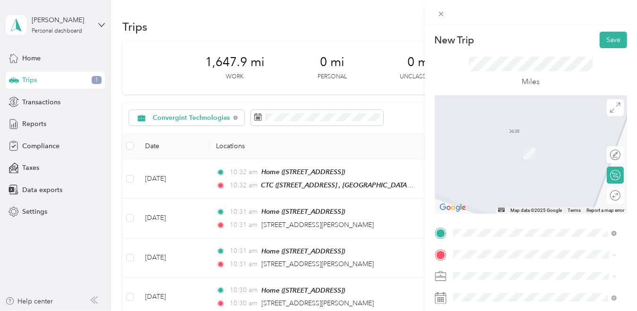
click at [497, 204] on span "[STREET_ADDRESS] , 94588, [GEOGRAPHIC_DATA], [GEOGRAPHIC_DATA], [GEOGRAPHIC_DAT…" at bounding box center [541, 193] width 142 height 28
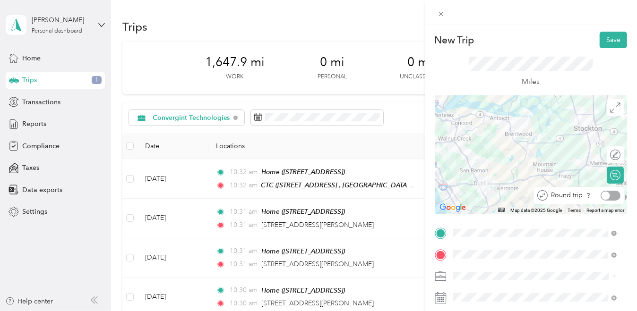
click at [601, 196] on div at bounding box center [605, 195] width 9 height 9
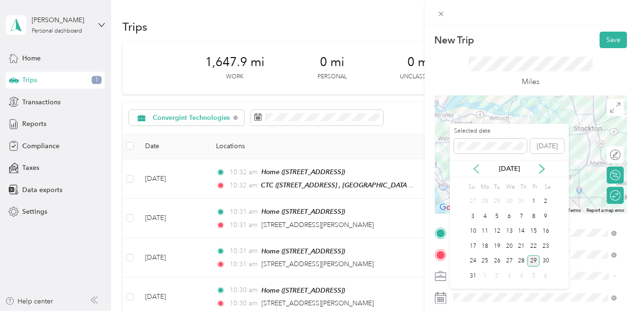
click at [477, 167] on icon at bounding box center [475, 168] width 9 height 9
click at [533, 246] on div "25" at bounding box center [533, 246] width 12 height 12
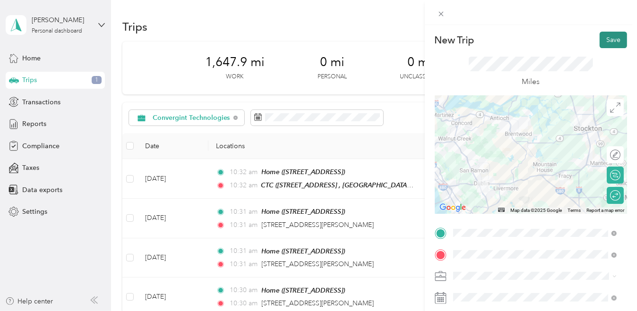
click at [601, 41] on button "Save" at bounding box center [612, 40] width 27 height 17
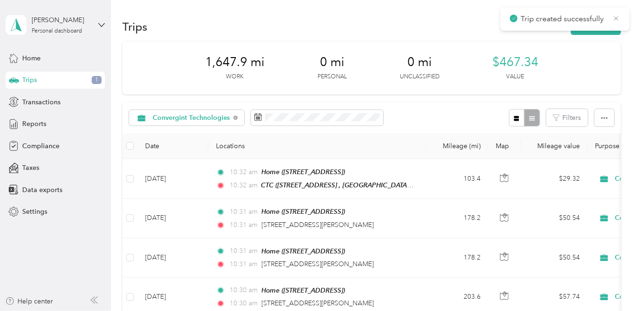
click at [615, 17] on icon at bounding box center [616, 18] width 4 height 4
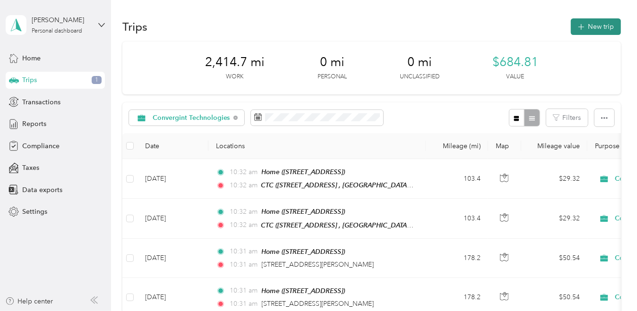
click at [592, 28] on button "New trip" at bounding box center [596, 26] width 50 height 17
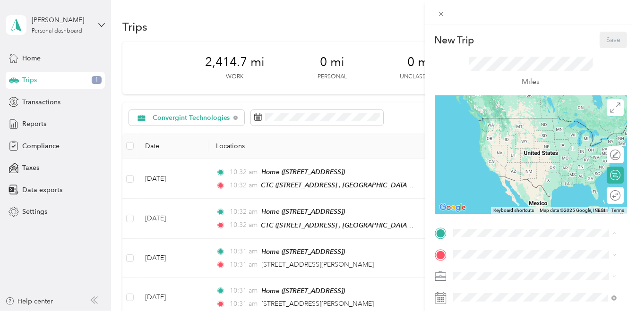
click at [494, 136] on span "[STREET_ADDRESS]" at bounding box center [500, 132] width 60 height 8
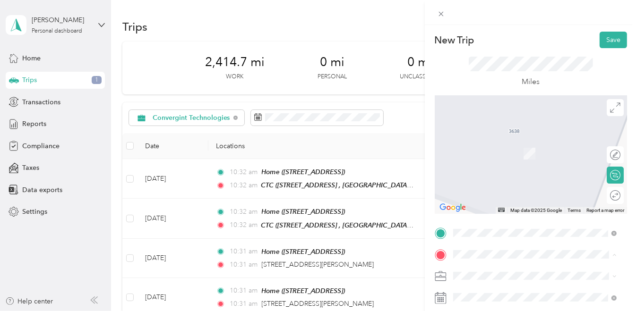
click at [490, 207] on span "[STREET_ADDRESS] , 94588, [GEOGRAPHIC_DATA], [GEOGRAPHIC_DATA], [GEOGRAPHIC_DAT…" at bounding box center [541, 193] width 142 height 28
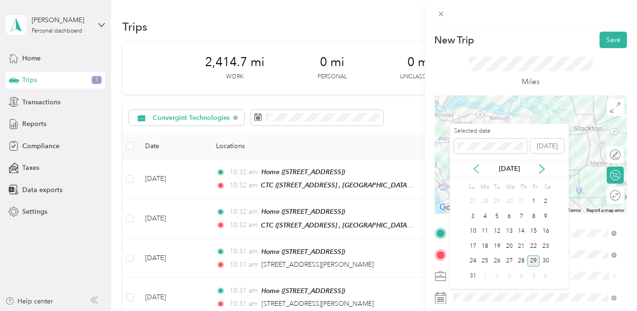
click at [478, 168] on icon at bounding box center [475, 168] width 9 height 9
click at [484, 263] on div "28" at bounding box center [485, 262] width 12 height 12
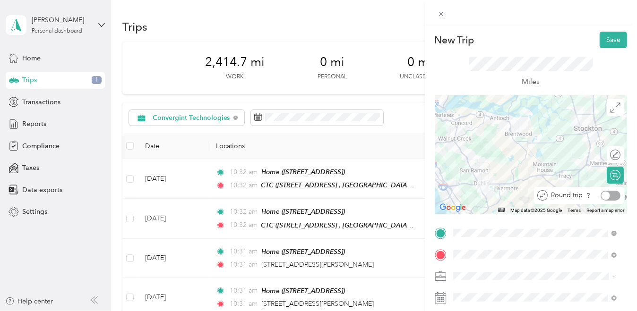
click at [603, 196] on div at bounding box center [610, 196] width 20 height 10
click at [612, 37] on button "Save" at bounding box center [612, 40] width 27 height 17
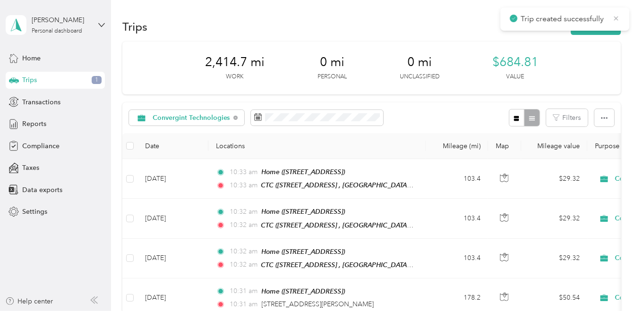
click at [616, 18] on icon at bounding box center [616, 18] width 8 height 9
click at [606, 24] on button "New trip" at bounding box center [596, 26] width 50 height 17
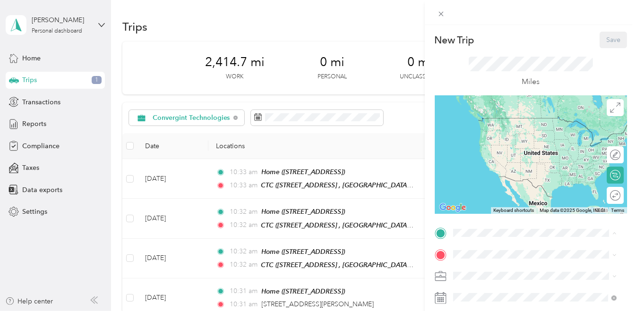
click at [500, 133] on span "[STREET_ADDRESS]" at bounding box center [500, 132] width 60 height 8
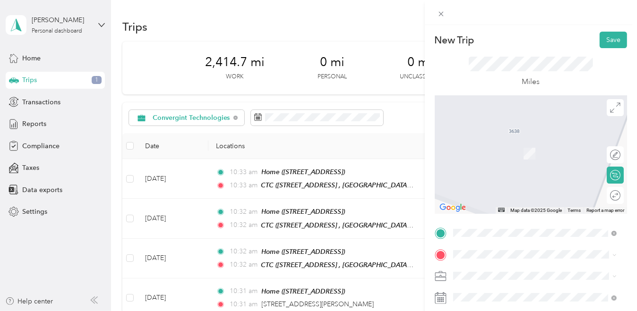
click at [485, 208] on div "CTC [STREET_ADDRESS] , 94588, [GEOGRAPHIC_DATA], [GEOGRAPHIC_DATA], [GEOGRAPHIC…" at bounding box center [541, 189] width 143 height 40
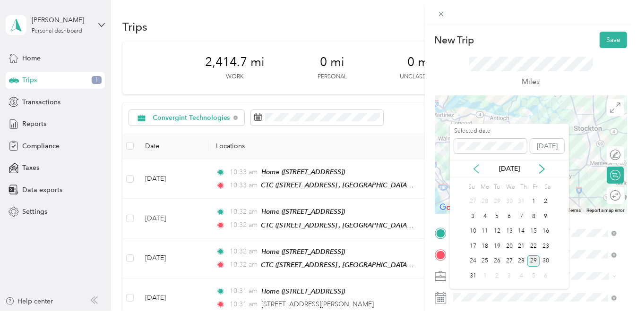
click at [479, 169] on icon at bounding box center [475, 168] width 9 height 9
click at [507, 256] on div "30" at bounding box center [509, 262] width 12 height 12
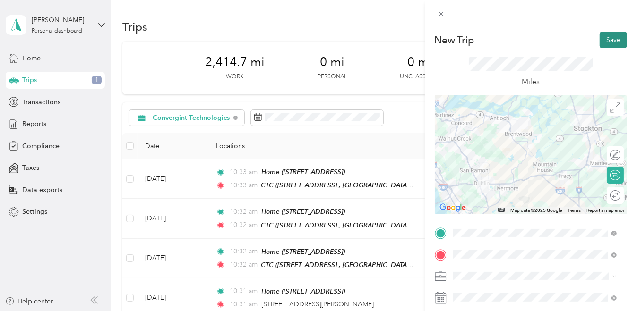
click at [606, 39] on button "Save" at bounding box center [612, 40] width 27 height 17
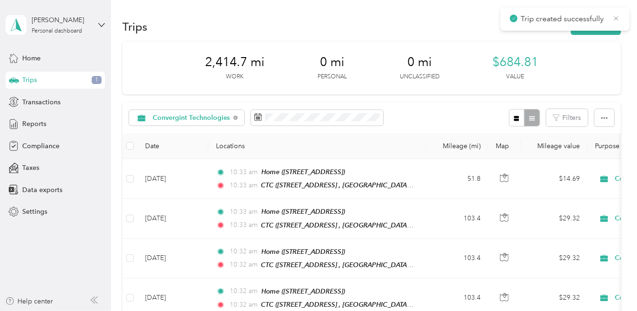
click at [617, 18] on icon at bounding box center [616, 18] width 8 height 9
click at [30, 125] on span "Reports" at bounding box center [34, 124] width 24 height 10
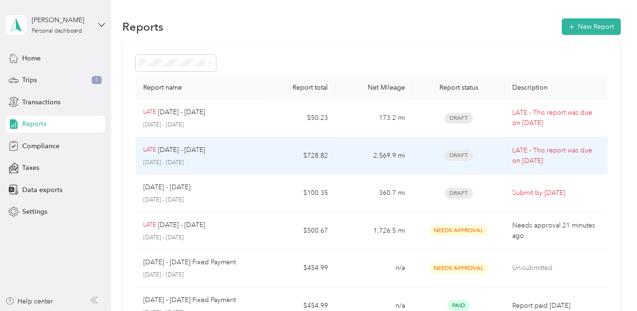
click at [462, 154] on span "Draft" at bounding box center [458, 155] width 28 height 11
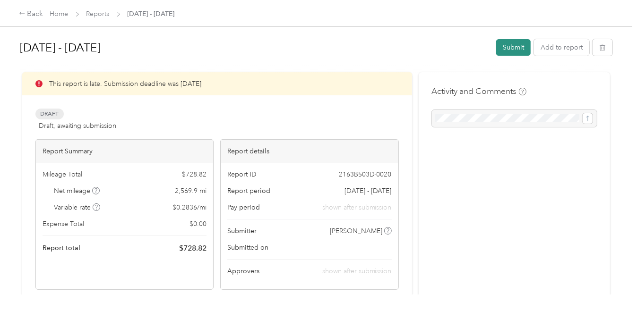
click at [499, 47] on button "Submit" at bounding box center [513, 47] width 34 height 17
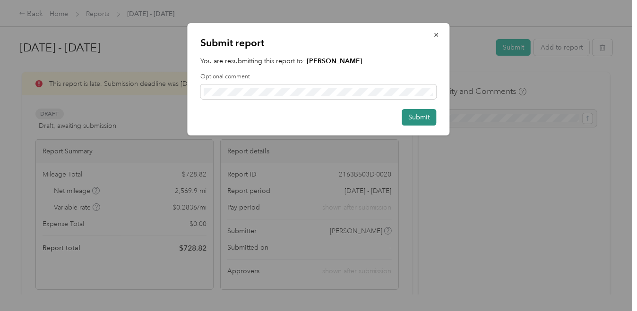
click at [427, 114] on button "Submit" at bounding box center [419, 117] width 34 height 17
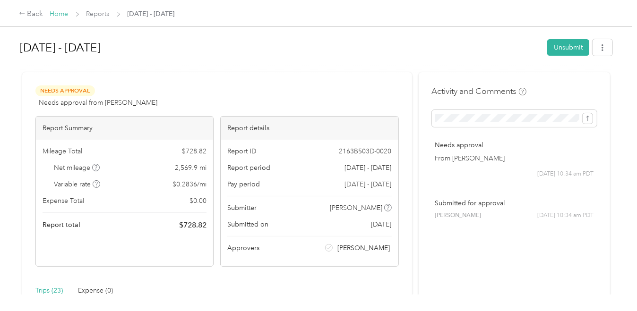
click at [66, 15] on link "Home" at bounding box center [59, 14] width 18 height 8
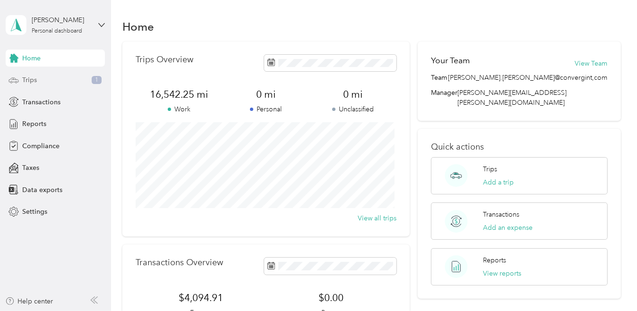
click at [30, 84] on span "Trips" at bounding box center [29, 80] width 15 height 10
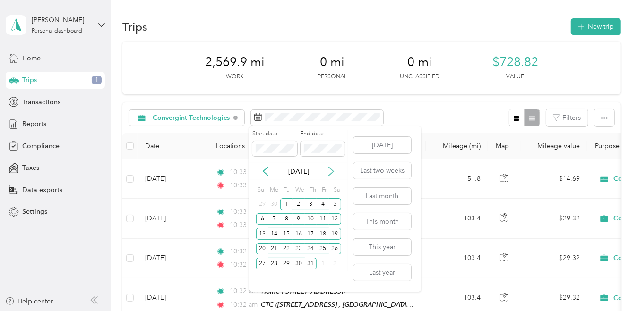
click at [331, 168] on icon at bounding box center [330, 171] width 9 height 9
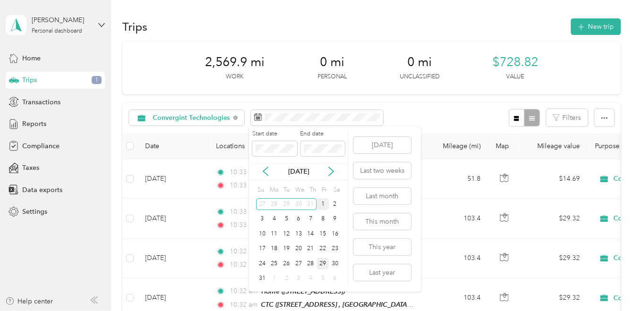
click at [321, 201] on div "1" at bounding box center [322, 204] width 12 height 12
click at [321, 264] on div "29" at bounding box center [322, 264] width 12 height 12
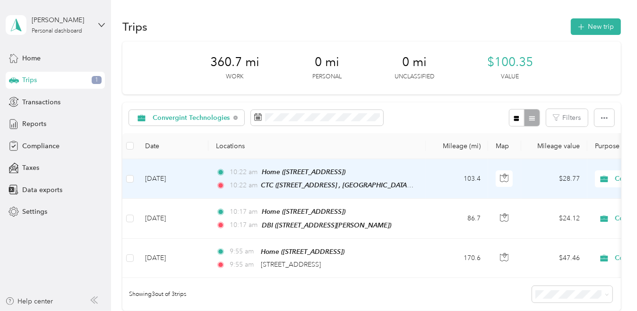
click at [197, 177] on td "Aug 29, 2025" at bounding box center [172, 179] width 71 height 40
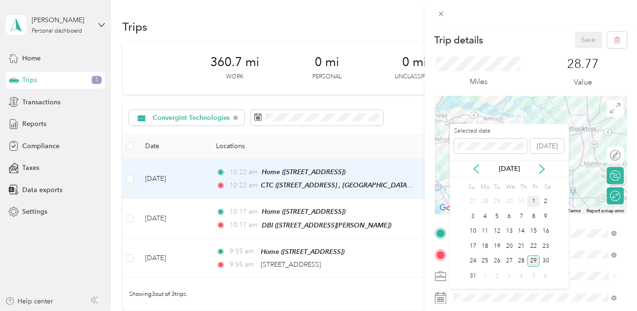
click at [536, 202] on div "1" at bounding box center [533, 202] width 12 height 12
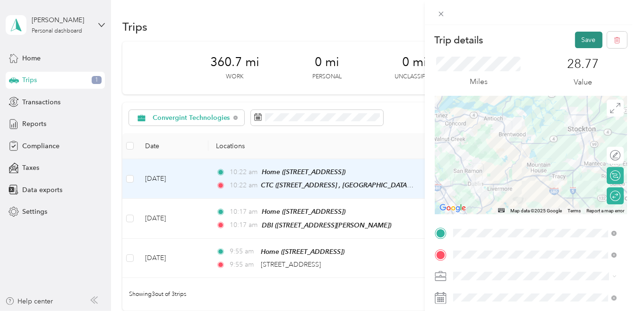
click at [580, 40] on button "Save" at bounding box center [588, 40] width 27 height 17
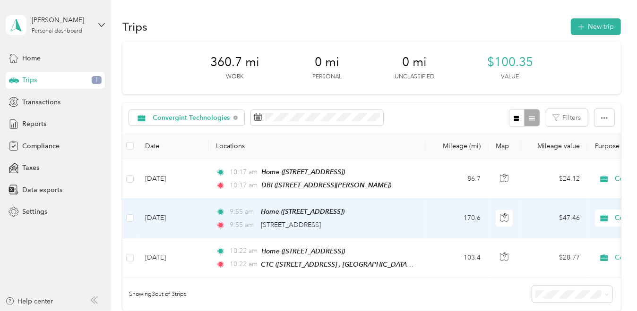
click at [193, 215] on td "Aug 29, 2025" at bounding box center [172, 218] width 71 height 39
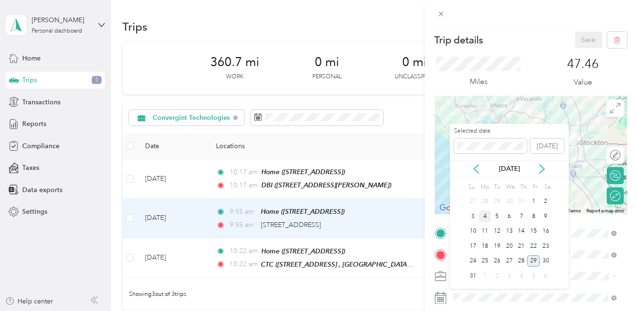
click at [488, 219] on div "4" at bounding box center [485, 217] width 12 height 12
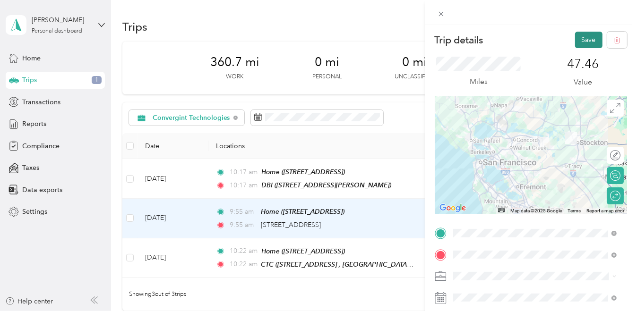
click at [577, 42] on button "Save" at bounding box center [588, 40] width 27 height 17
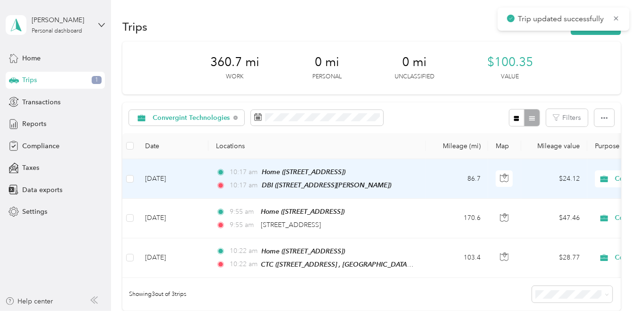
click at [175, 182] on td "Aug 29, 2025" at bounding box center [172, 179] width 71 height 40
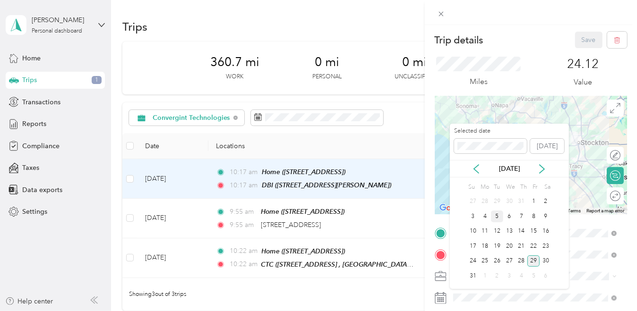
click at [497, 217] on div "5" at bounding box center [497, 217] width 12 height 12
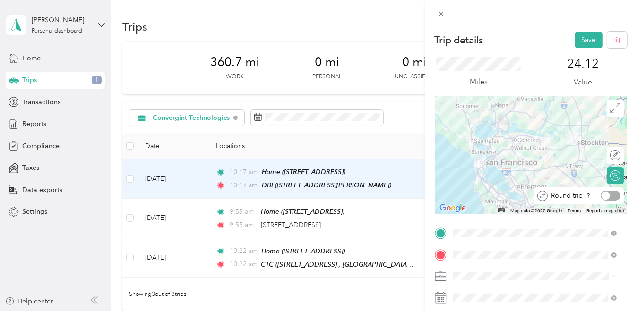
click at [604, 196] on div at bounding box center [610, 196] width 20 height 10
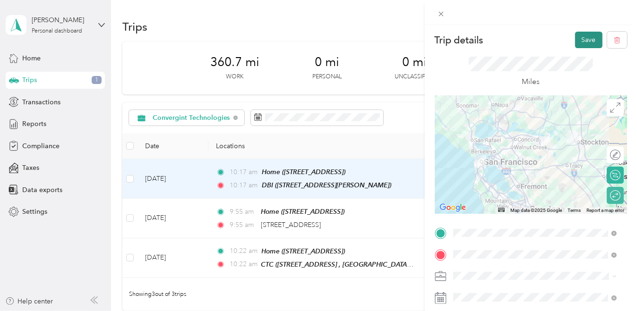
click at [581, 38] on button "Save" at bounding box center [588, 40] width 27 height 17
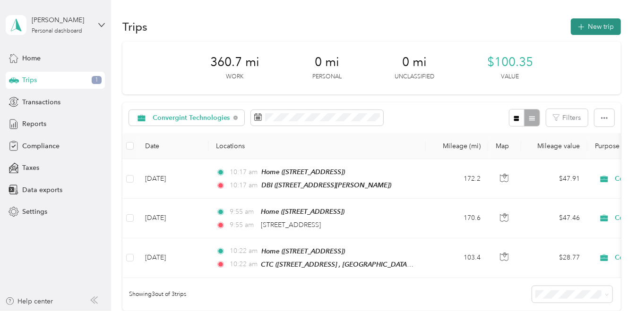
click at [589, 26] on button "New trip" at bounding box center [596, 26] width 50 height 17
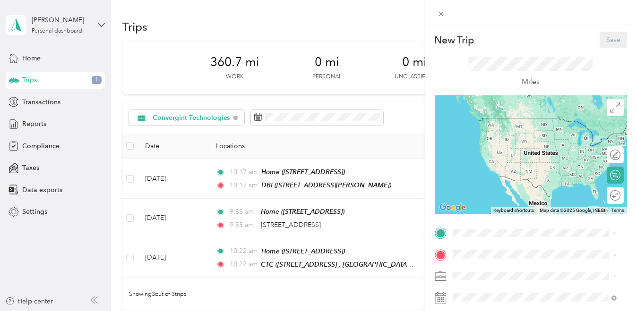
click at [495, 136] on span "[STREET_ADDRESS]" at bounding box center [500, 132] width 60 height 8
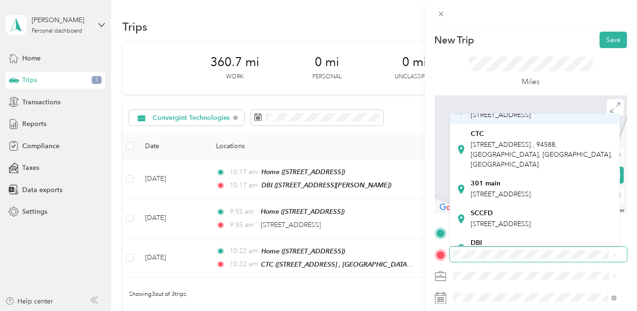
scroll to position [47, 0]
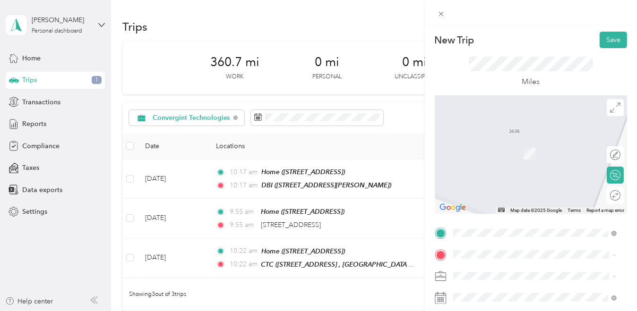
click at [485, 188] on span "[STREET_ADDRESS]" at bounding box center [500, 184] width 60 height 8
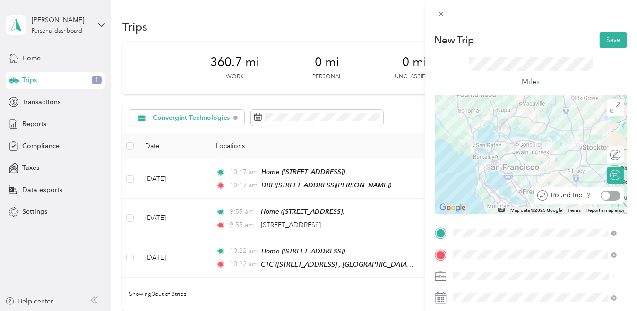
click at [605, 197] on div at bounding box center [610, 196] width 20 height 10
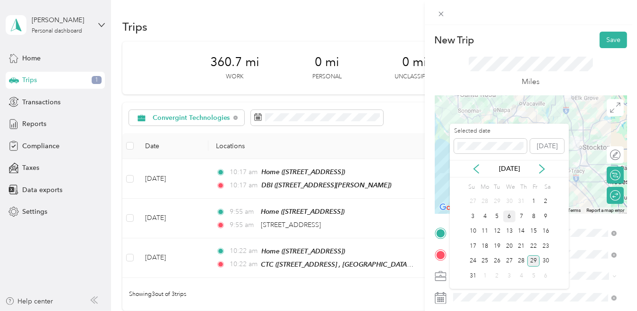
click at [512, 214] on div "6" at bounding box center [509, 217] width 12 height 12
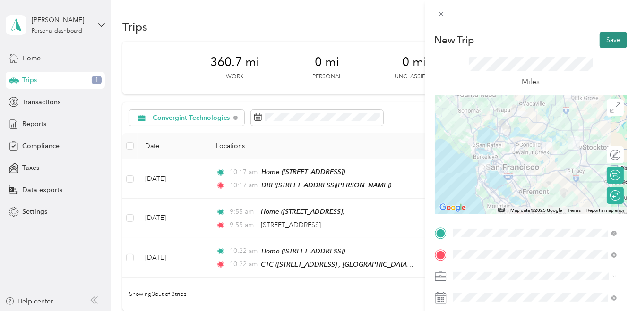
click at [600, 37] on button "Save" at bounding box center [612, 40] width 27 height 17
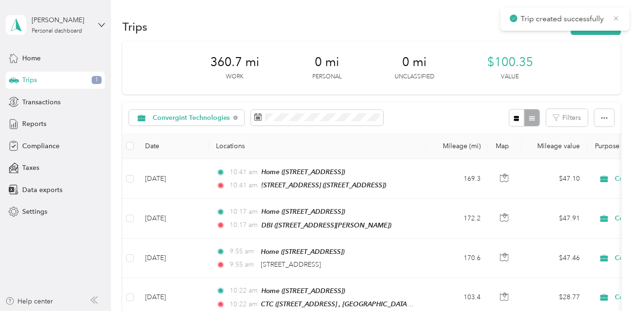
click at [616, 17] on icon at bounding box center [616, 18] width 8 height 9
click at [608, 26] on button "New trip" at bounding box center [596, 26] width 50 height 17
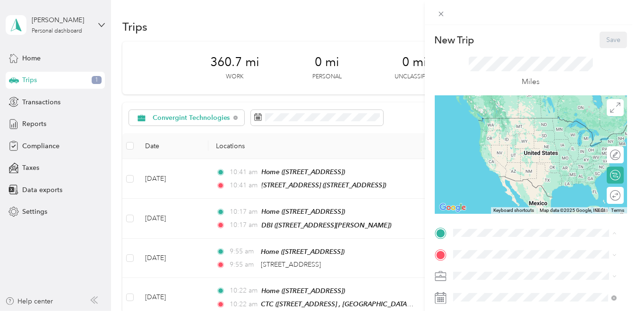
click at [501, 136] on span "[STREET_ADDRESS]" at bounding box center [500, 132] width 60 height 8
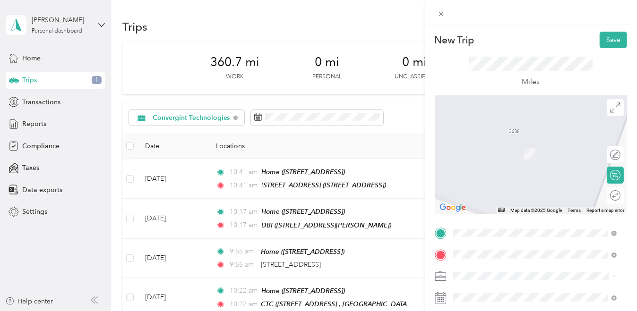
click at [501, 179] on span "2099 Bryant Street San Francisco, California 94110, United States" at bounding box center [541, 180] width 143 height 17
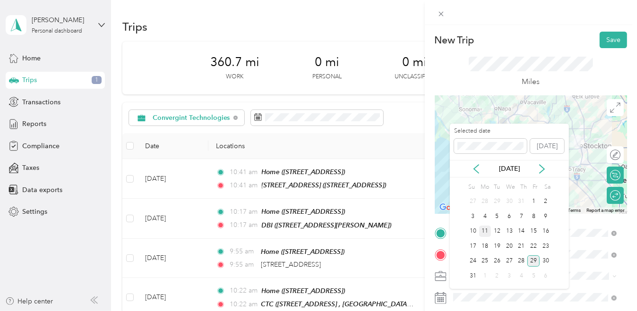
click at [483, 231] on div "11" at bounding box center [485, 232] width 12 height 12
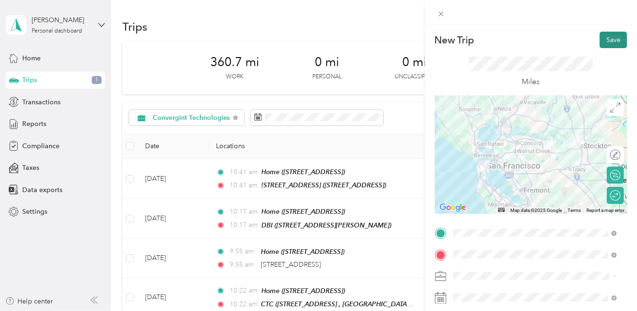
click at [613, 40] on button "Save" at bounding box center [612, 40] width 27 height 17
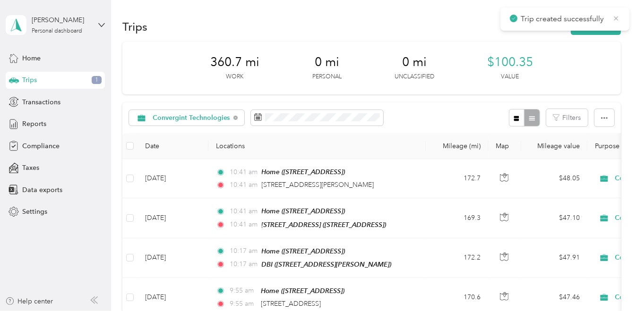
click at [617, 19] on icon at bounding box center [616, 18] width 4 height 4
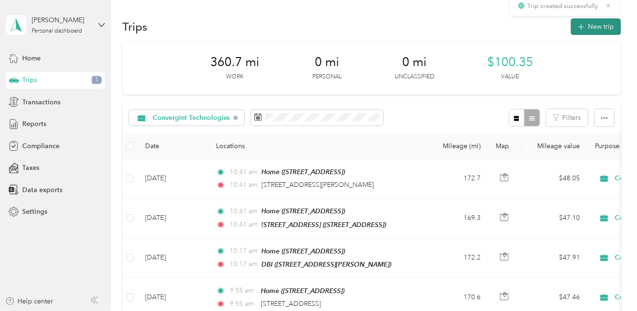
click at [605, 21] on button "New trip" at bounding box center [596, 26] width 50 height 17
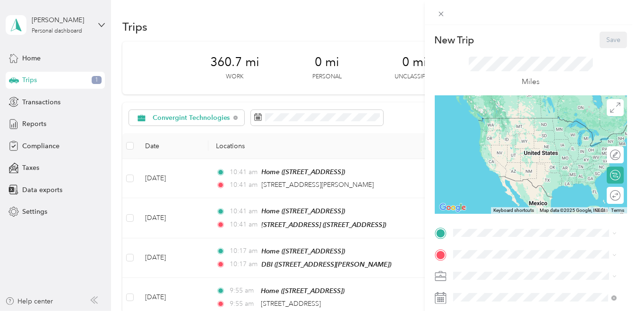
click at [504, 129] on span "[STREET_ADDRESS]" at bounding box center [500, 132] width 60 height 8
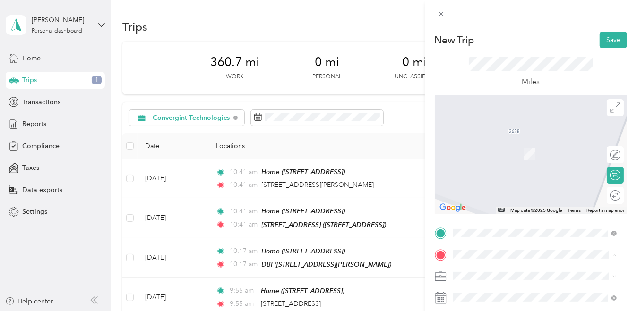
click at [484, 207] on span "[STREET_ADDRESS] , 94588, [GEOGRAPHIC_DATA], [GEOGRAPHIC_DATA], [GEOGRAPHIC_DAT…" at bounding box center [541, 193] width 142 height 28
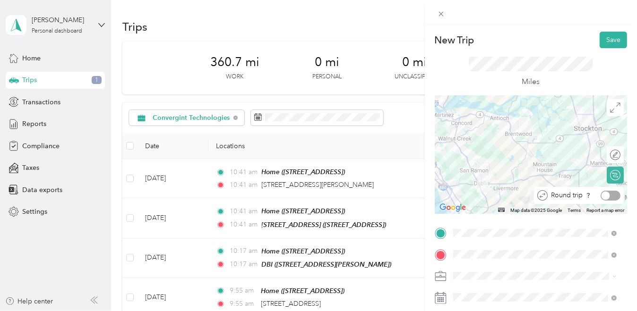
click at [606, 196] on div at bounding box center [610, 196] width 20 height 10
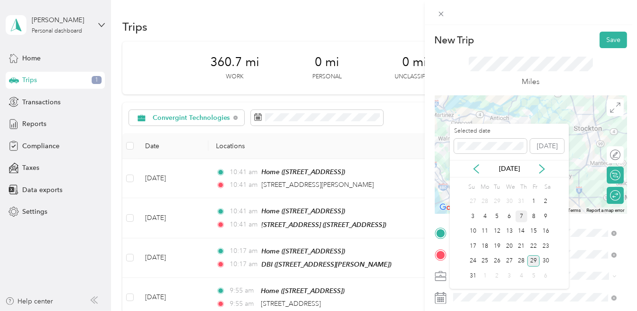
click at [523, 214] on div "7" at bounding box center [521, 217] width 12 height 12
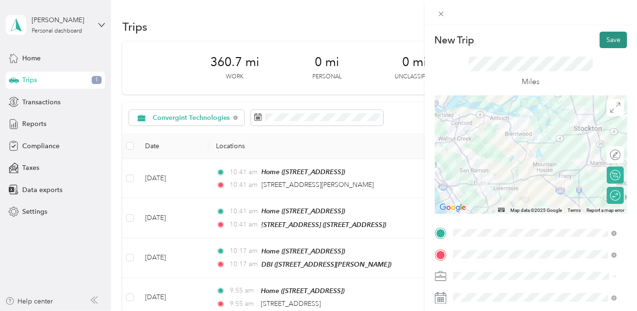
click at [606, 39] on button "Save" at bounding box center [612, 40] width 27 height 17
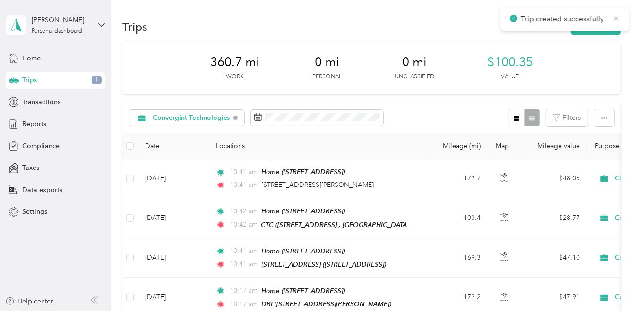
click at [614, 17] on icon at bounding box center [616, 18] width 8 height 9
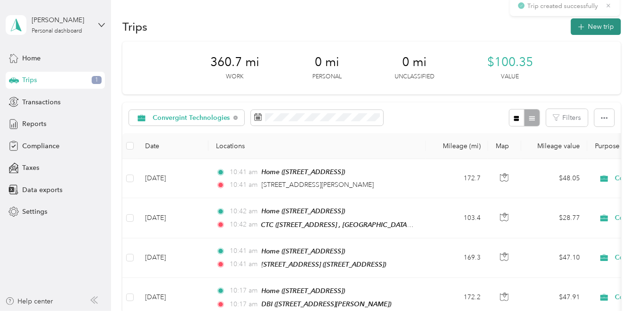
click at [605, 26] on button "New trip" at bounding box center [596, 26] width 50 height 17
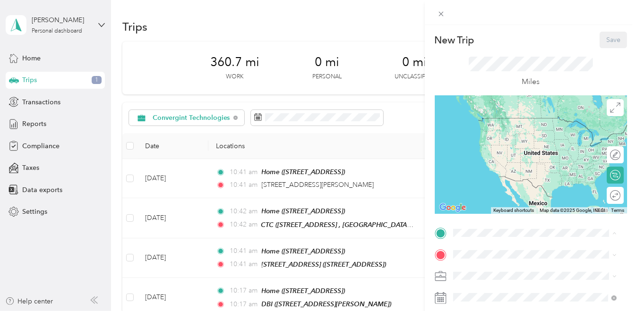
click at [509, 136] on span "[STREET_ADDRESS]" at bounding box center [500, 132] width 60 height 8
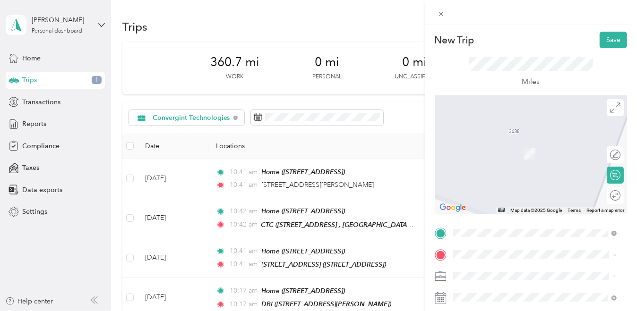
click at [490, 208] on div "CTC 5860 W Las Positas Blvd, Pleasanton, CA, United States , 94588, Pleasanton,…" at bounding box center [541, 189] width 143 height 40
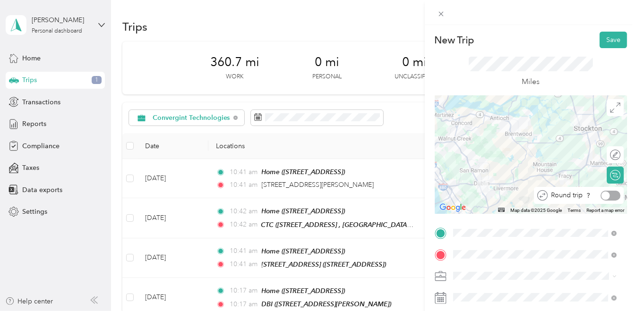
click at [605, 198] on div at bounding box center [610, 196] width 20 height 10
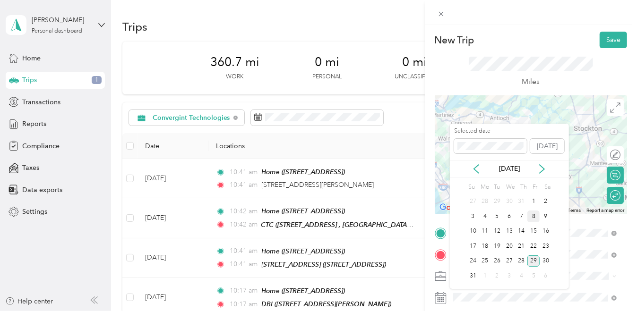
click at [536, 221] on div "8" at bounding box center [533, 217] width 12 height 12
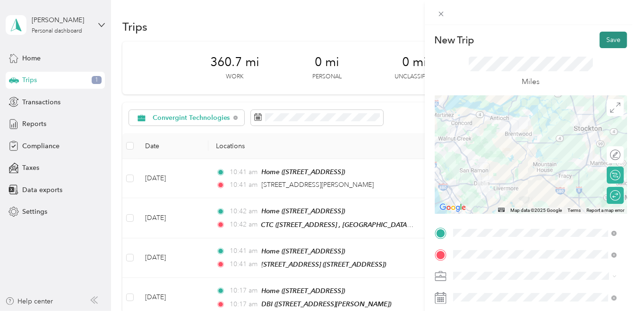
click at [605, 36] on button "Save" at bounding box center [612, 40] width 27 height 17
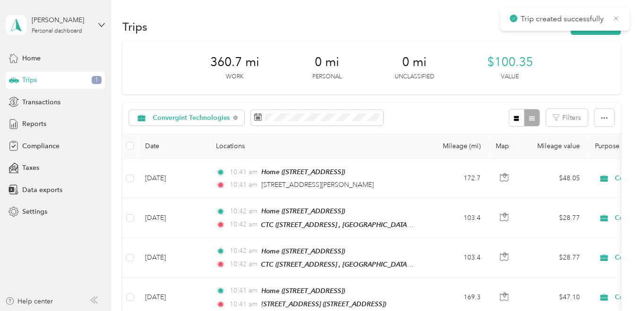
click at [615, 19] on icon at bounding box center [616, 18] width 4 height 4
click at [601, 23] on button "New trip" at bounding box center [596, 26] width 50 height 17
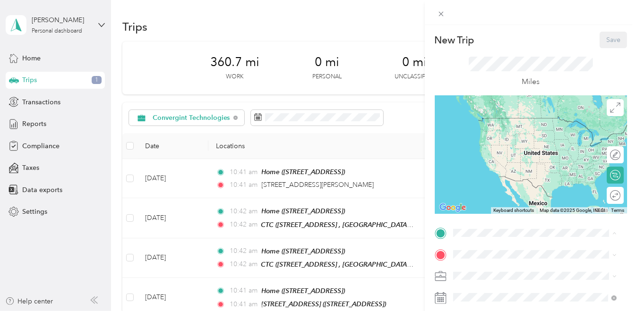
click at [498, 136] on span "[STREET_ADDRESS]" at bounding box center [500, 132] width 60 height 8
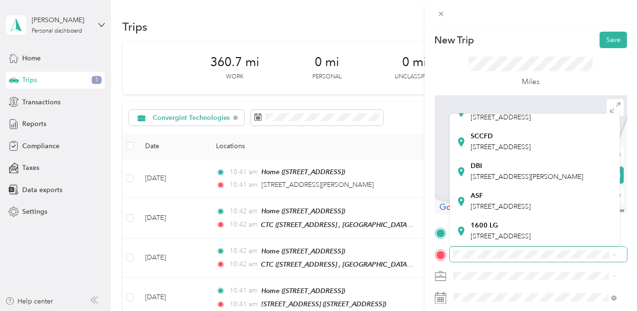
scroll to position [195, 0]
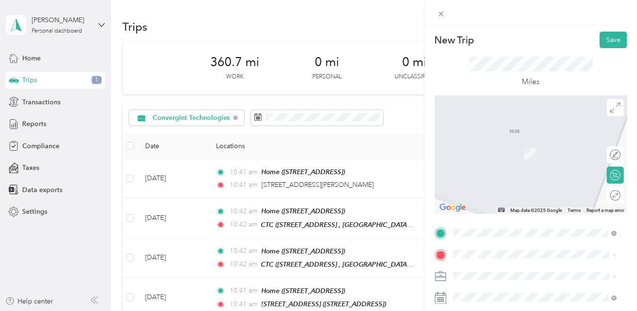
click at [498, 222] on div "1600 LG 1600 Los Gamos Dr, San Rafael, CA, United States , 94903, San Rafael, C…" at bounding box center [500, 232] width 60 height 20
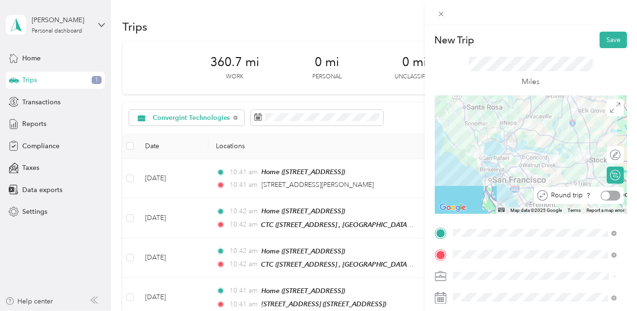
click at [603, 194] on div at bounding box center [610, 196] width 20 height 10
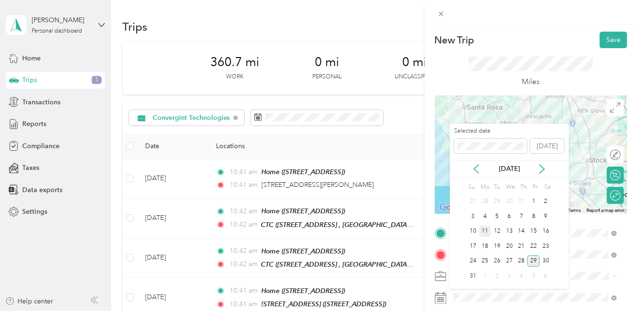
click at [487, 232] on div "11" at bounding box center [485, 232] width 12 height 12
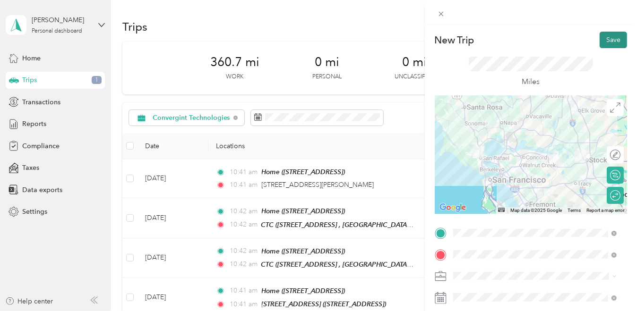
click at [611, 37] on button "Save" at bounding box center [612, 40] width 27 height 17
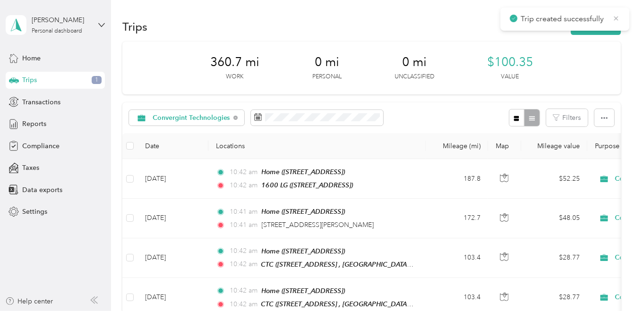
click at [618, 19] on icon at bounding box center [616, 18] width 8 height 9
click at [602, 26] on button "New trip" at bounding box center [596, 26] width 50 height 17
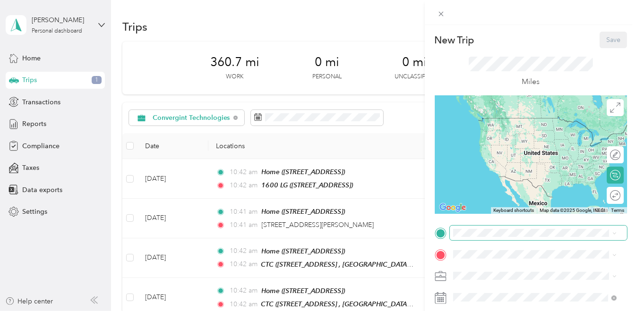
click at [496, 239] on span at bounding box center [538, 233] width 177 height 15
click at [501, 137] on div "Home [STREET_ADDRESS]" at bounding box center [500, 127] width 60 height 20
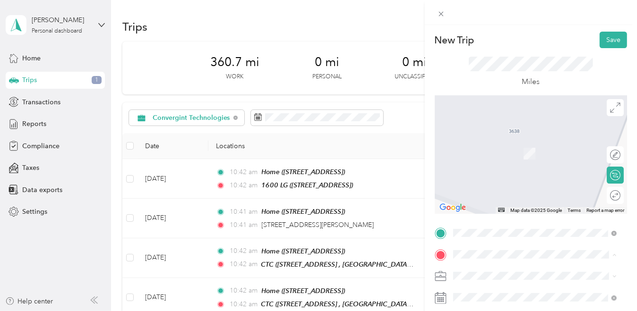
click at [501, 203] on span "[STREET_ADDRESS]" at bounding box center [500, 207] width 60 height 8
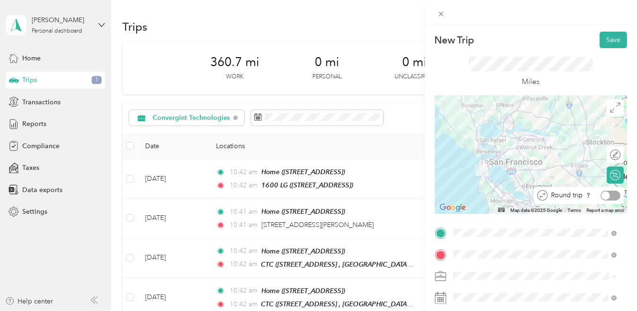
click at [603, 196] on div at bounding box center [610, 196] width 20 height 10
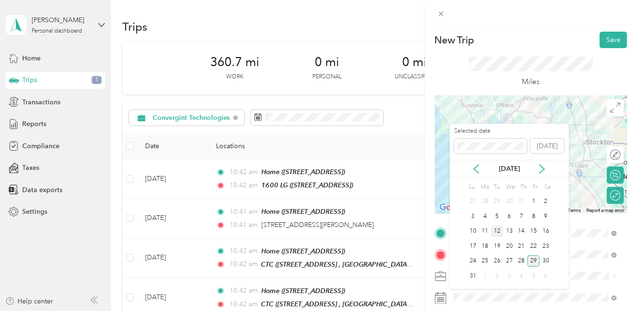
click at [496, 230] on div "12" at bounding box center [497, 232] width 12 height 12
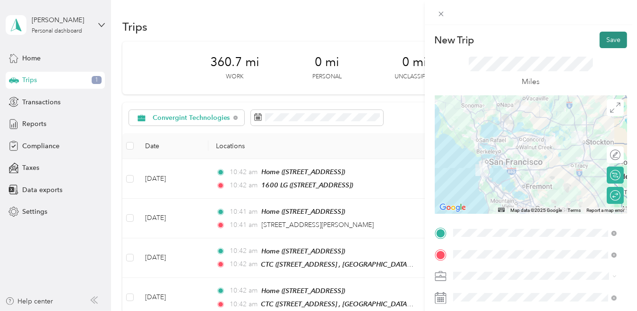
click at [605, 39] on button "Save" at bounding box center [612, 40] width 27 height 17
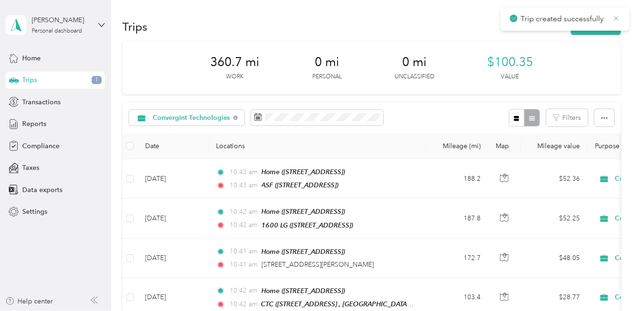
click at [615, 17] on icon at bounding box center [616, 18] width 8 height 9
click at [607, 26] on button "New trip" at bounding box center [596, 26] width 50 height 17
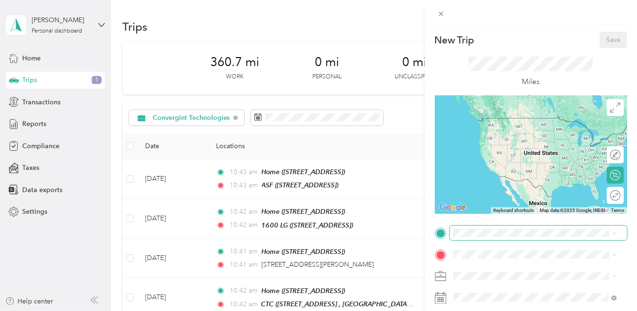
click at [488, 239] on span at bounding box center [538, 233] width 177 height 15
click at [494, 131] on span "3638 Whispering Creek Cir, Stockton, CA, United States , 95219, Stockton, CA, U…" at bounding box center [500, 132] width 60 height 8
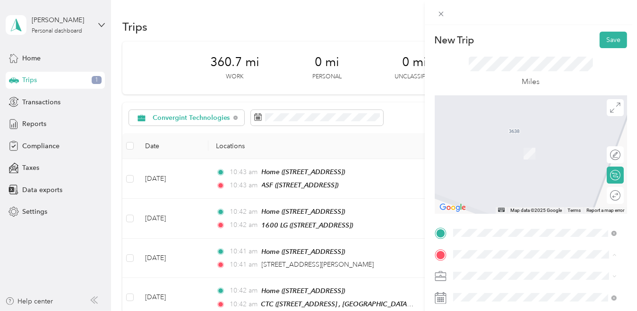
click at [488, 206] on span "5860 W Las Positas Blvd, Pleasanton, CA, United States , 94588, Pleasanton, CA,…" at bounding box center [541, 193] width 142 height 28
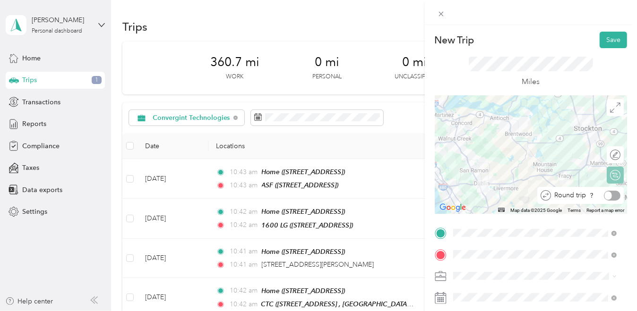
click at [606, 197] on div at bounding box center [612, 196] width 17 height 10
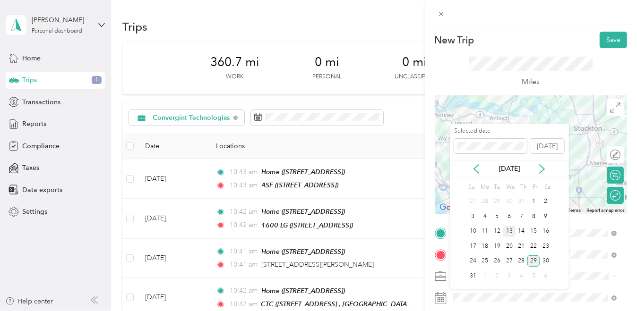
click at [512, 229] on div "13" at bounding box center [509, 232] width 12 height 12
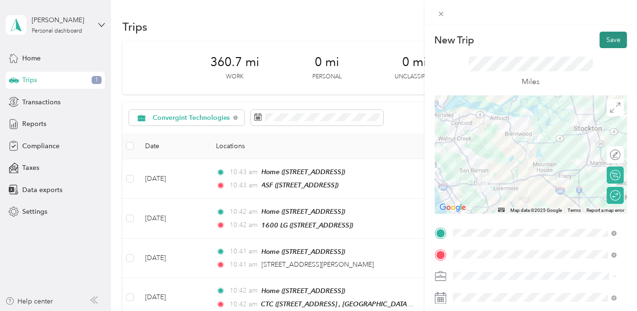
click at [609, 45] on button "Save" at bounding box center [612, 40] width 27 height 17
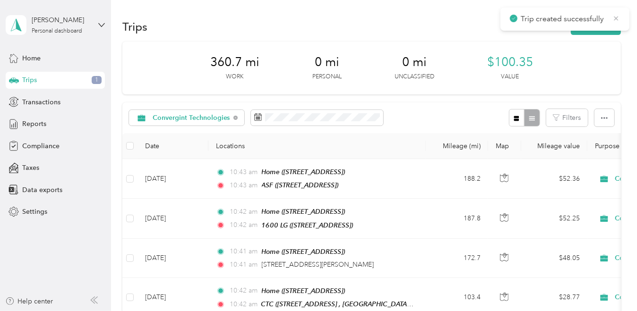
click at [615, 18] on icon at bounding box center [616, 18] width 4 height 4
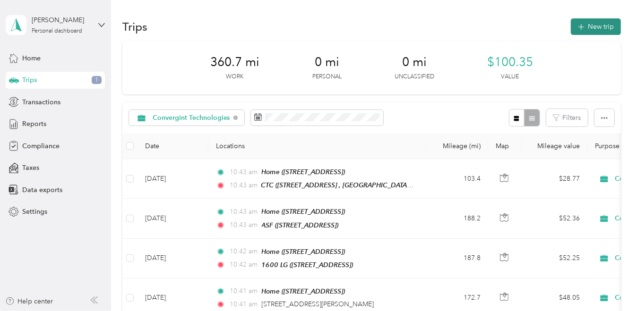
click at [597, 25] on button "New trip" at bounding box center [596, 26] width 50 height 17
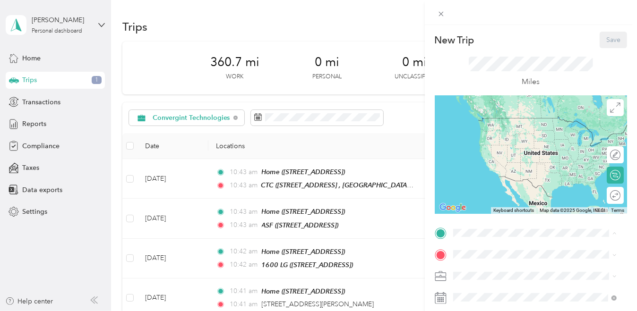
click at [498, 134] on span "3638 Whispering Creek Cir, Stockton, CA, United States , 95219, Stockton, CA, U…" at bounding box center [500, 132] width 60 height 8
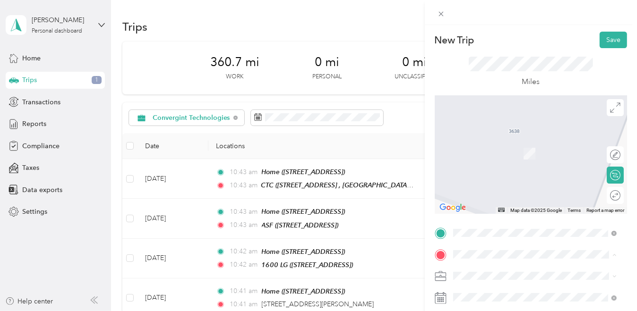
click at [500, 207] on span "5860 W Las Positas Blvd, Pleasanton, CA, United States , 94588, Pleasanton, CA,…" at bounding box center [541, 193] width 142 height 28
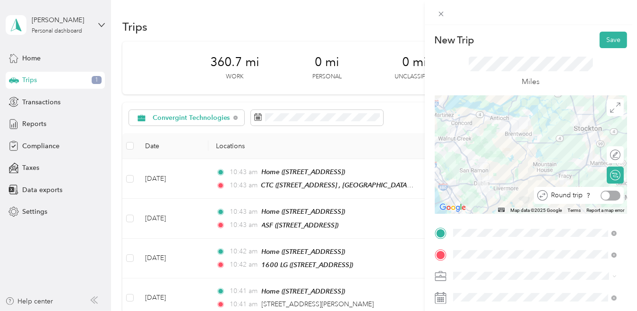
click at [601, 196] on div at bounding box center [605, 195] width 9 height 9
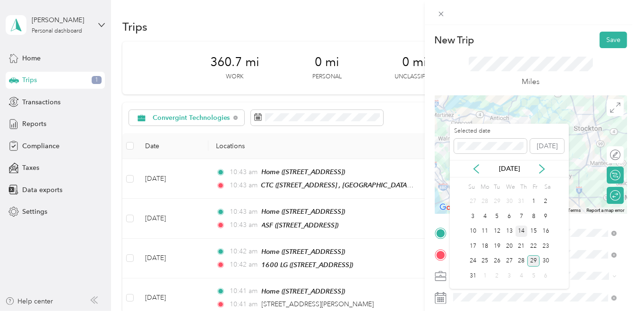
click at [522, 230] on div "14" at bounding box center [521, 232] width 12 height 12
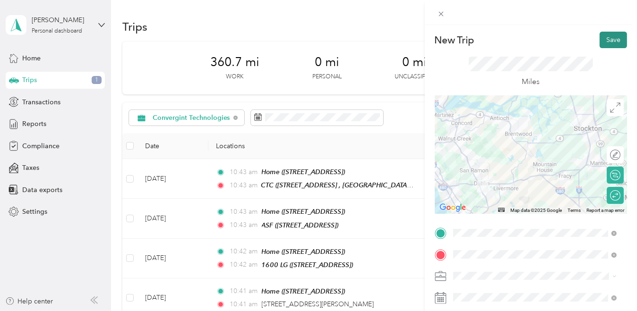
click at [605, 43] on button "Save" at bounding box center [612, 40] width 27 height 17
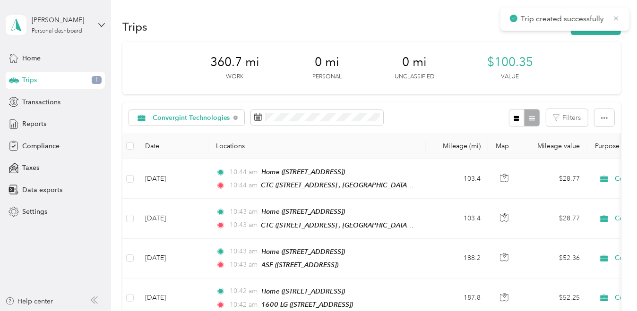
click at [617, 20] on icon at bounding box center [616, 18] width 8 height 9
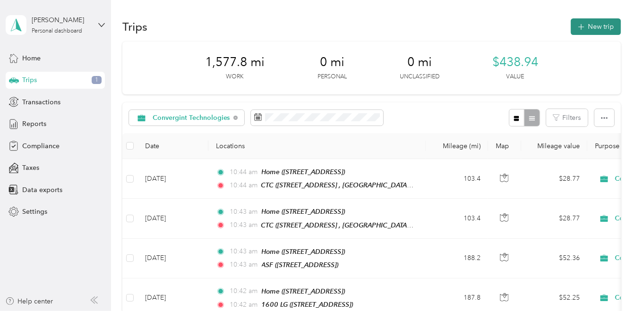
click at [597, 25] on button "New trip" at bounding box center [596, 26] width 50 height 17
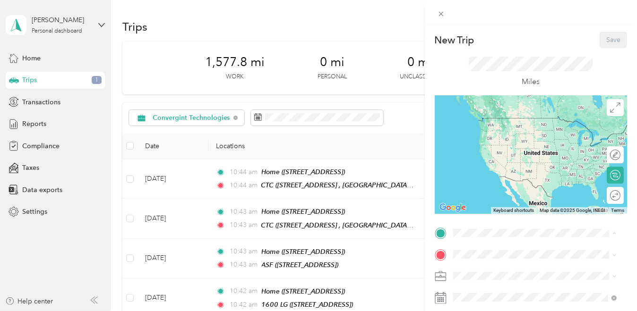
click at [488, 136] on span "[STREET_ADDRESS]" at bounding box center [500, 132] width 60 height 8
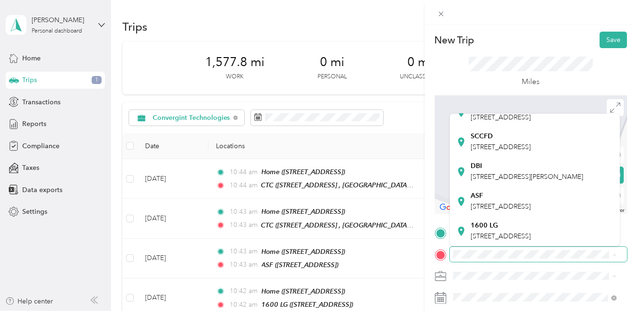
scroll to position [195, 0]
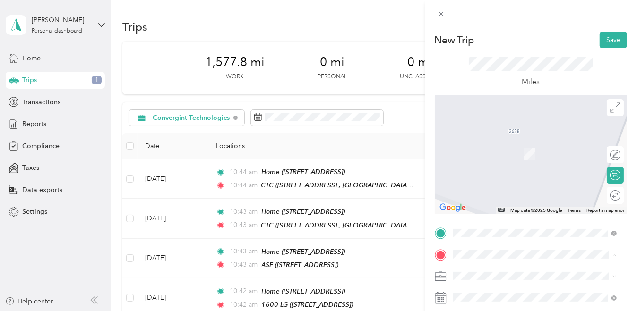
click at [503, 232] on span "[STREET_ADDRESS]" at bounding box center [500, 236] width 60 height 8
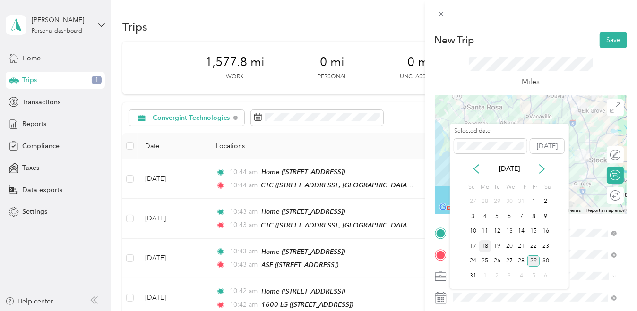
click at [486, 246] on div "18" at bounding box center [485, 246] width 12 height 12
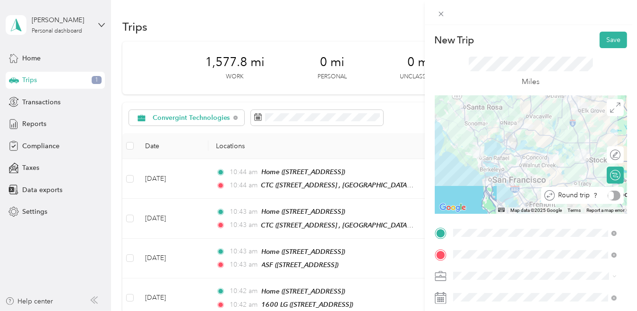
click at [607, 197] on div "Round trip" at bounding box center [587, 196] width 66 height 10
click at [602, 197] on div at bounding box center [605, 195] width 9 height 9
click at [609, 38] on button "Save" at bounding box center [612, 40] width 27 height 17
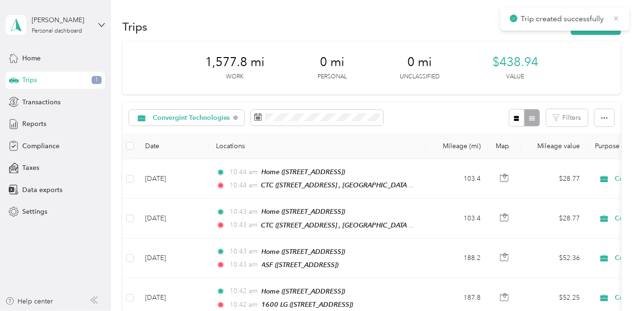
click at [616, 18] on icon at bounding box center [616, 18] width 8 height 9
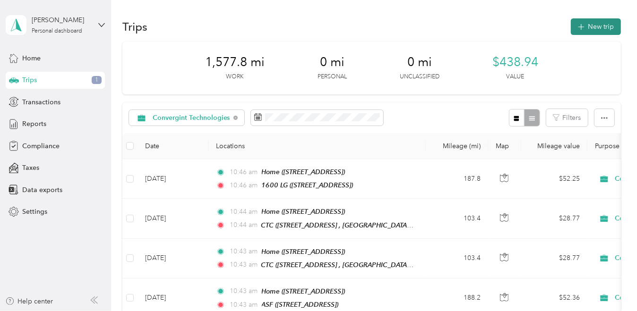
click at [581, 26] on icon "button" at bounding box center [581, 27] width 6 height 6
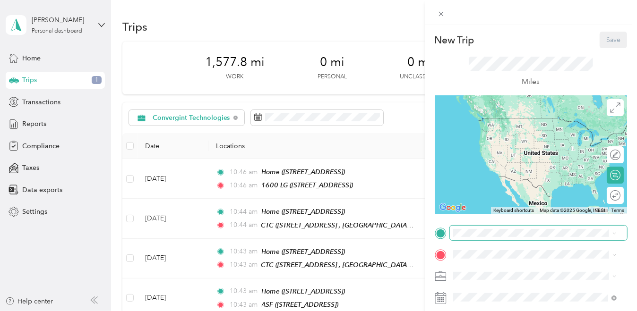
click at [515, 227] on span at bounding box center [538, 233] width 177 height 15
click at [507, 137] on div "Home [STREET_ADDRESS]" at bounding box center [500, 127] width 60 height 20
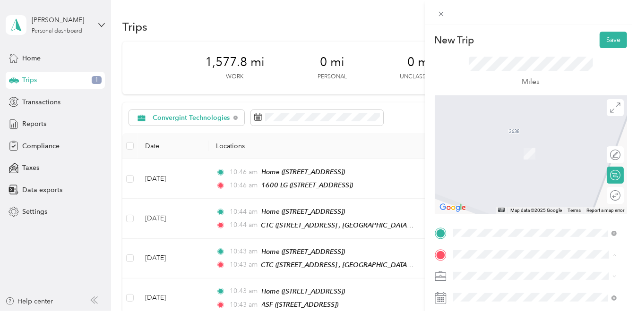
click at [492, 206] on div "CTC [STREET_ADDRESS] , 94588, [GEOGRAPHIC_DATA], [GEOGRAPHIC_DATA], [GEOGRAPHIC…" at bounding box center [541, 189] width 143 height 40
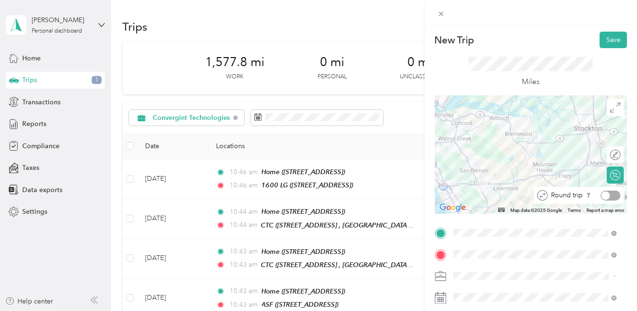
click at [604, 197] on div at bounding box center [610, 196] width 20 height 10
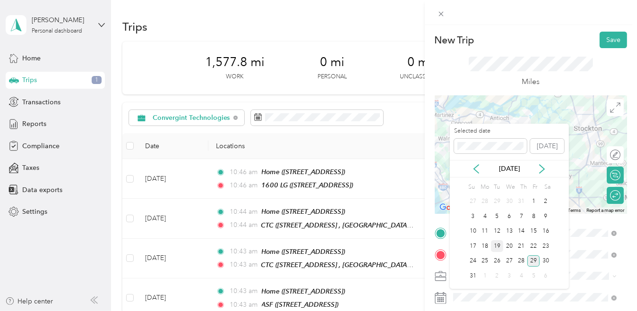
click at [496, 247] on div "19" at bounding box center [497, 246] width 12 height 12
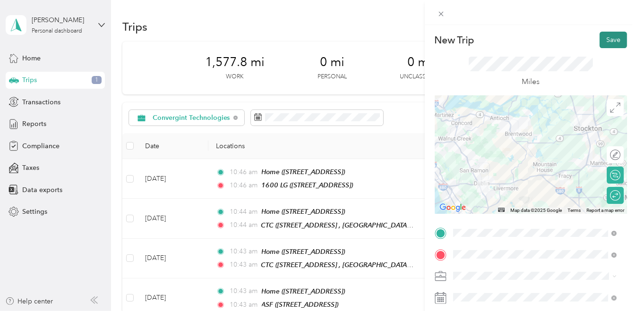
click at [614, 38] on button "Save" at bounding box center [612, 40] width 27 height 17
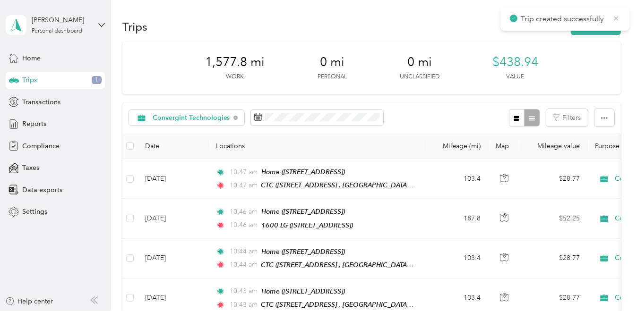
click at [618, 21] on icon at bounding box center [616, 18] width 8 height 9
click at [607, 27] on button "New trip" at bounding box center [596, 26] width 50 height 17
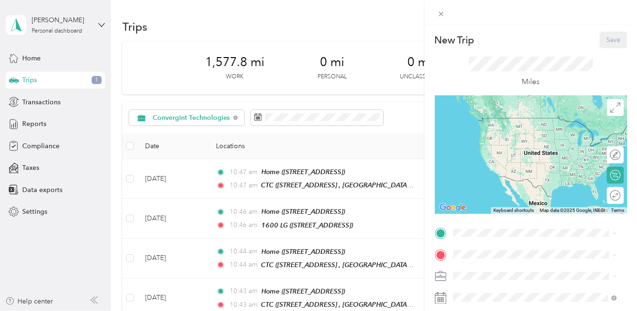
click at [502, 136] on div "Home [STREET_ADDRESS]" at bounding box center [500, 127] width 60 height 20
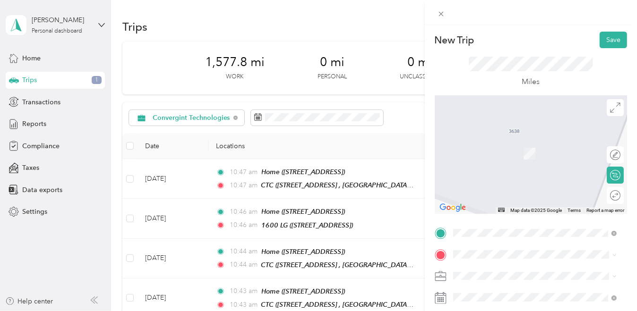
click at [483, 203] on span "[STREET_ADDRESS] , 94588, [GEOGRAPHIC_DATA], [GEOGRAPHIC_DATA], [GEOGRAPHIC_DAT…" at bounding box center [541, 192] width 142 height 28
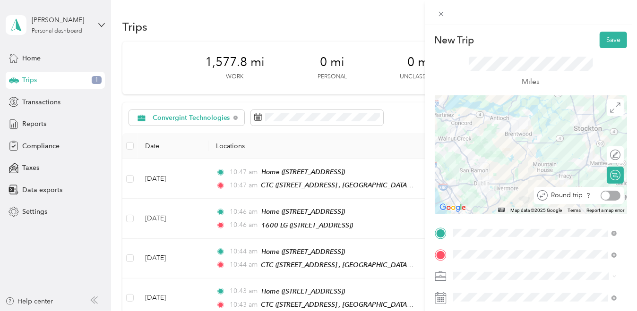
click at [606, 198] on div at bounding box center [610, 196] width 20 height 10
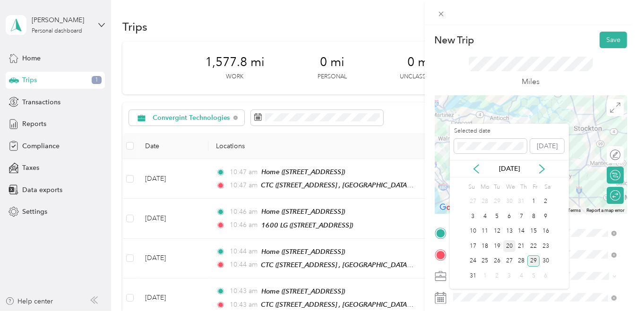
click at [511, 248] on div "20" at bounding box center [509, 246] width 12 height 12
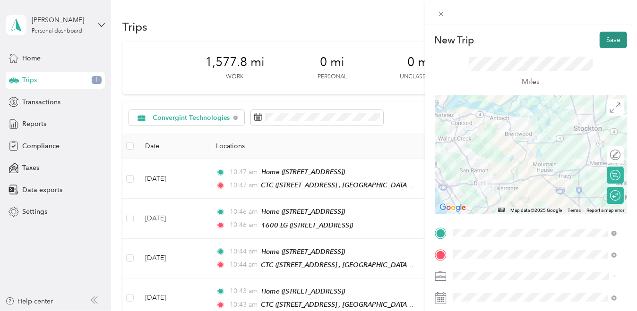
click at [609, 42] on button "Save" at bounding box center [612, 40] width 27 height 17
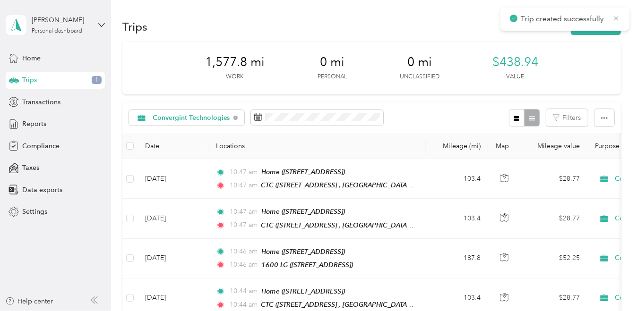
click at [614, 17] on icon at bounding box center [616, 18] width 8 height 9
click at [604, 24] on button "New trip" at bounding box center [596, 26] width 50 height 17
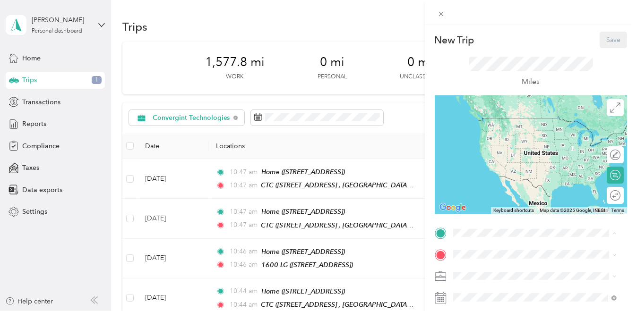
click at [508, 136] on span "[STREET_ADDRESS]" at bounding box center [500, 132] width 60 height 8
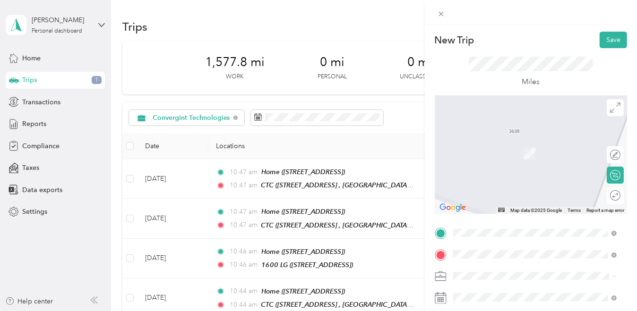
click at [502, 173] on span "350 Masonic Avenue San Francisco, California 94118, United States" at bounding box center [517, 169] width 94 height 9
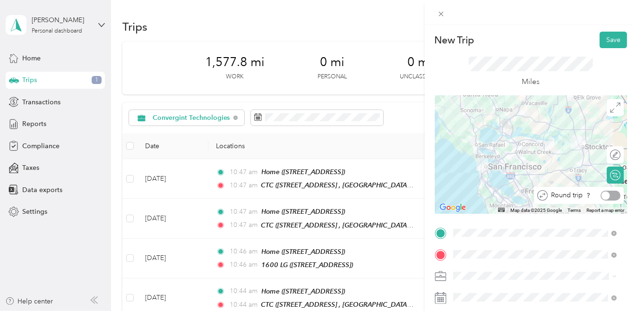
click at [601, 196] on div at bounding box center [605, 195] width 9 height 9
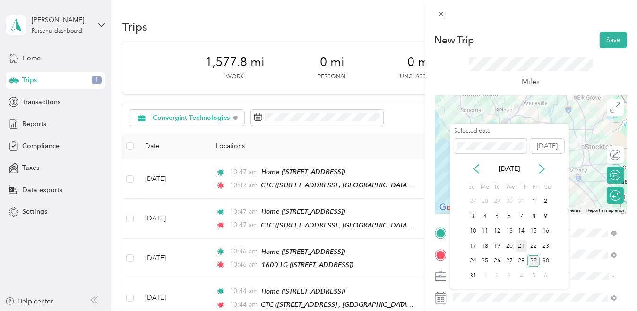
click at [521, 246] on div "21" at bounding box center [521, 246] width 12 height 12
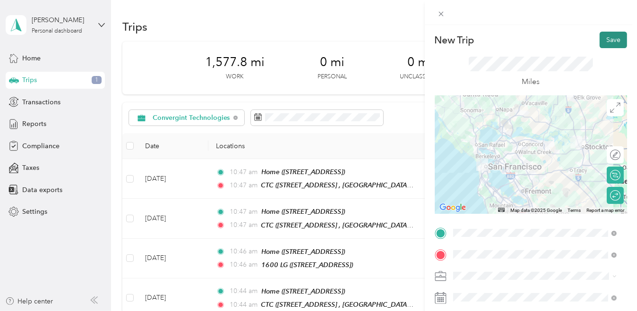
click at [603, 41] on button "Save" at bounding box center [612, 40] width 27 height 17
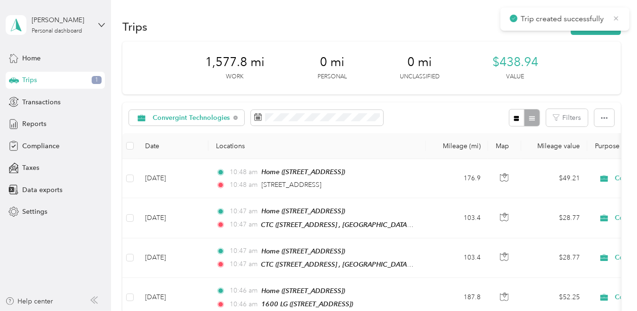
click at [618, 20] on icon at bounding box center [616, 18] width 8 height 9
click at [609, 28] on button "New trip" at bounding box center [596, 26] width 50 height 17
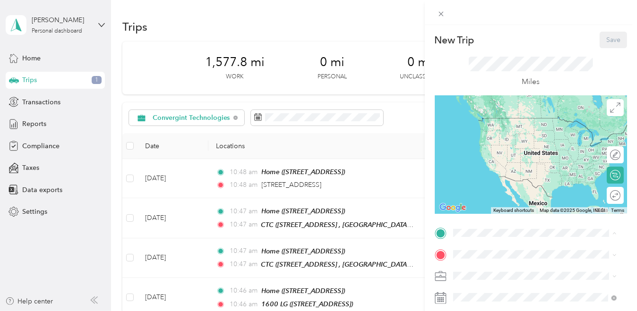
click at [497, 136] on span "[STREET_ADDRESS]" at bounding box center [500, 132] width 60 height 8
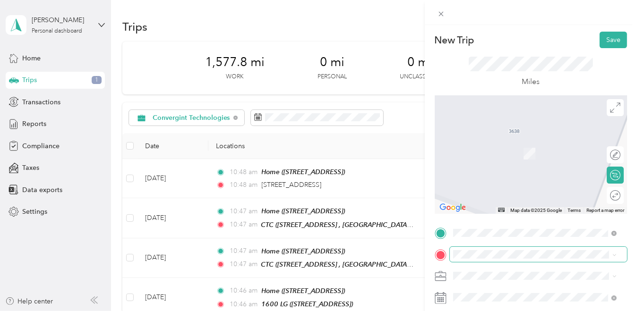
click at [511, 261] on span at bounding box center [538, 254] width 177 height 15
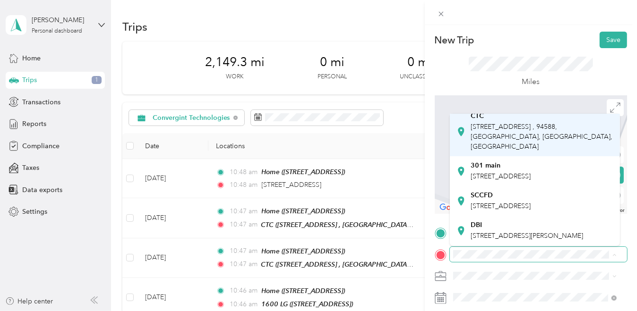
scroll to position [94, 0]
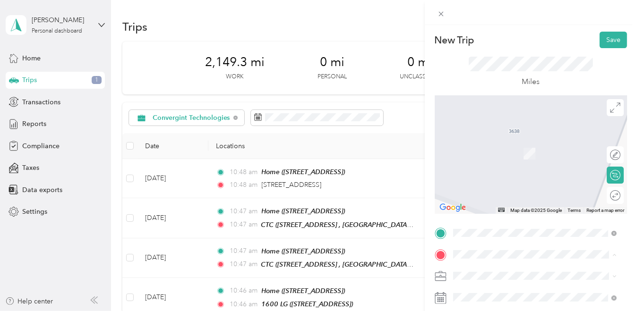
click at [504, 192] on div "DBI" at bounding box center [526, 187] width 112 height 9
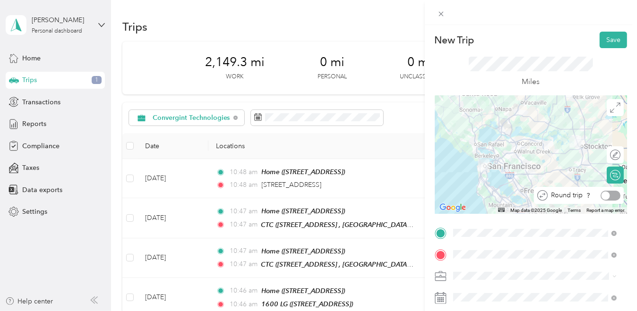
click at [601, 194] on div at bounding box center [605, 195] width 9 height 9
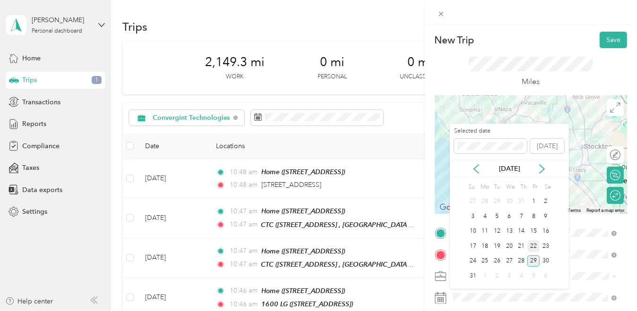
click at [535, 247] on div "22" at bounding box center [533, 246] width 12 height 12
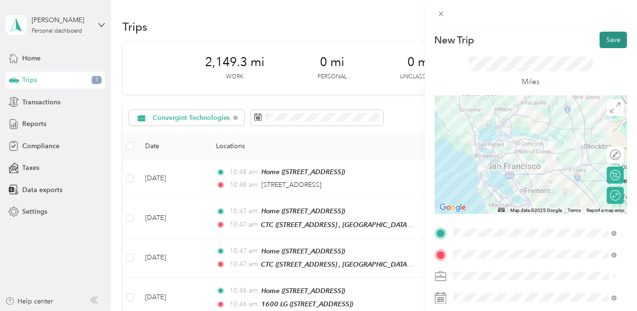
click at [613, 40] on button "Save" at bounding box center [612, 40] width 27 height 17
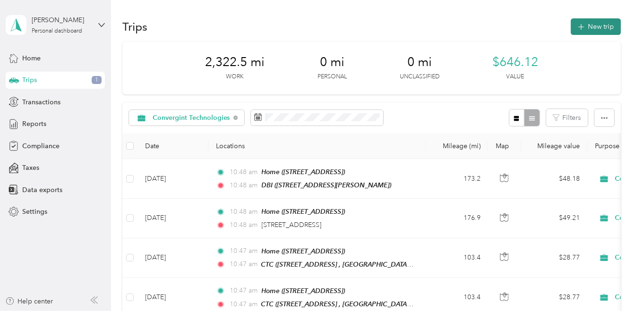
click at [592, 26] on button "New trip" at bounding box center [596, 26] width 50 height 17
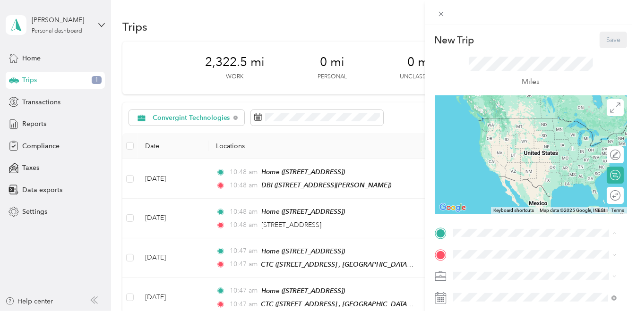
click at [498, 134] on span "[STREET_ADDRESS]" at bounding box center [500, 132] width 60 height 8
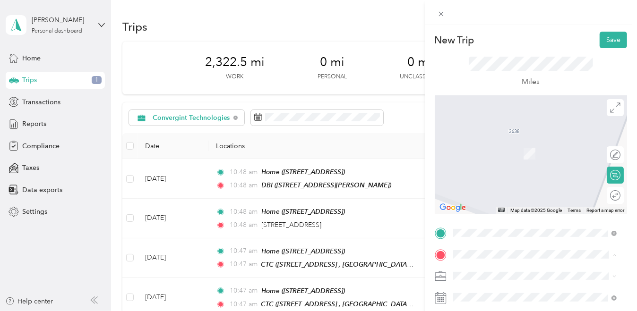
click at [487, 207] on span "[STREET_ADDRESS] , 94588, [GEOGRAPHIC_DATA], [GEOGRAPHIC_DATA], [GEOGRAPHIC_DAT…" at bounding box center [541, 193] width 142 height 28
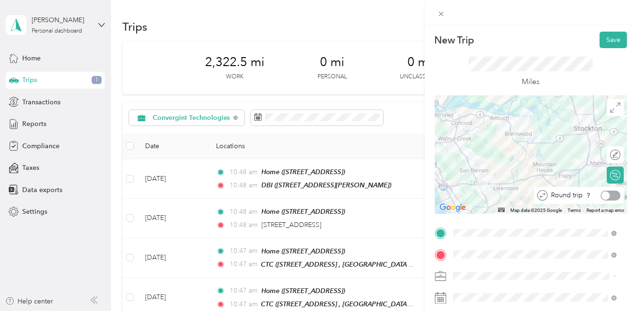
click at [605, 198] on div at bounding box center [610, 196] width 20 height 10
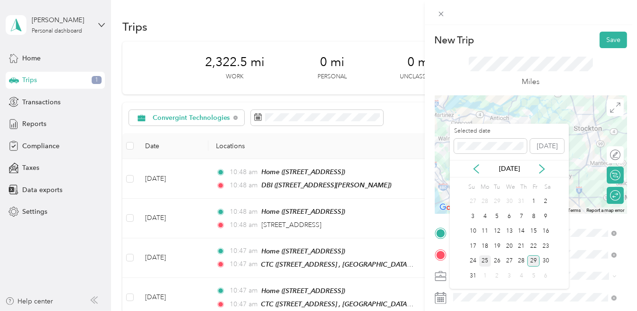
click at [487, 263] on div "25" at bounding box center [485, 262] width 12 height 12
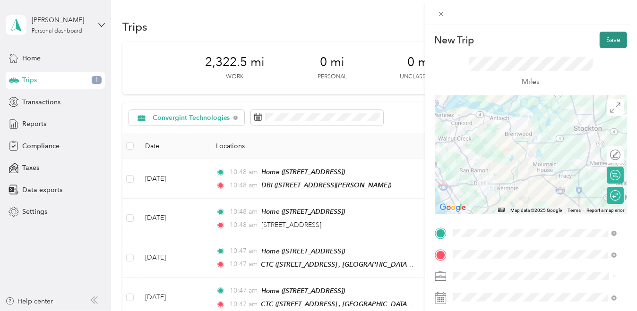
click at [608, 41] on button "Save" at bounding box center [612, 40] width 27 height 17
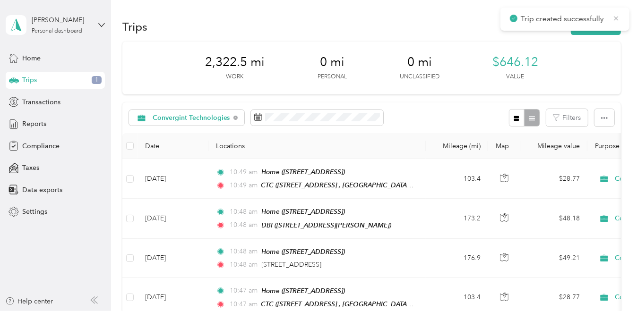
click at [615, 17] on icon at bounding box center [616, 18] width 8 height 9
click at [605, 26] on button "New trip" at bounding box center [596, 26] width 50 height 17
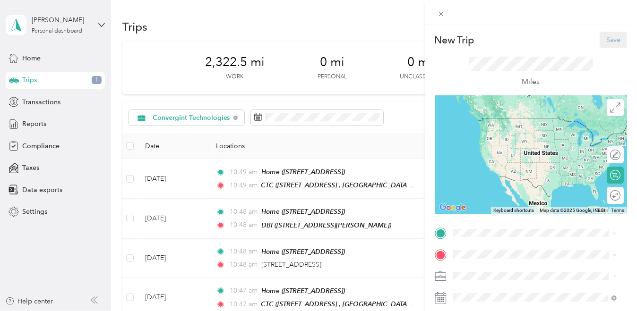
click at [486, 136] on span "[STREET_ADDRESS]" at bounding box center [500, 132] width 60 height 8
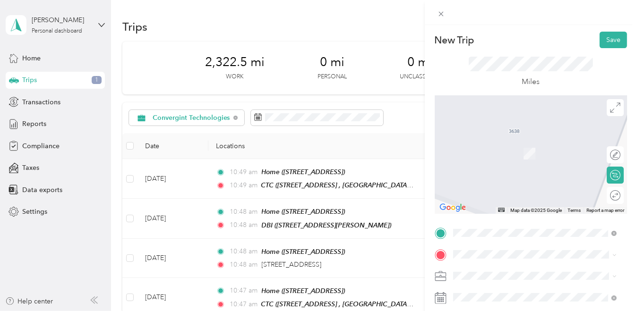
click at [488, 204] on span "[STREET_ADDRESS] , 94588, [GEOGRAPHIC_DATA], [GEOGRAPHIC_DATA], [GEOGRAPHIC_DAT…" at bounding box center [541, 193] width 142 height 28
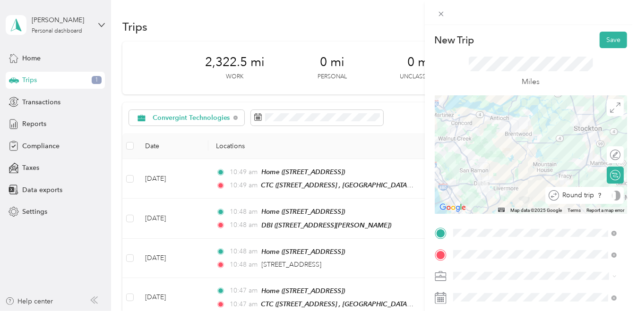
click at [608, 196] on div "Round trip" at bounding box center [589, 196] width 61 height 10
click at [601, 196] on div at bounding box center [605, 195] width 9 height 9
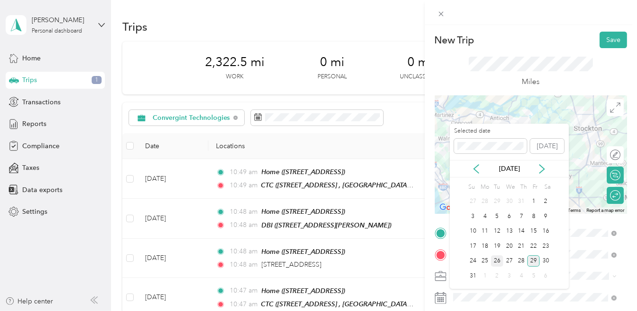
click at [501, 260] on div "26" at bounding box center [497, 262] width 12 height 12
click at [496, 258] on div "26" at bounding box center [497, 262] width 12 height 12
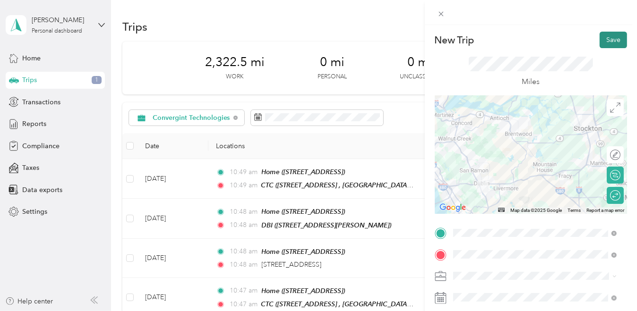
click at [600, 43] on button "Save" at bounding box center [612, 40] width 27 height 17
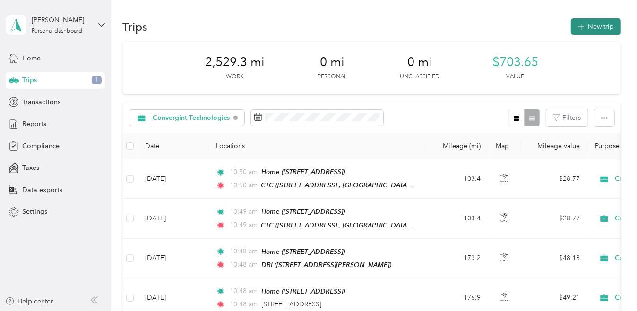
click at [593, 22] on button "New trip" at bounding box center [596, 26] width 50 height 17
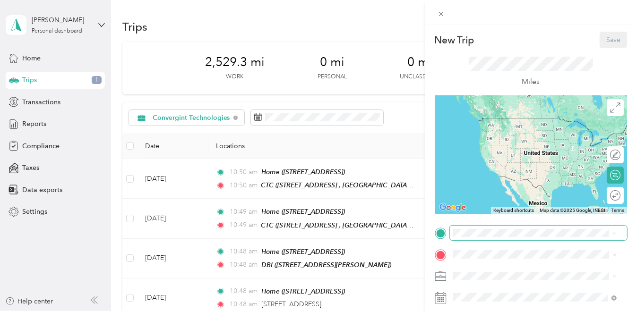
click at [493, 239] on span at bounding box center [538, 233] width 177 height 15
click at [501, 135] on span "[STREET_ADDRESS]" at bounding box center [500, 132] width 60 height 8
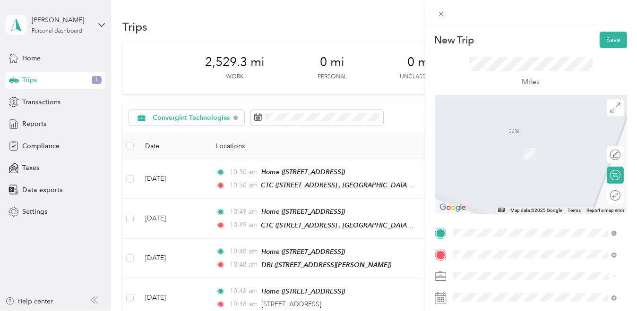
click at [508, 177] on span "[STREET_ADDRESS][PERSON_NAME][US_STATE]" at bounding box center [541, 180] width 143 height 17
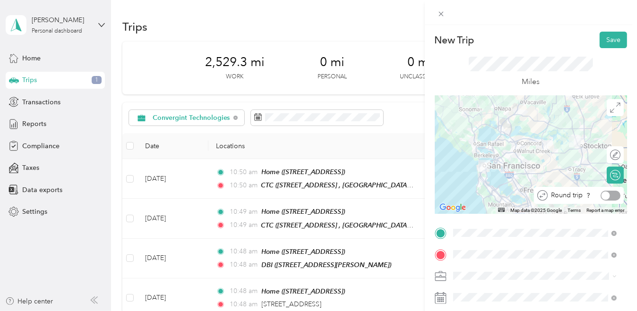
click at [603, 197] on div at bounding box center [610, 196] width 20 height 10
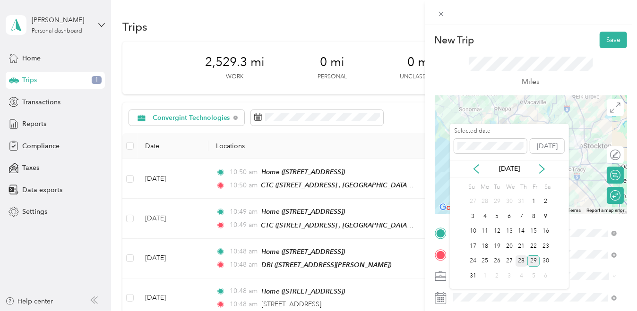
click at [523, 262] on div "28" at bounding box center [521, 262] width 12 height 12
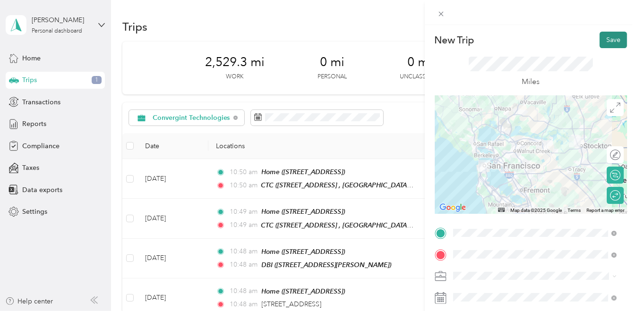
click at [605, 38] on button "Save" at bounding box center [612, 40] width 27 height 17
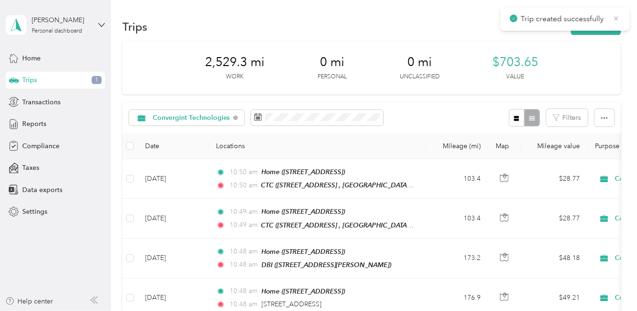
click at [616, 18] on icon at bounding box center [616, 18] width 4 height 4
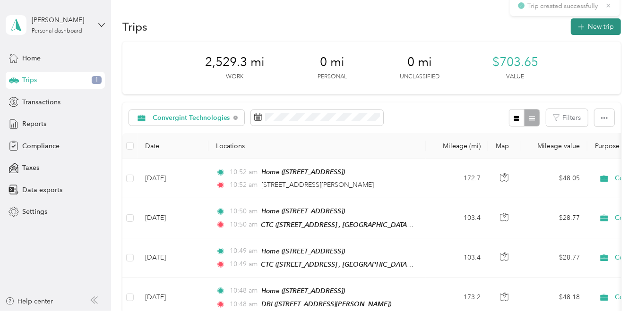
click at [606, 26] on button "New trip" at bounding box center [596, 26] width 50 height 17
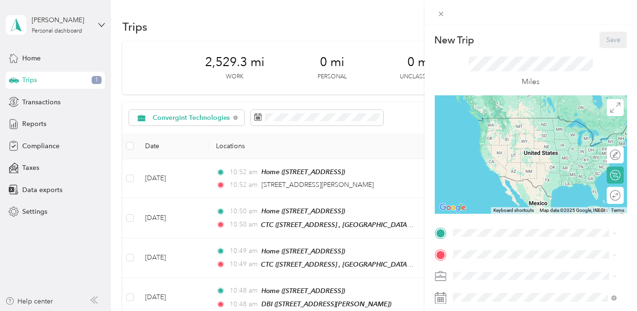
click at [509, 136] on span "[STREET_ADDRESS]" at bounding box center [500, 132] width 60 height 8
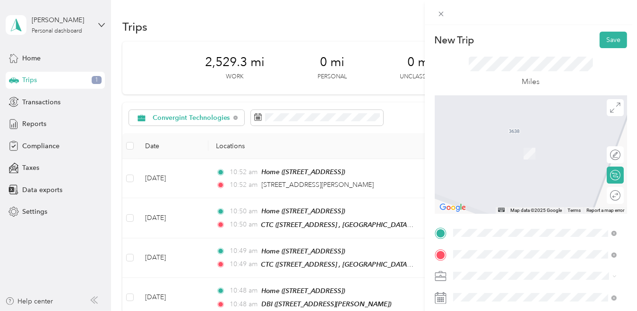
click at [490, 173] on span "[STREET_ADDRESS][US_STATE]" at bounding box center [517, 169] width 94 height 9
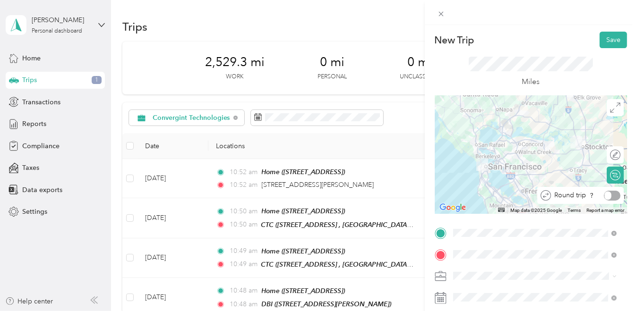
click at [605, 195] on div at bounding box center [612, 196] width 17 height 10
click at [607, 39] on button "Save" at bounding box center [612, 40] width 27 height 17
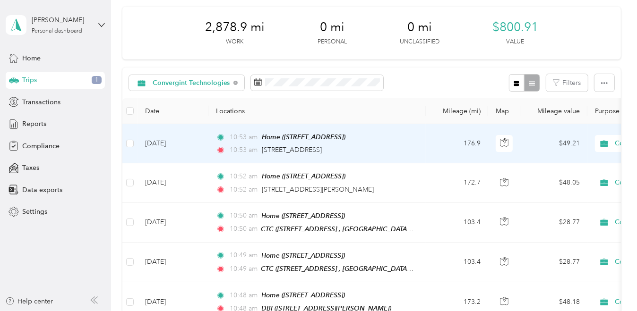
scroll to position [47, 0]
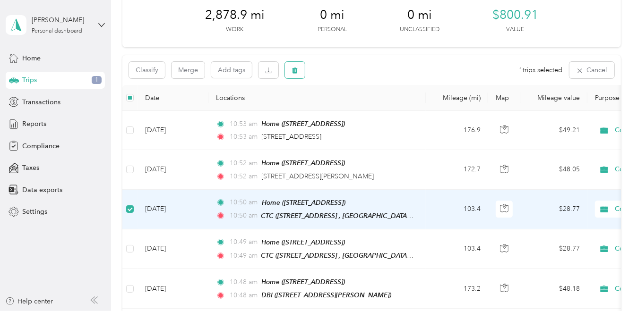
click at [295, 71] on icon "button" at bounding box center [294, 70] width 7 height 7
click at [359, 109] on button "Yes" at bounding box center [365, 109] width 18 height 15
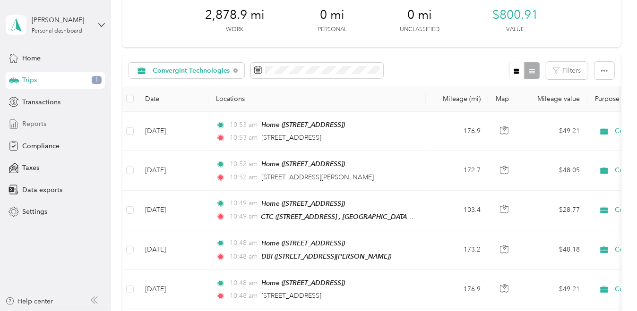
click at [37, 125] on span "Reports" at bounding box center [34, 124] width 24 height 10
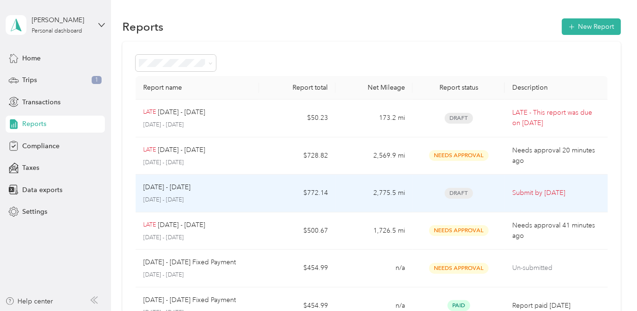
click at [420, 191] on div "Draft" at bounding box center [458, 193] width 77 height 11
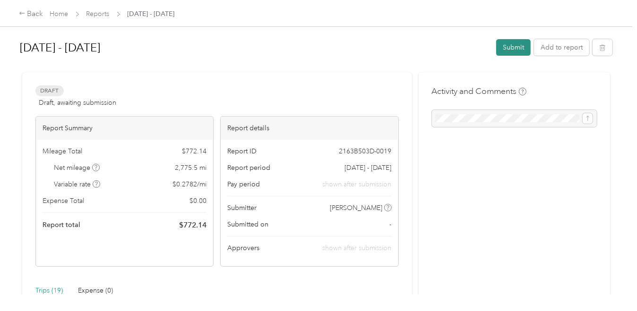
click at [505, 51] on button "Submit" at bounding box center [513, 47] width 34 height 17
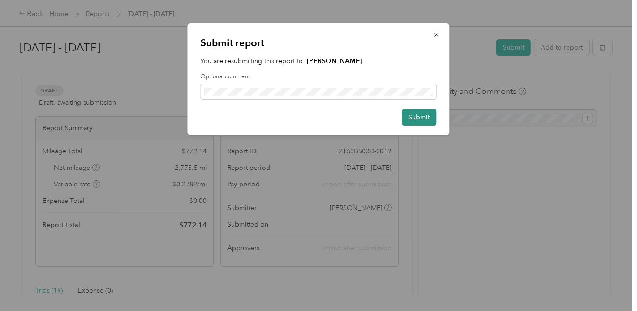
click at [423, 122] on button "Submit" at bounding box center [419, 117] width 34 height 17
